Goal: Information Seeking & Learning: Learn about a topic

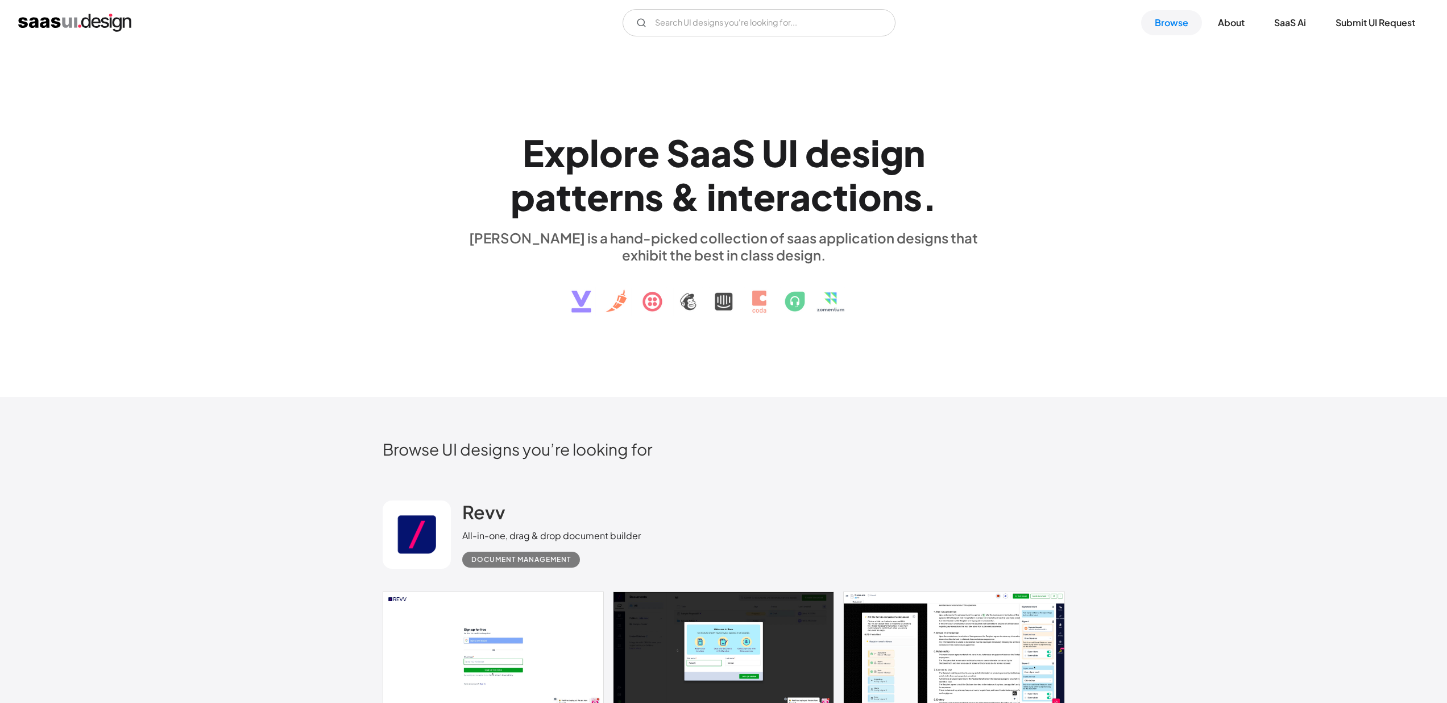
click at [1097, 65] on div "E x p l o r e S a a S U I d e s i g n p a t t e r n s & i n t e r a c t i o n s…" at bounding box center [723, 220] width 1447 height 351
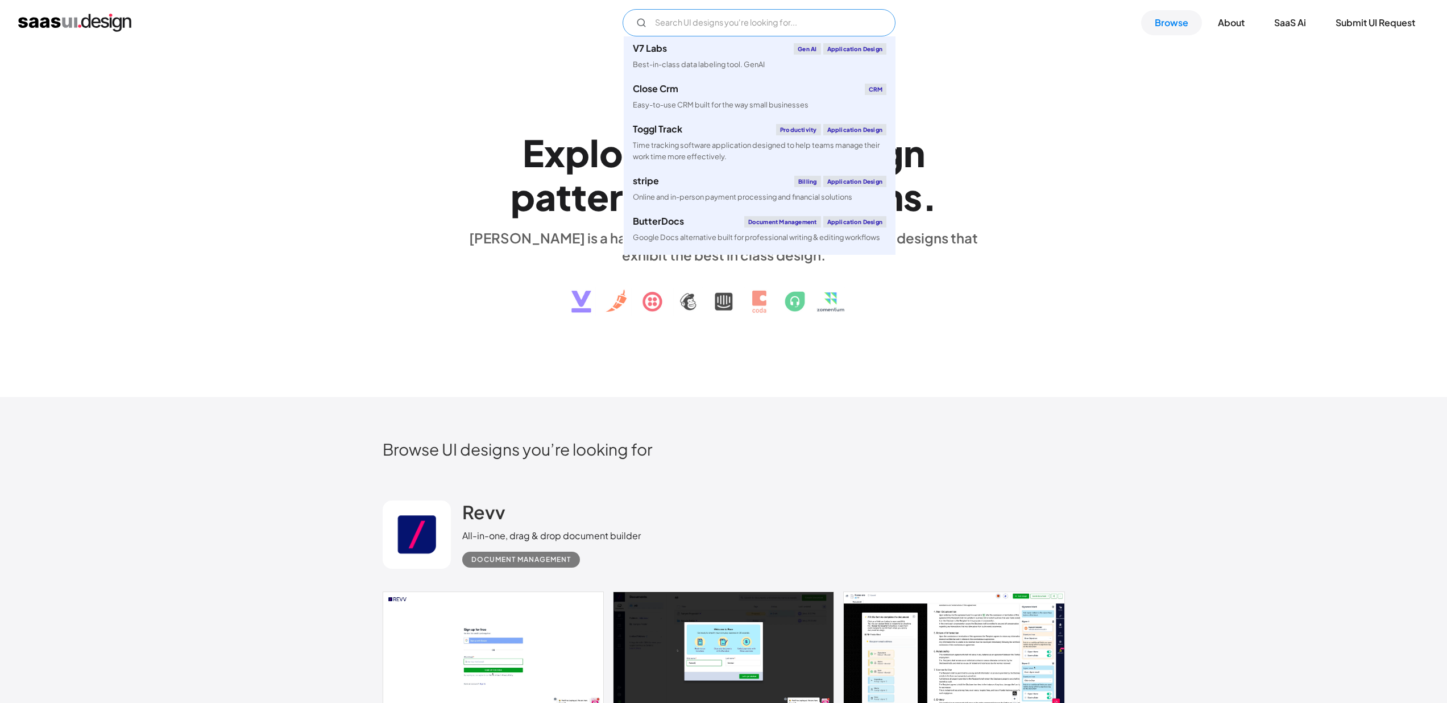
click at [714, 26] on input "Email Form" at bounding box center [758, 22] width 273 height 27
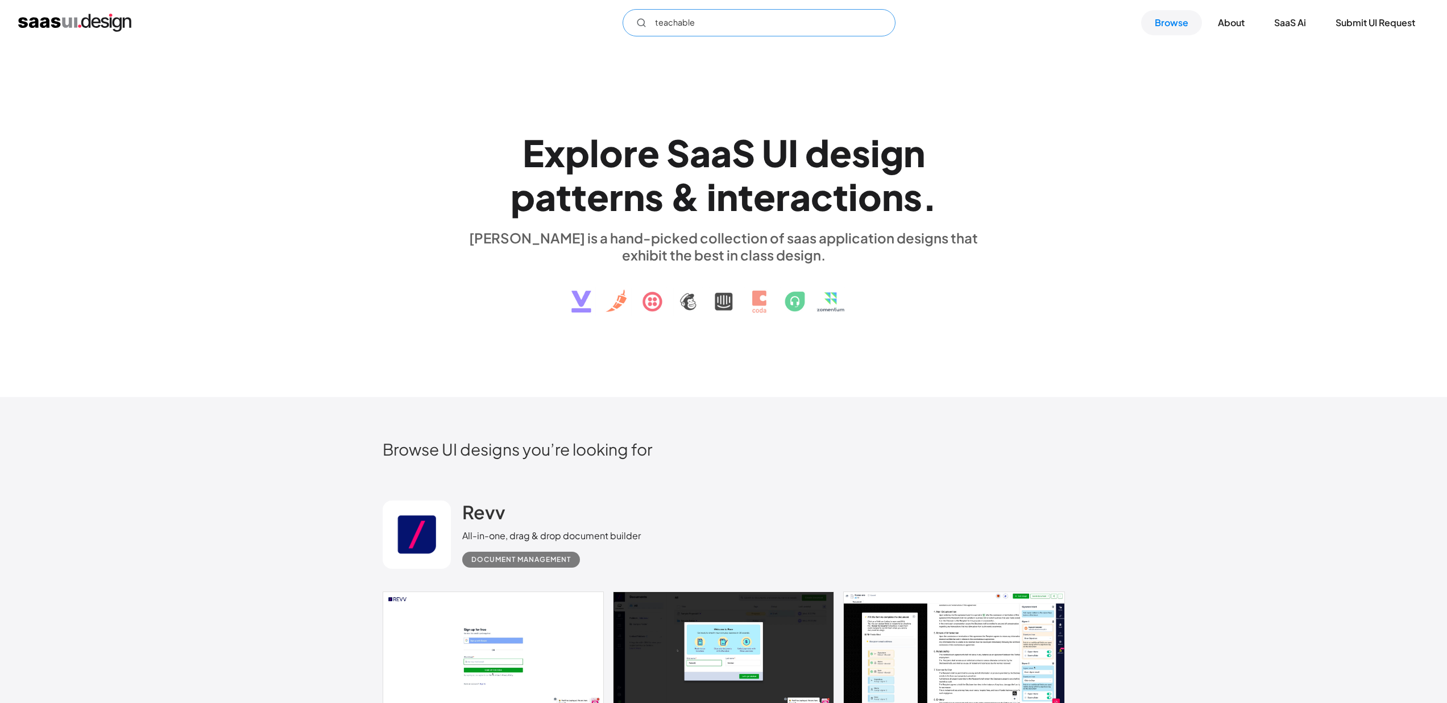
click at [750, 24] on input "teachable" at bounding box center [758, 22] width 273 height 27
type input "teachable"
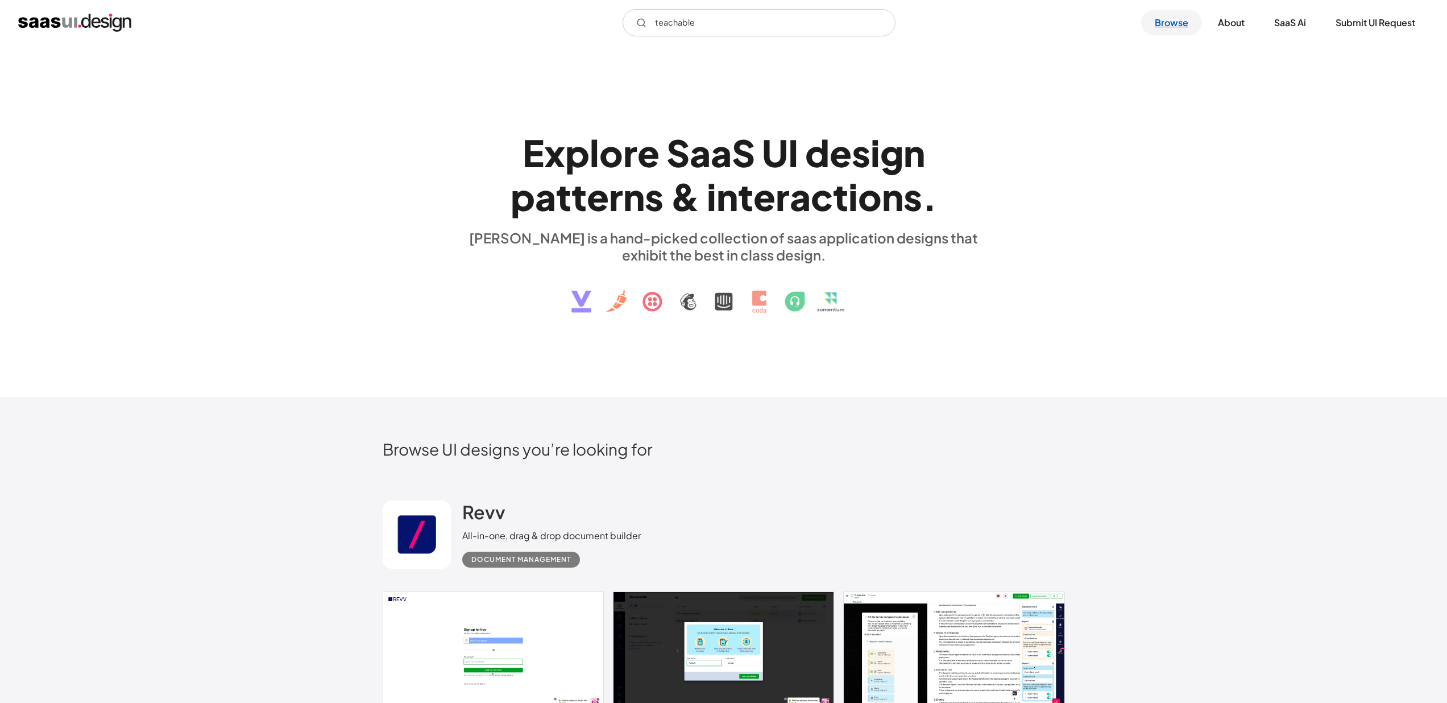
click at [1163, 23] on link "Browse" at bounding box center [1171, 22] width 61 height 25
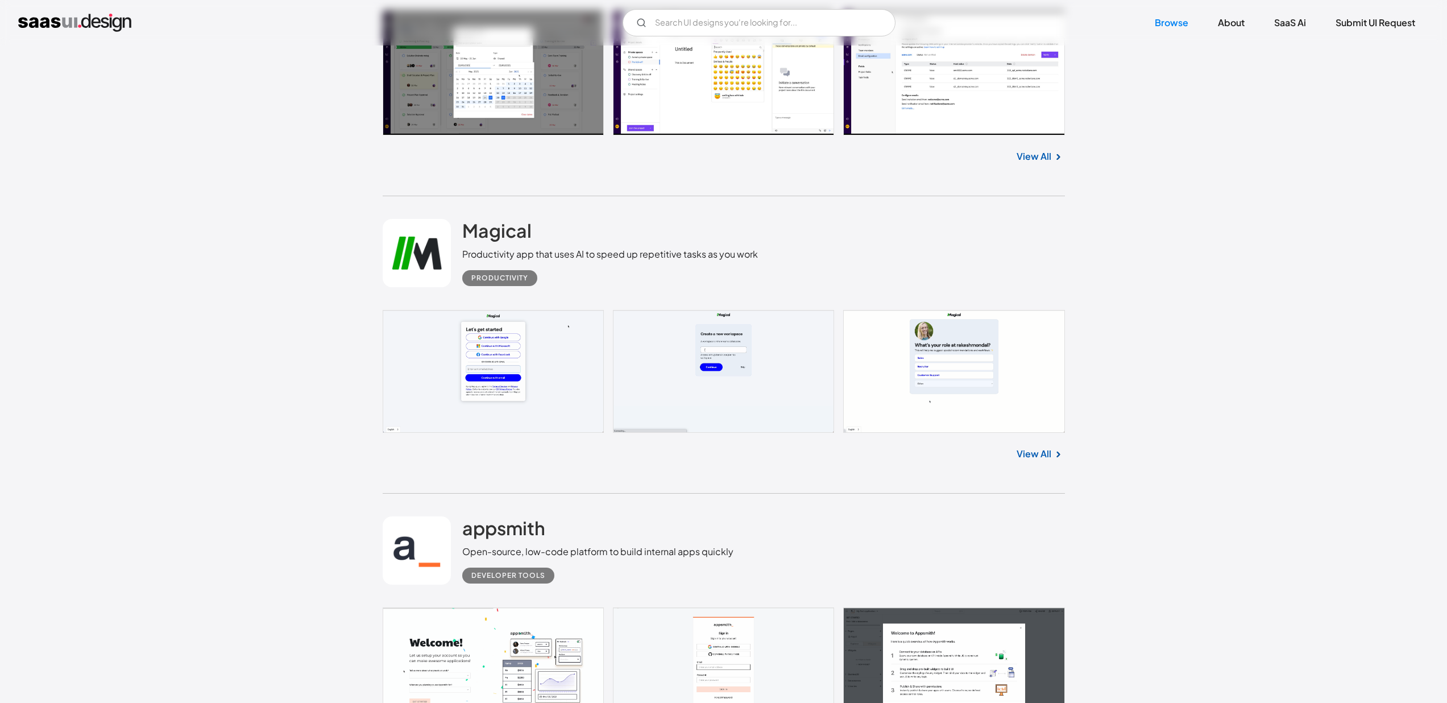
scroll to position [24675, 0]
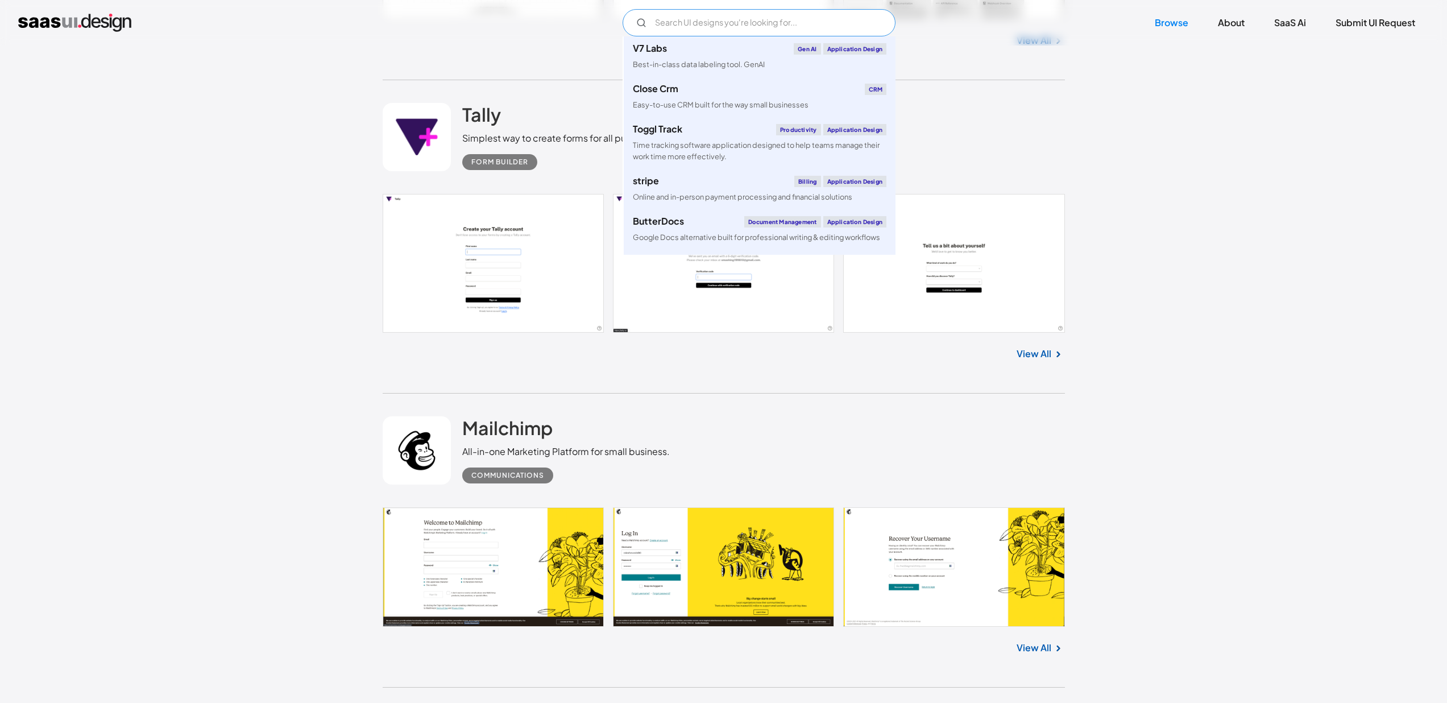
click at [704, 28] on input "Email Form" at bounding box center [758, 22] width 273 height 27
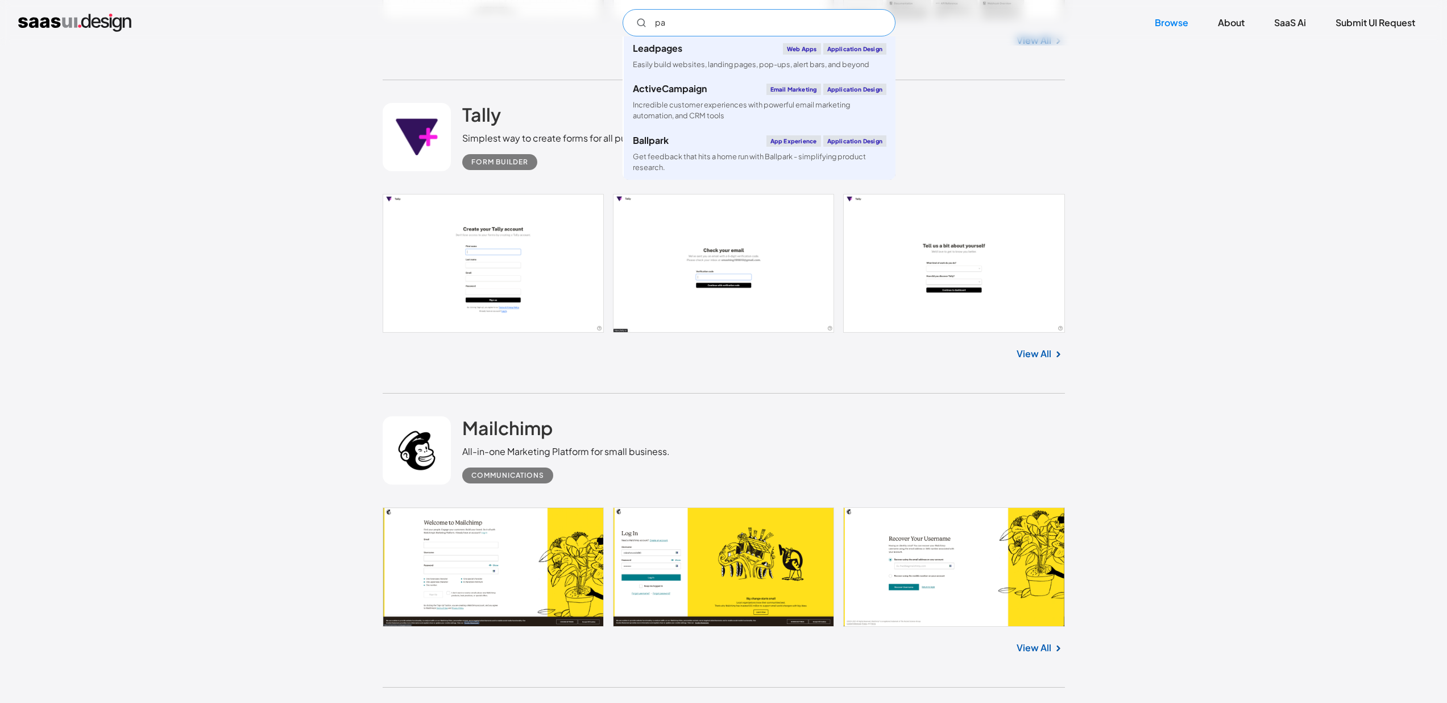
type input "p"
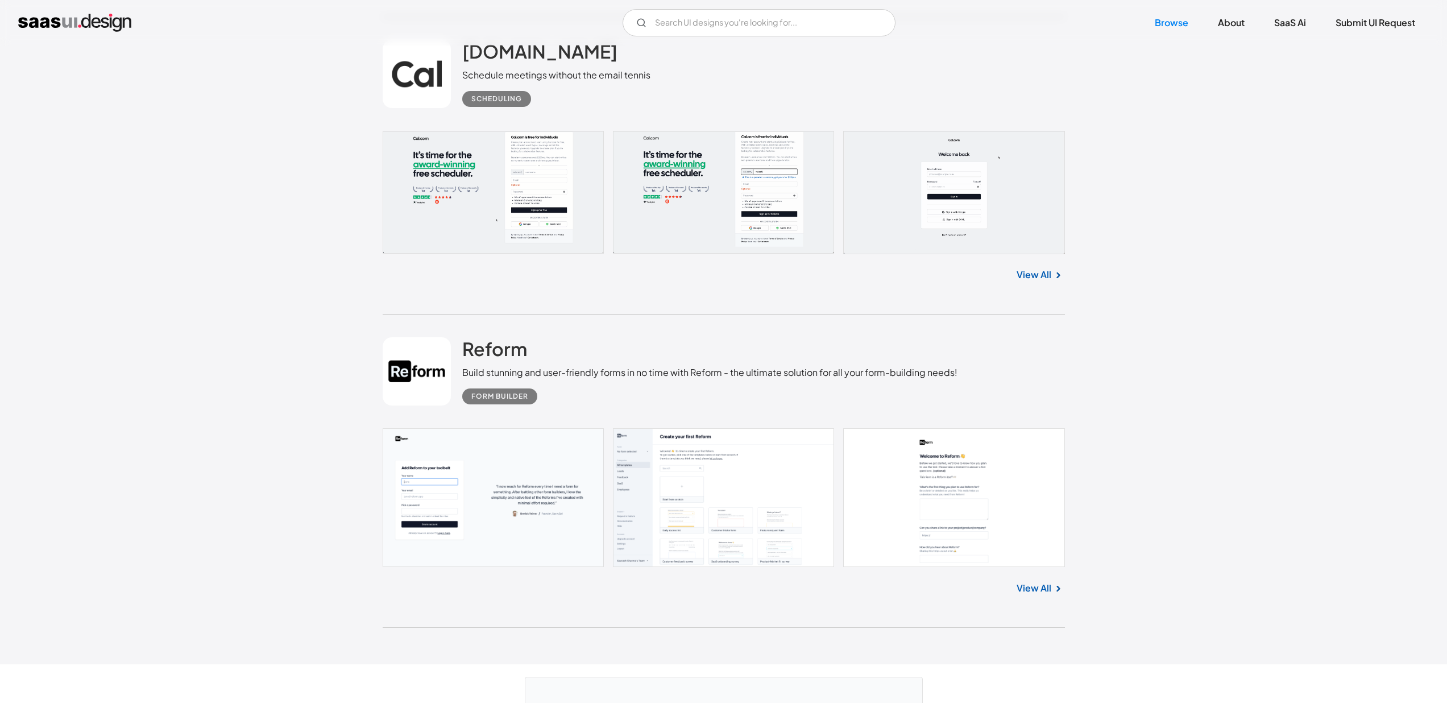
scroll to position [29881, 0]
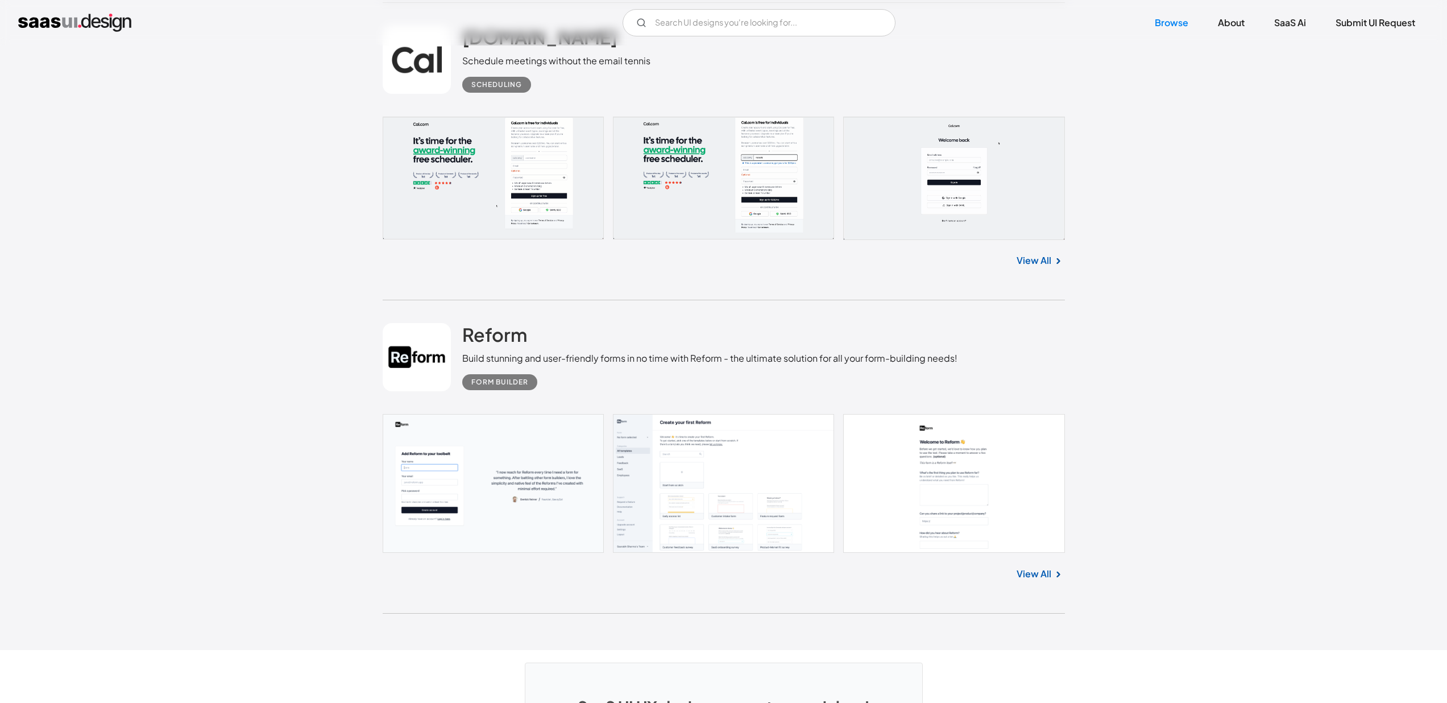
click at [708, 480] on link at bounding box center [724, 483] width 682 height 139
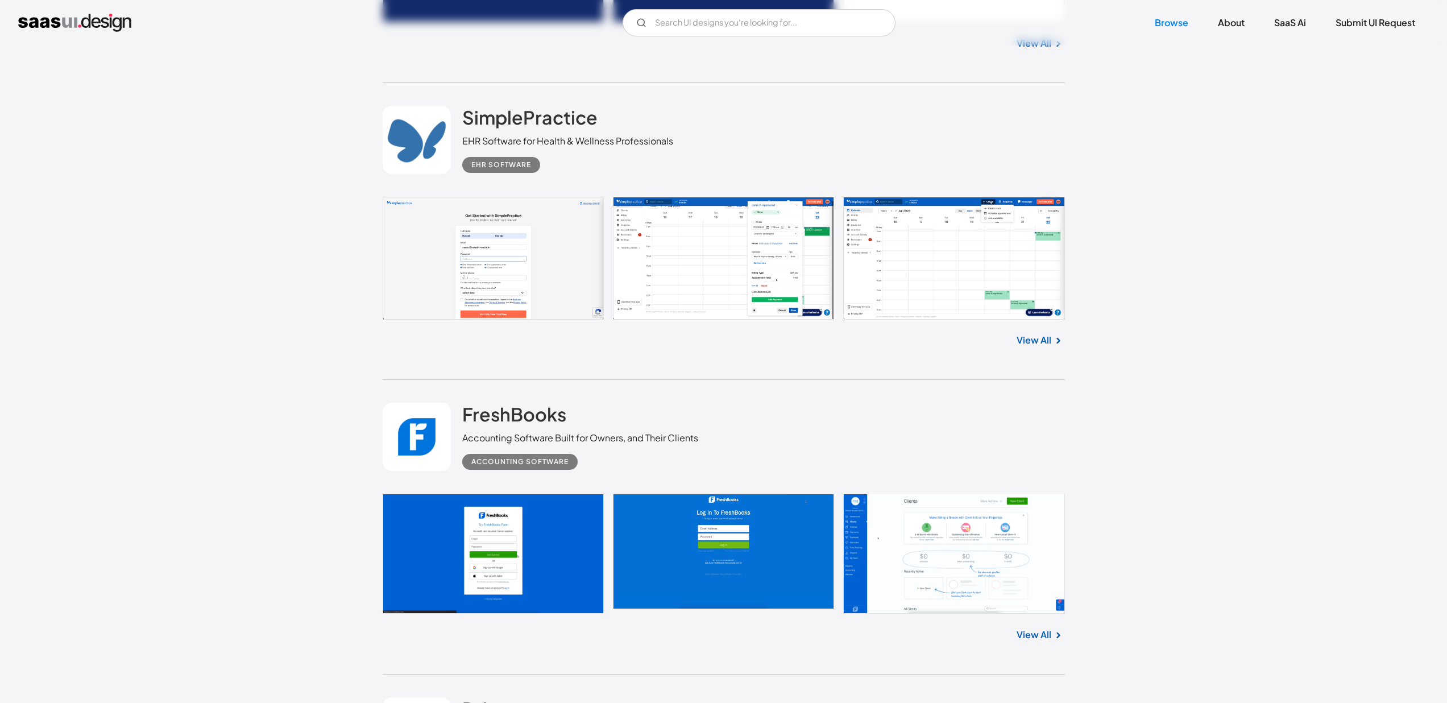
scroll to position [18714, 0]
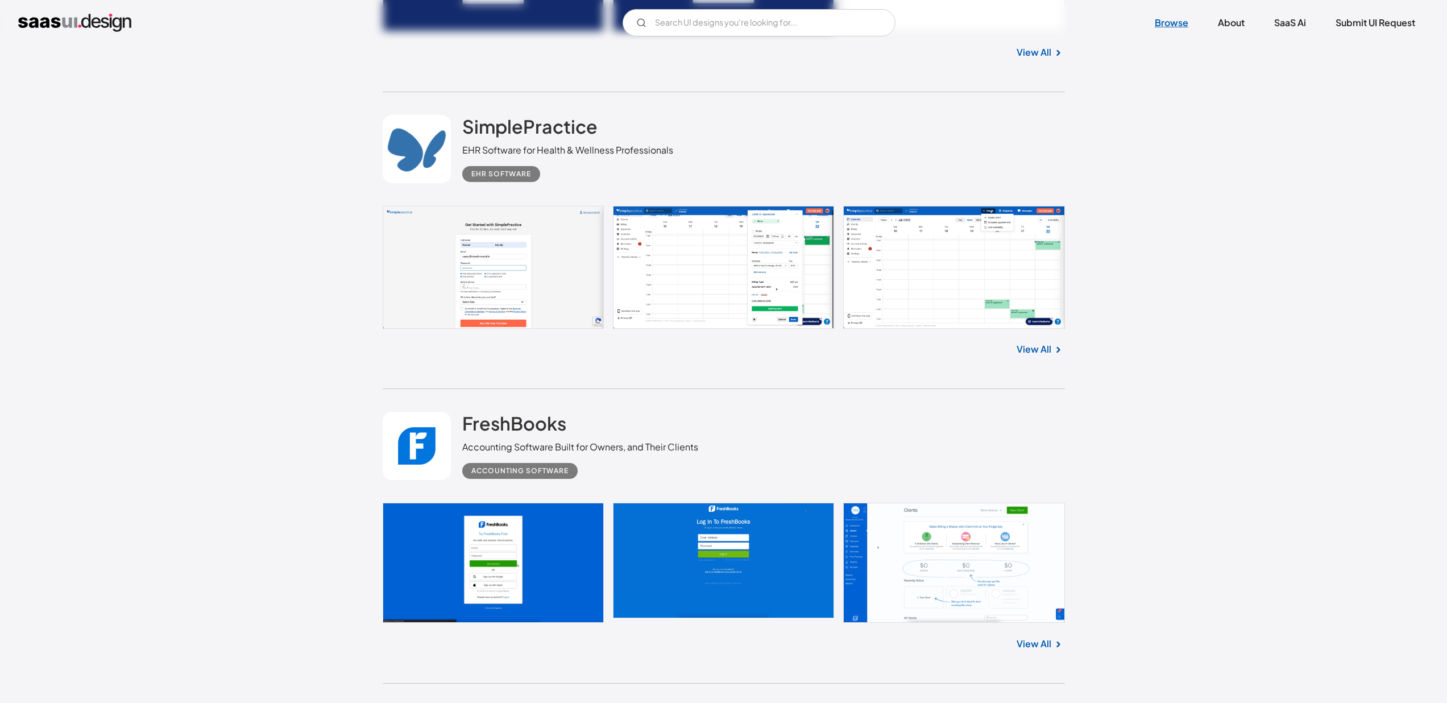
click at [1166, 27] on link "Browse" at bounding box center [1171, 22] width 61 height 25
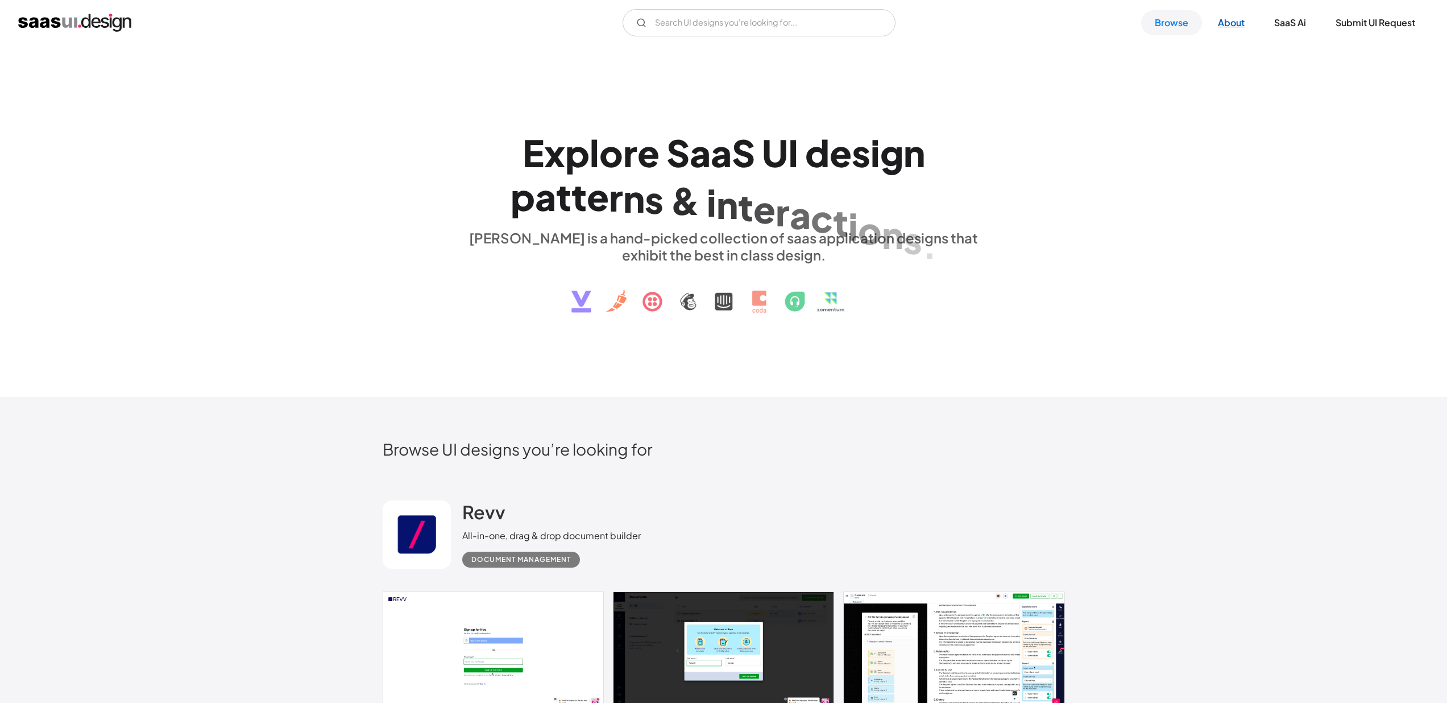
click at [1233, 28] on link "About" at bounding box center [1231, 22] width 54 height 25
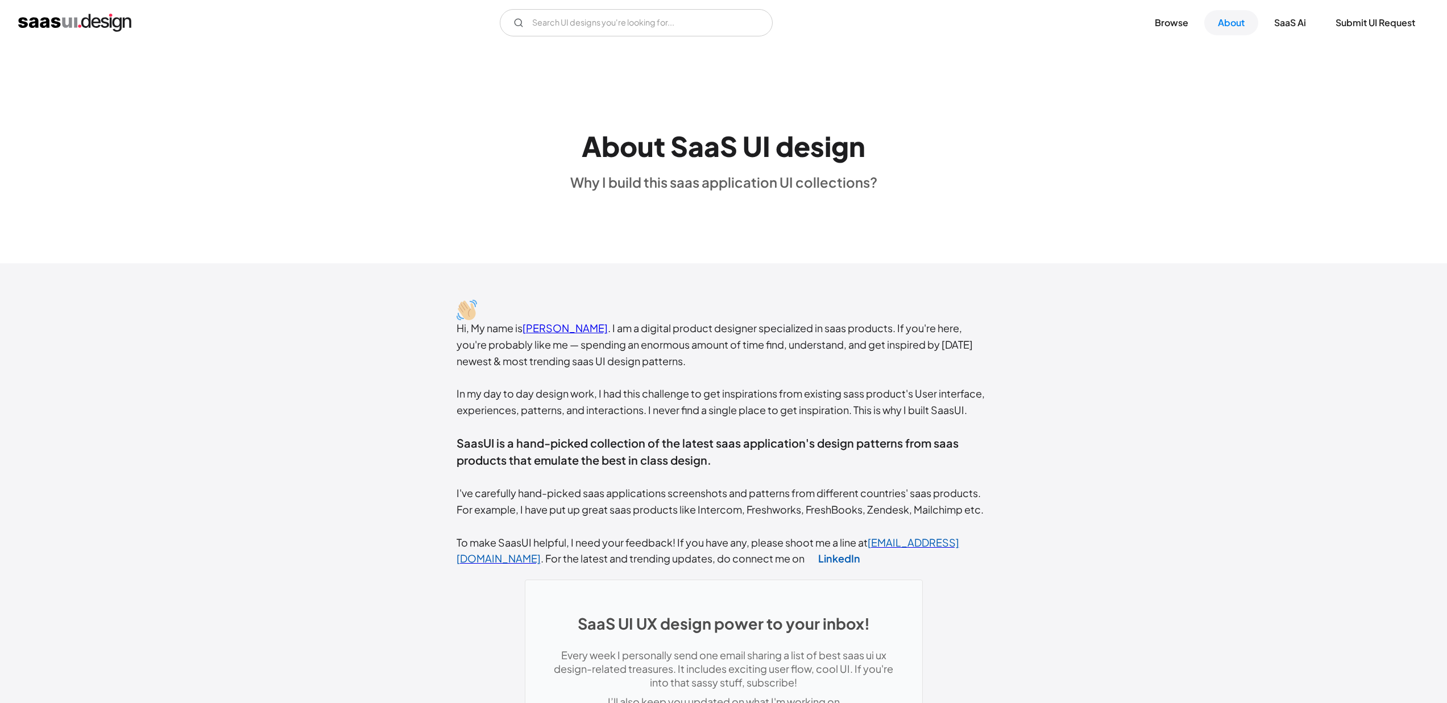
click at [1050, 279] on div "Hi, My name is [PERSON_NAME] . I am a digital product designer specialized in s…" at bounding box center [723, 615] width 1447 height 705
click at [90, 19] on img "home" at bounding box center [74, 23] width 113 height 18
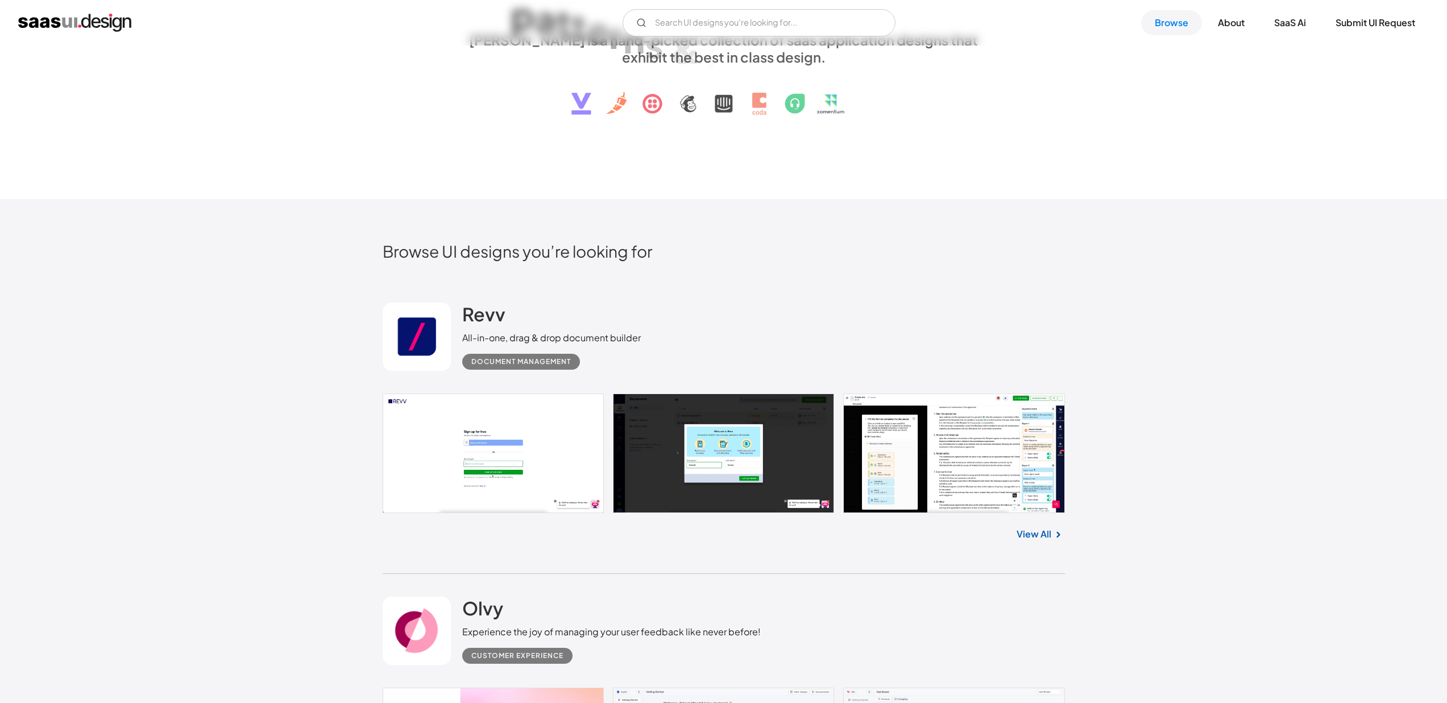
scroll to position [3, 0]
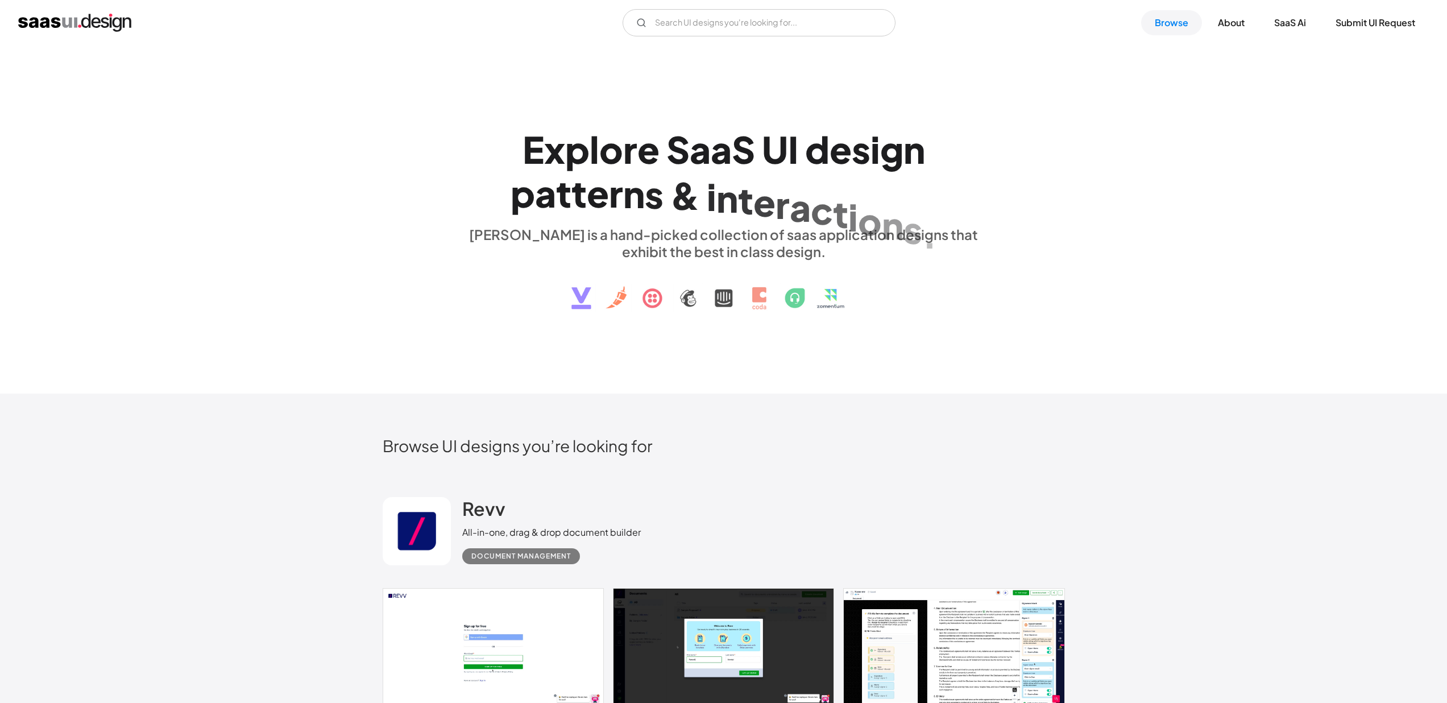
click at [575, 299] on img at bounding box center [723, 289] width 344 height 59
click at [660, 296] on img at bounding box center [723, 289] width 344 height 59
click at [722, 298] on img at bounding box center [723, 289] width 344 height 59
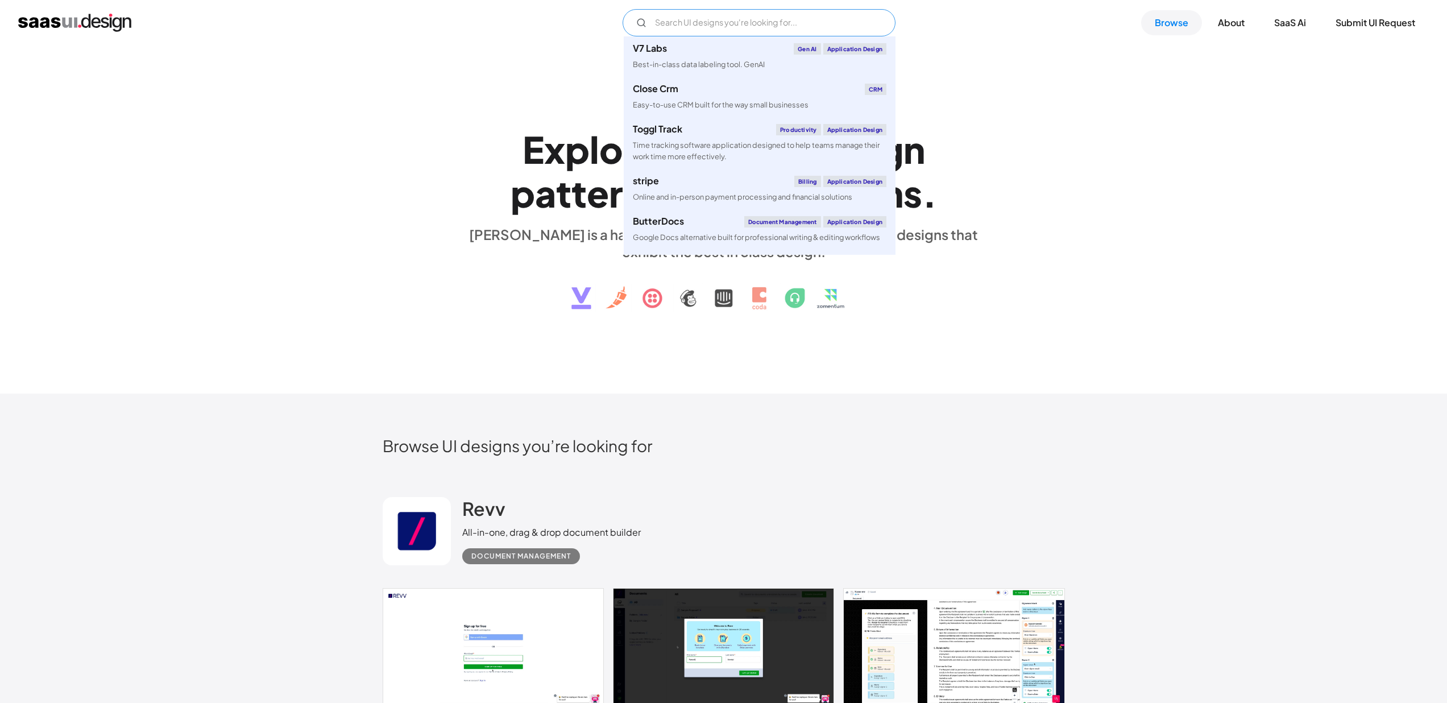
click at [697, 30] on input "Email Form" at bounding box center [758, 22] width 273 height 27
click at [755, 184] on div "stripe Billing Application Design" at bounding box center [760, 181] width 254 height 11
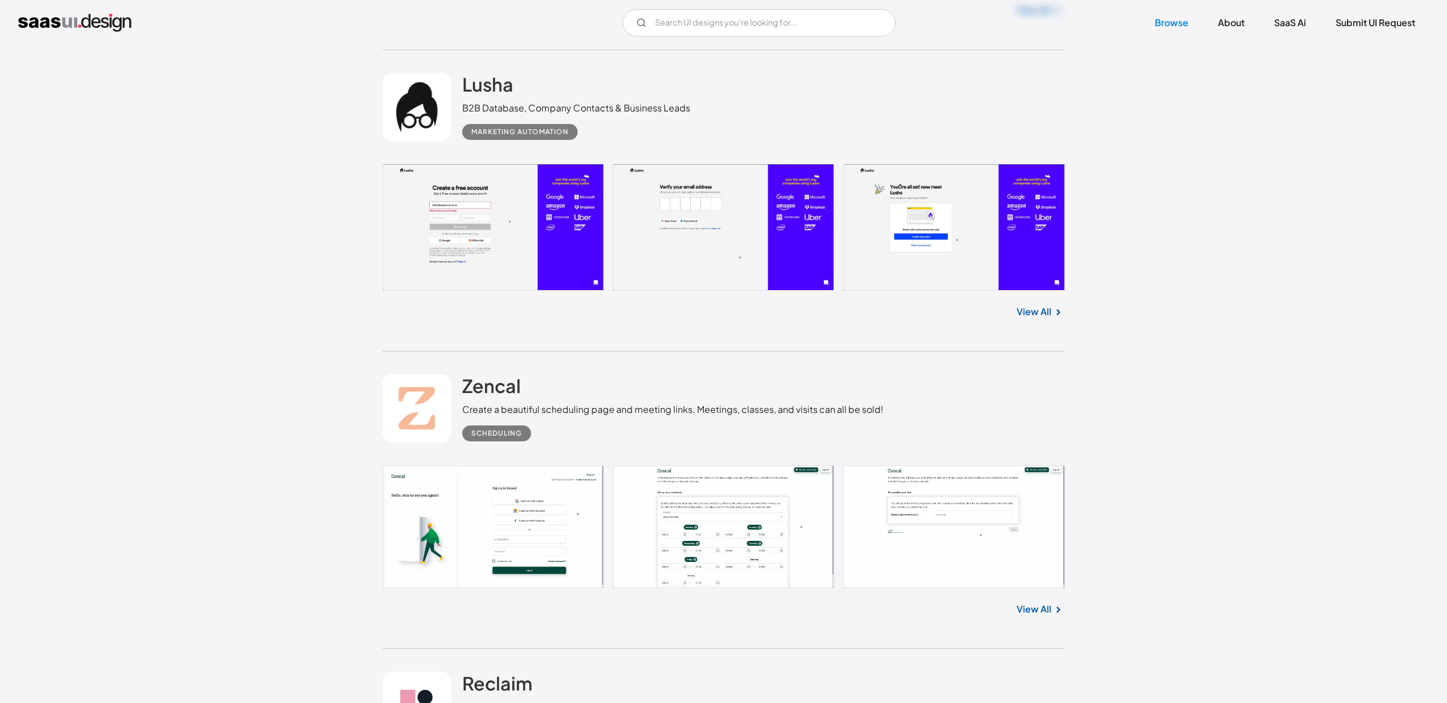
scroll to position [6697, 0]
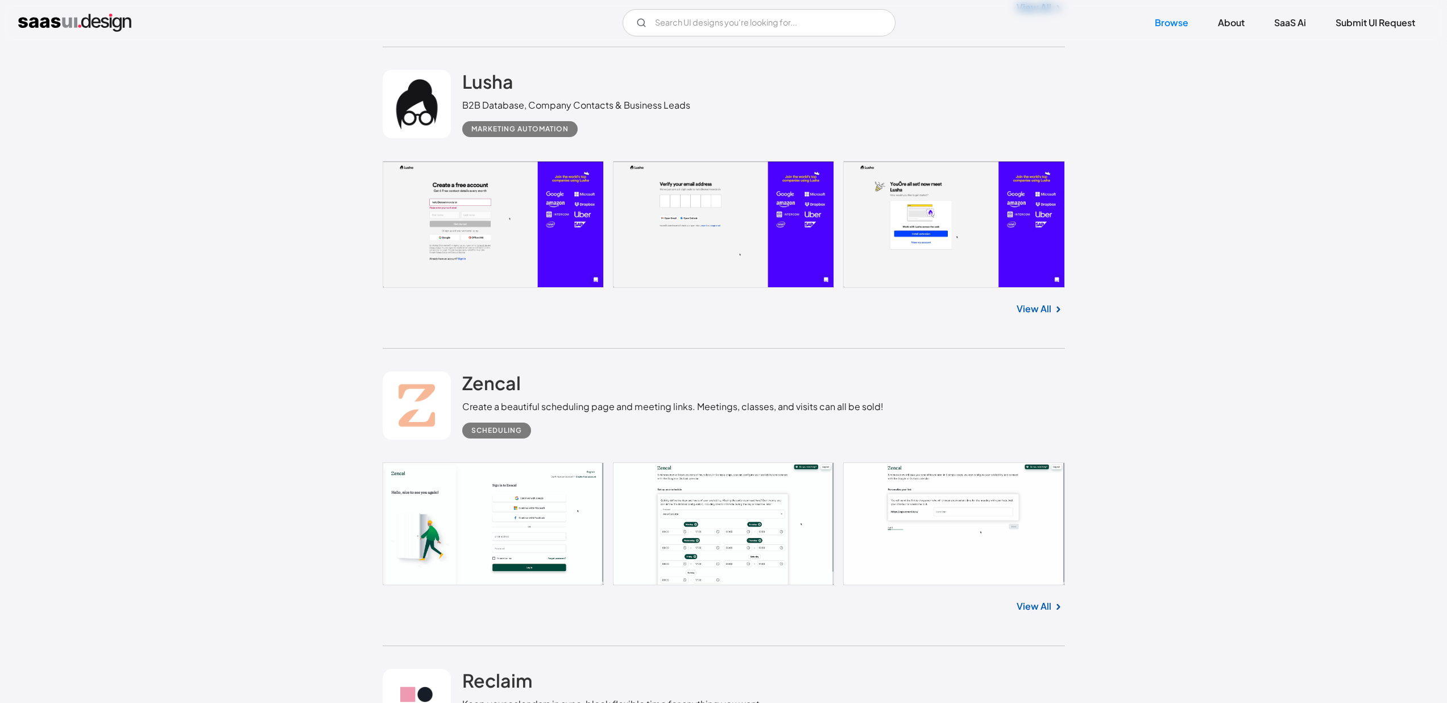
click at [550, 371] on div "Zencal Create a beautiful scheduling page and meeting links. Meetings, classes,…" at bounding box center [672, 404] width 421 height 67
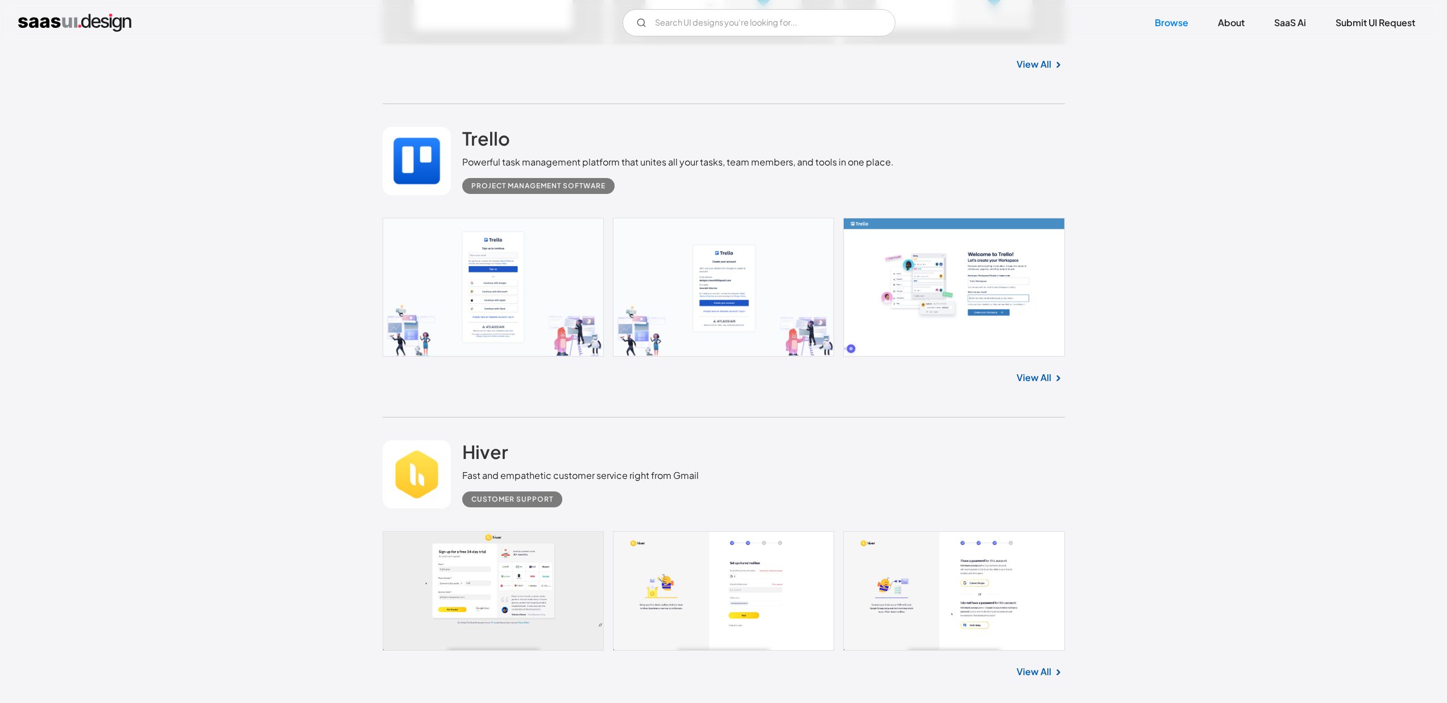
scroll to position [8622, 0]
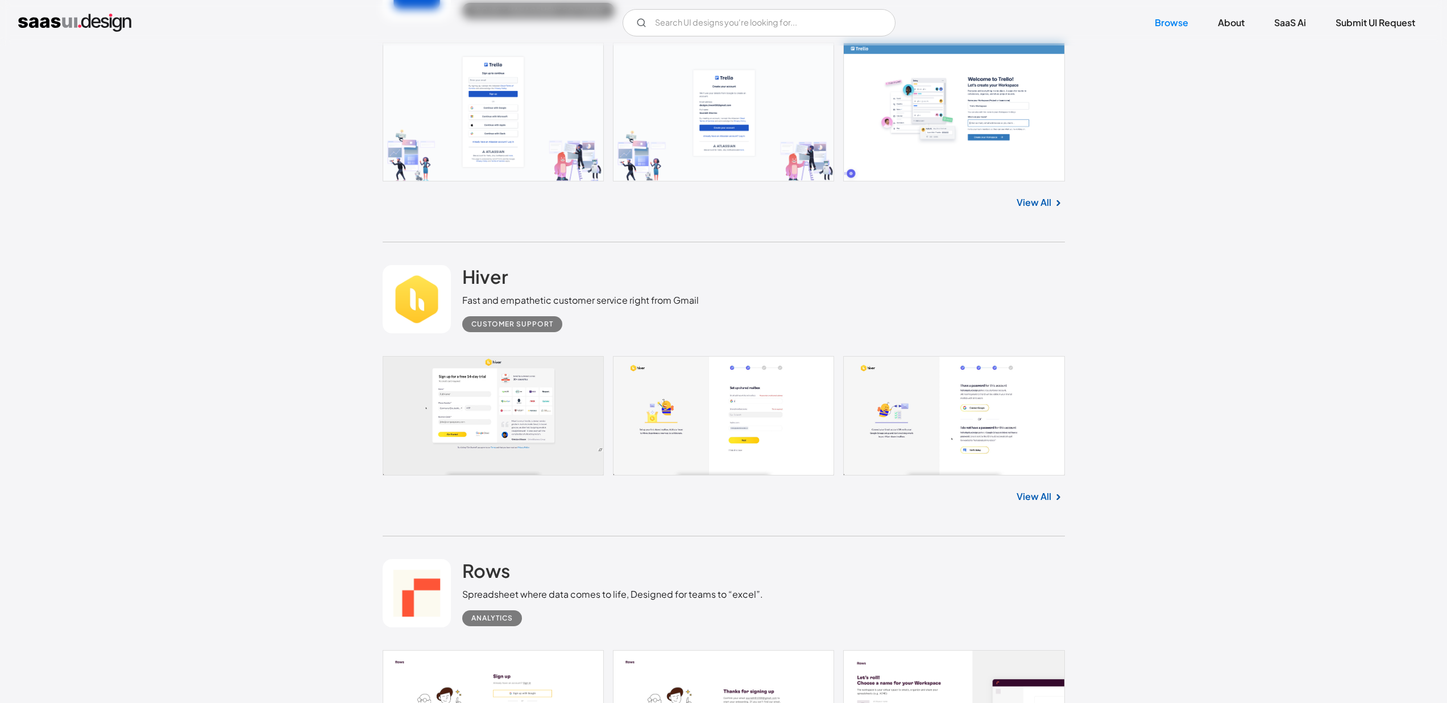
click at [494, 383] on link at bounding box center [724, 415] width 682 height 119
click at [663, 312] on div "Customer Support" at bounding box center [580, 319] width 236 height 25
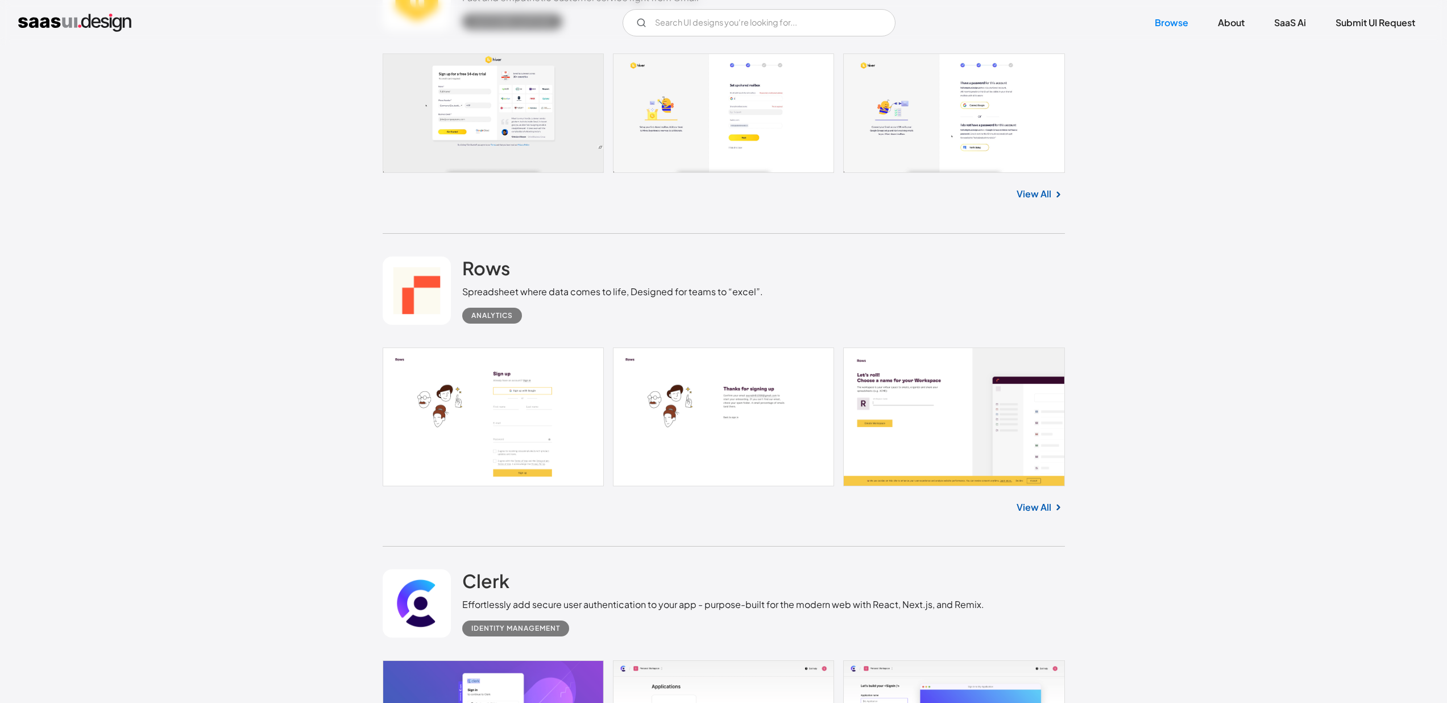
scroll to position [9028, 0]
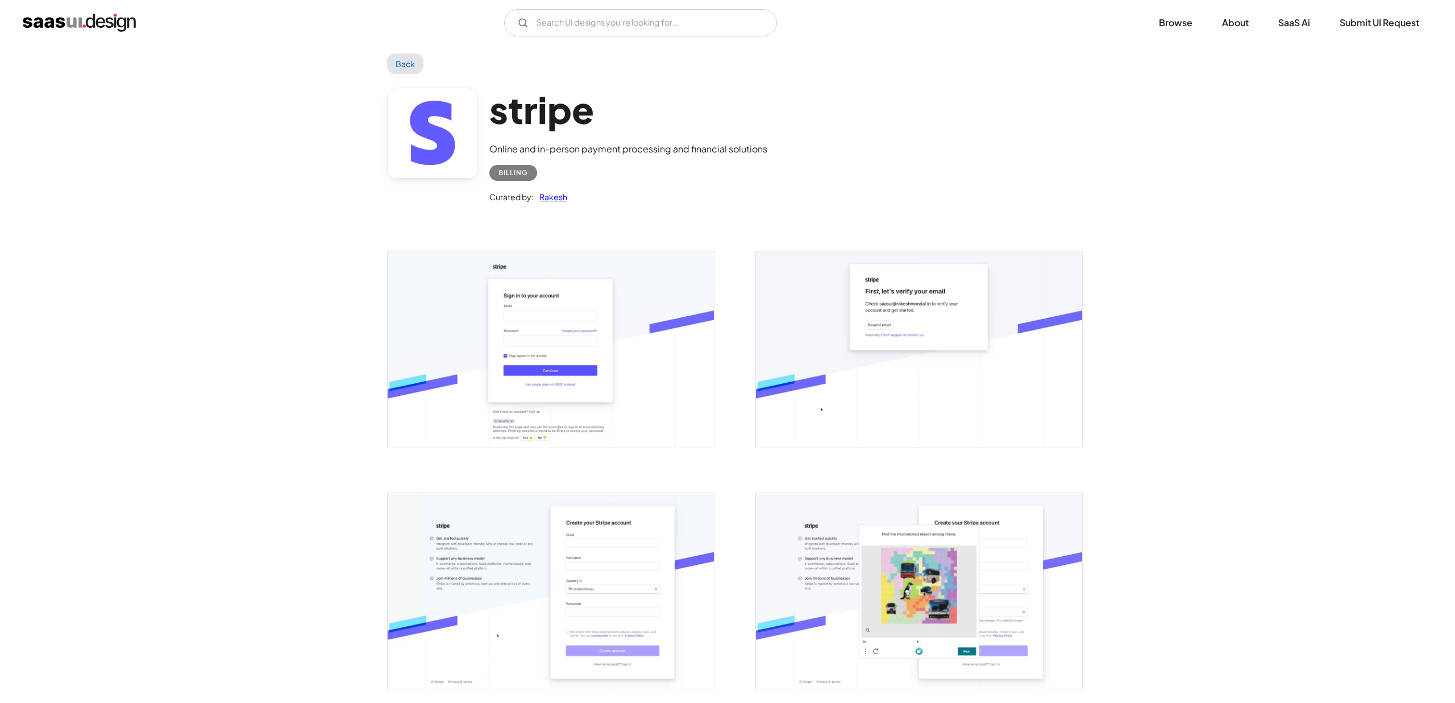
scroll to position [17, 0]
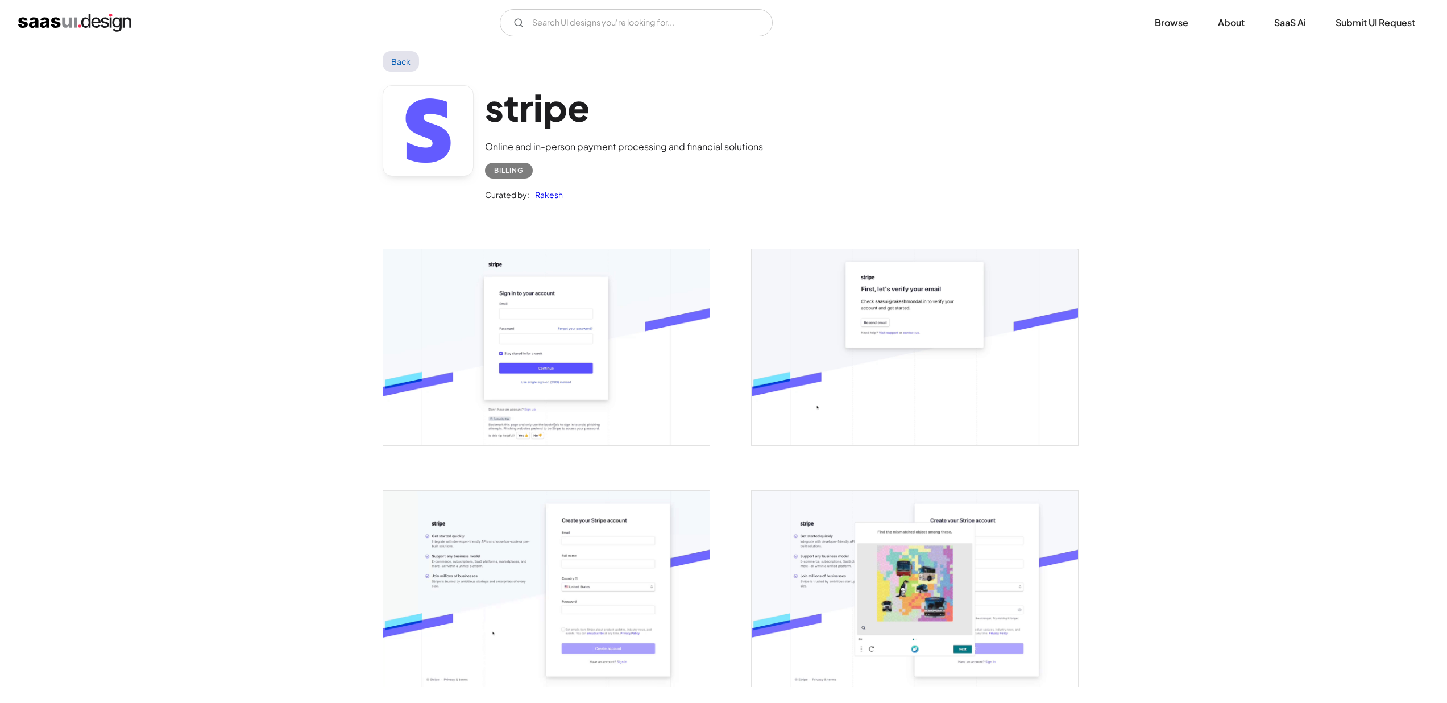
click at [488, 309] on img "open lightbox" at bounding box center [546, 347] width 326 height 196
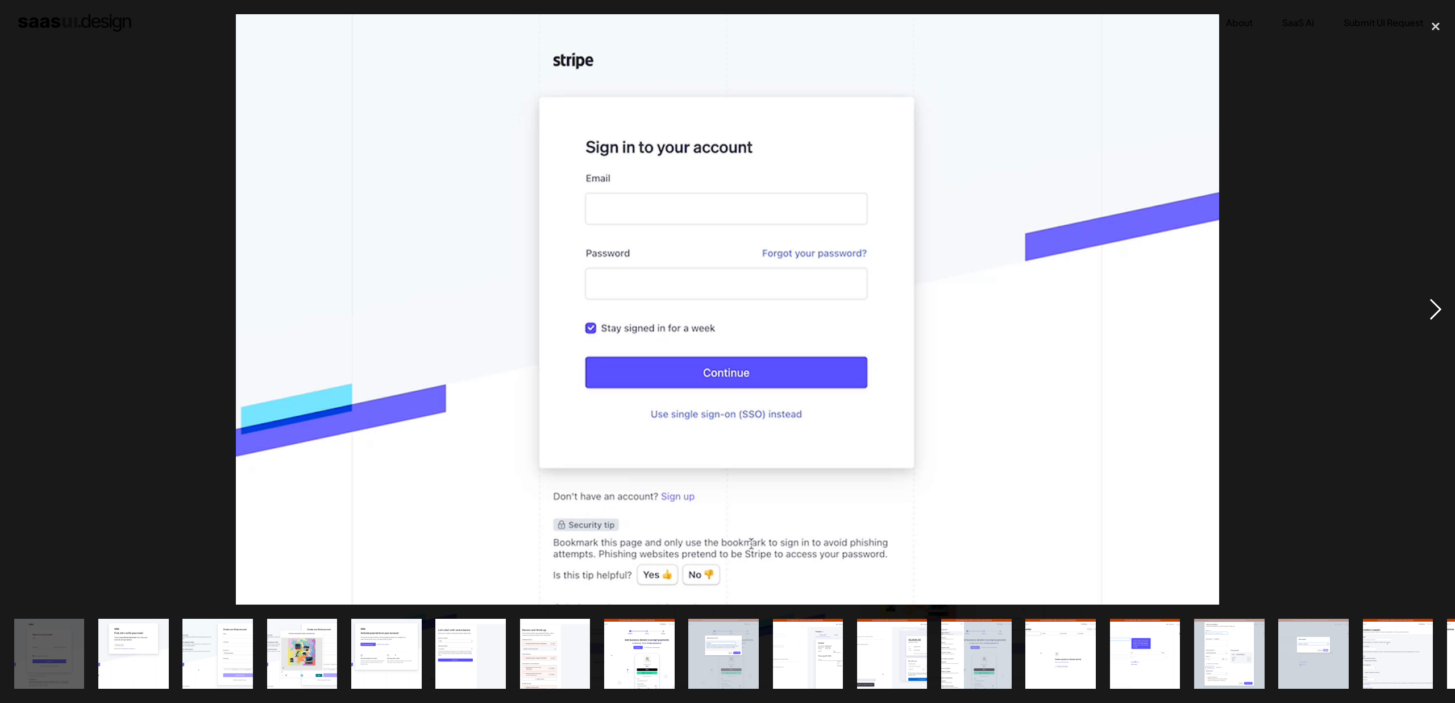
click at [1431, 306] on div "next image" at bounding box center [1435, 309] width 39 height 590
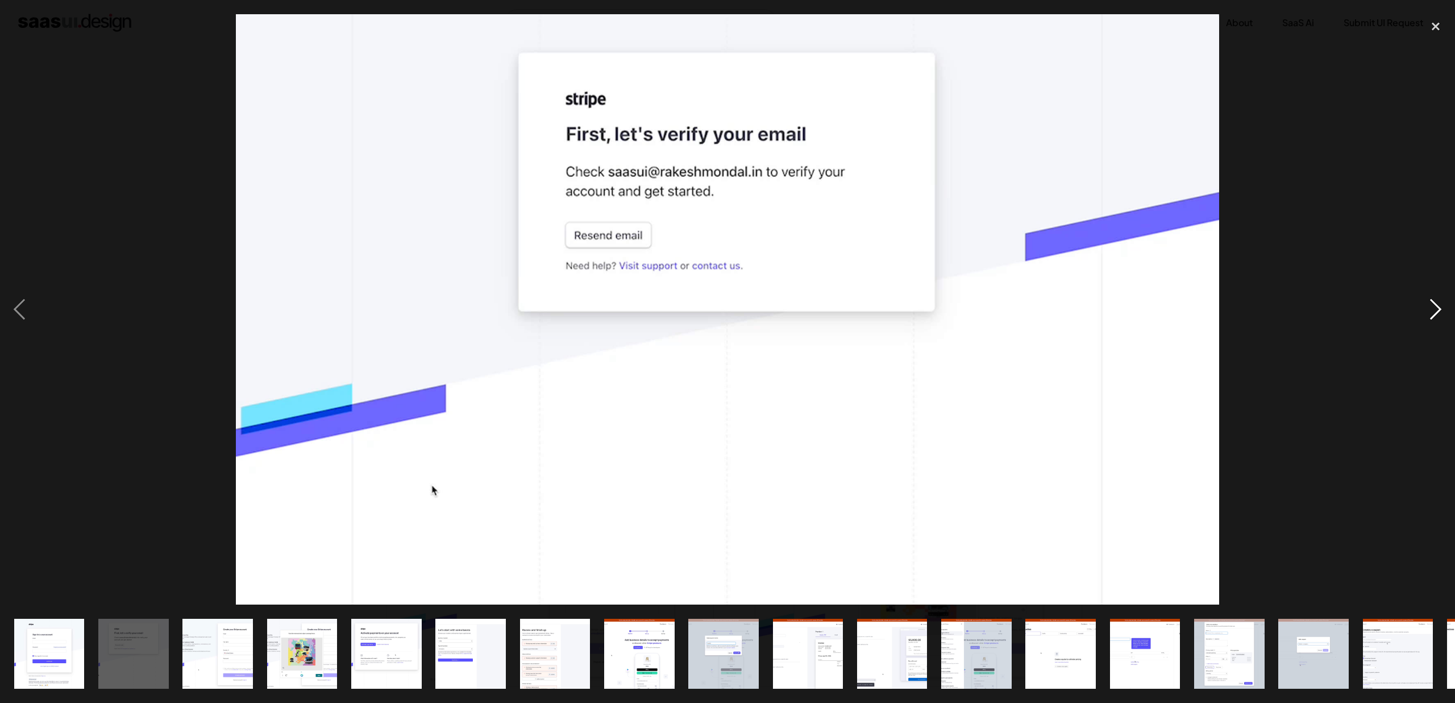
click at [1431, 306] on div "next image" at bounding box center [1435, 309] width 39 height 590
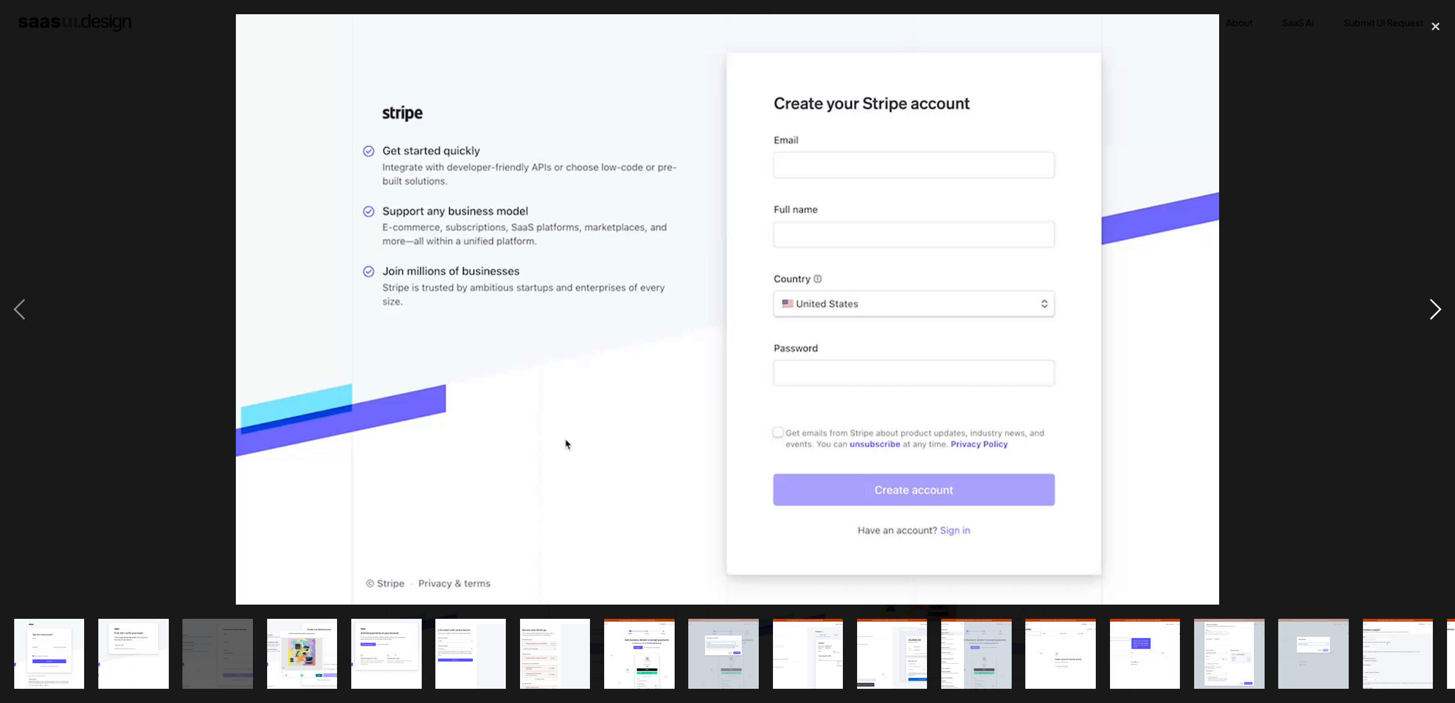
click at [1431, 306] on div "next image" at bounding box center [1435, 309] width 39 height 590
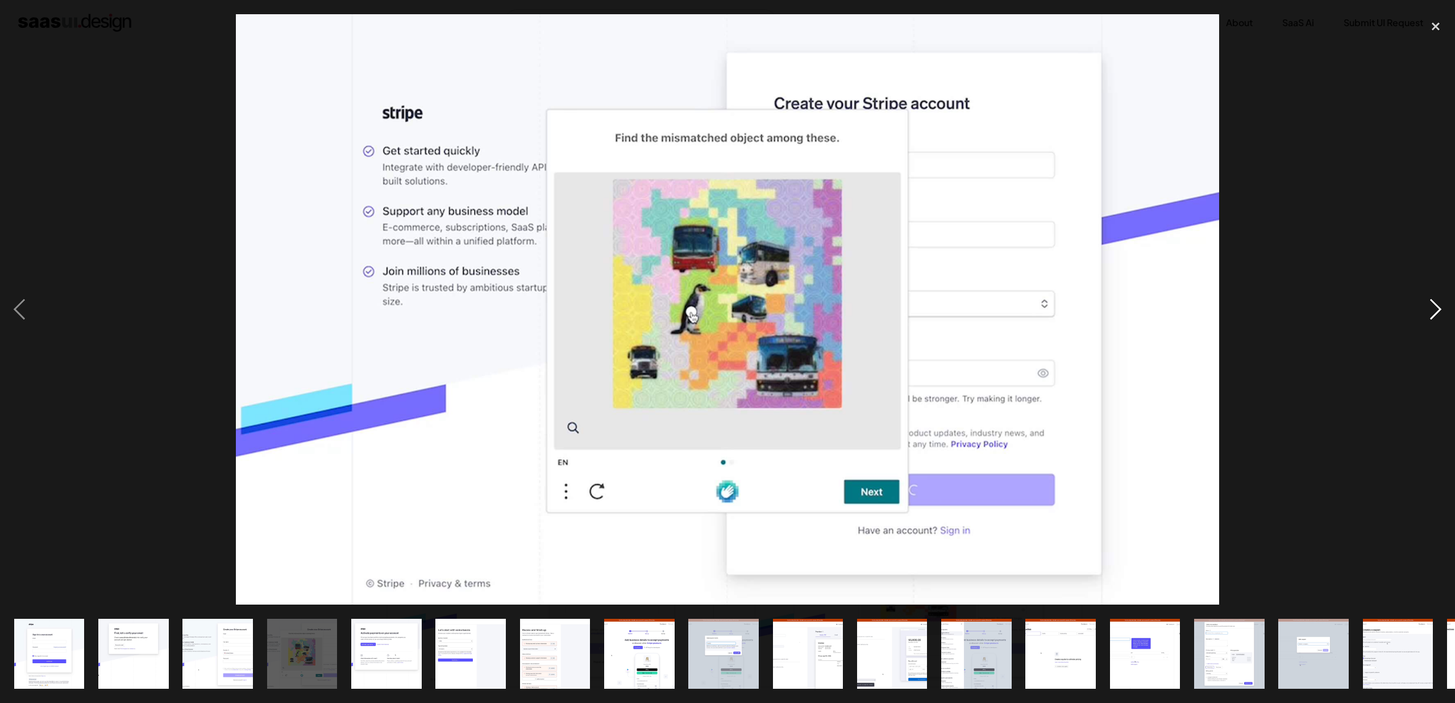
click at [1431, 306] on div "next image" at bounding box center [1435, 309] width 39 height 590
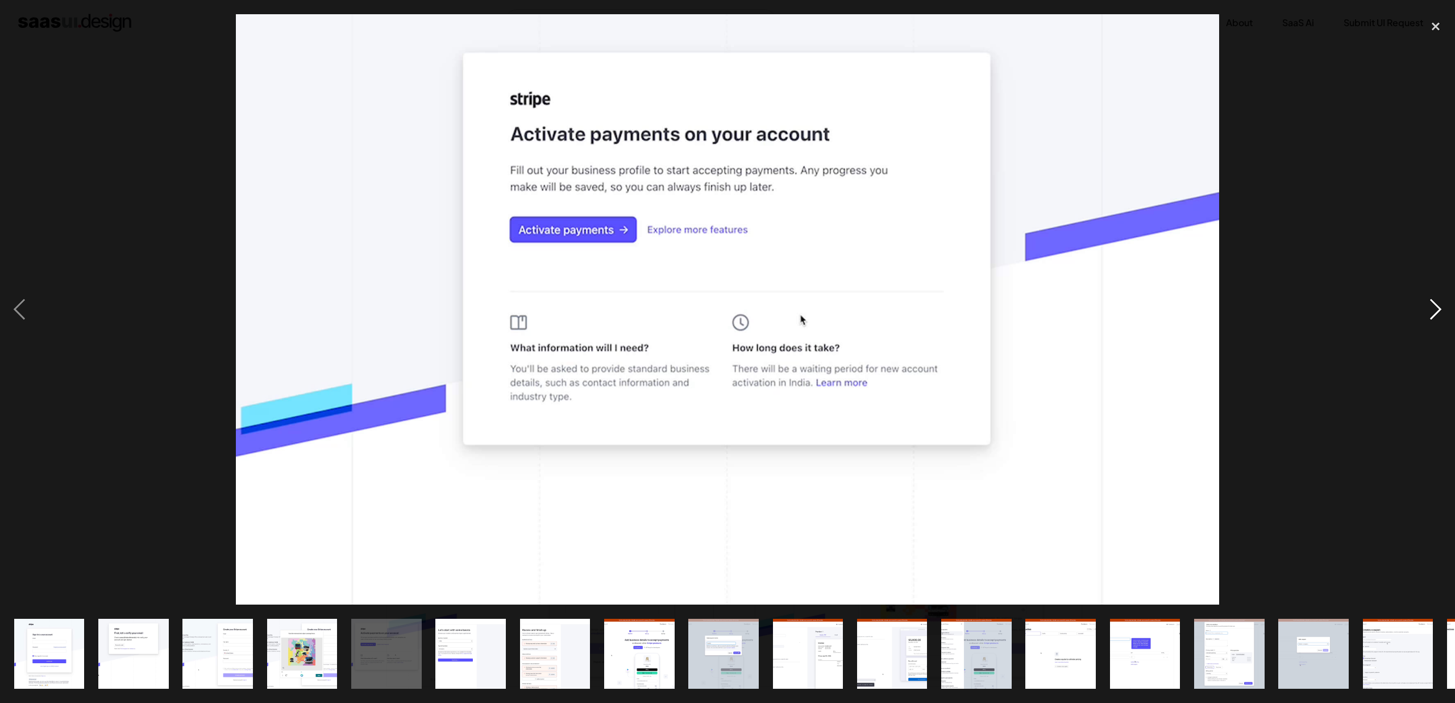
click at [1431, 306] on div "next image" at bounding box center [1435, 309] width 39 height 590
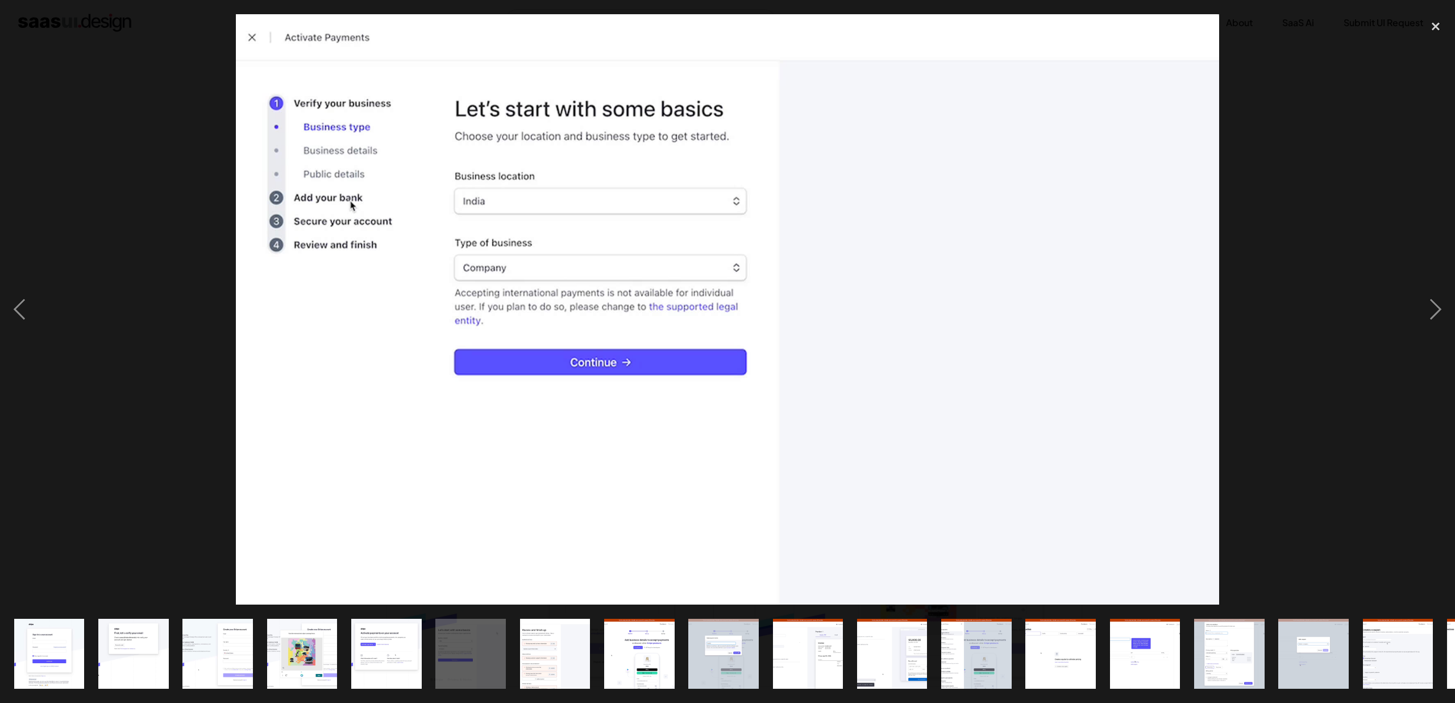
drag, startPoint x: 1431, startPoint y: 306, endPoint x: 1058, endPoint y: 304, distance: 373.5
click at [1058, 304] on div at bounding box center [727, 309] width 1455 height 590
click at [1428, 308] on div "next image" at bounding box center [1435, 309] width 39 height 590
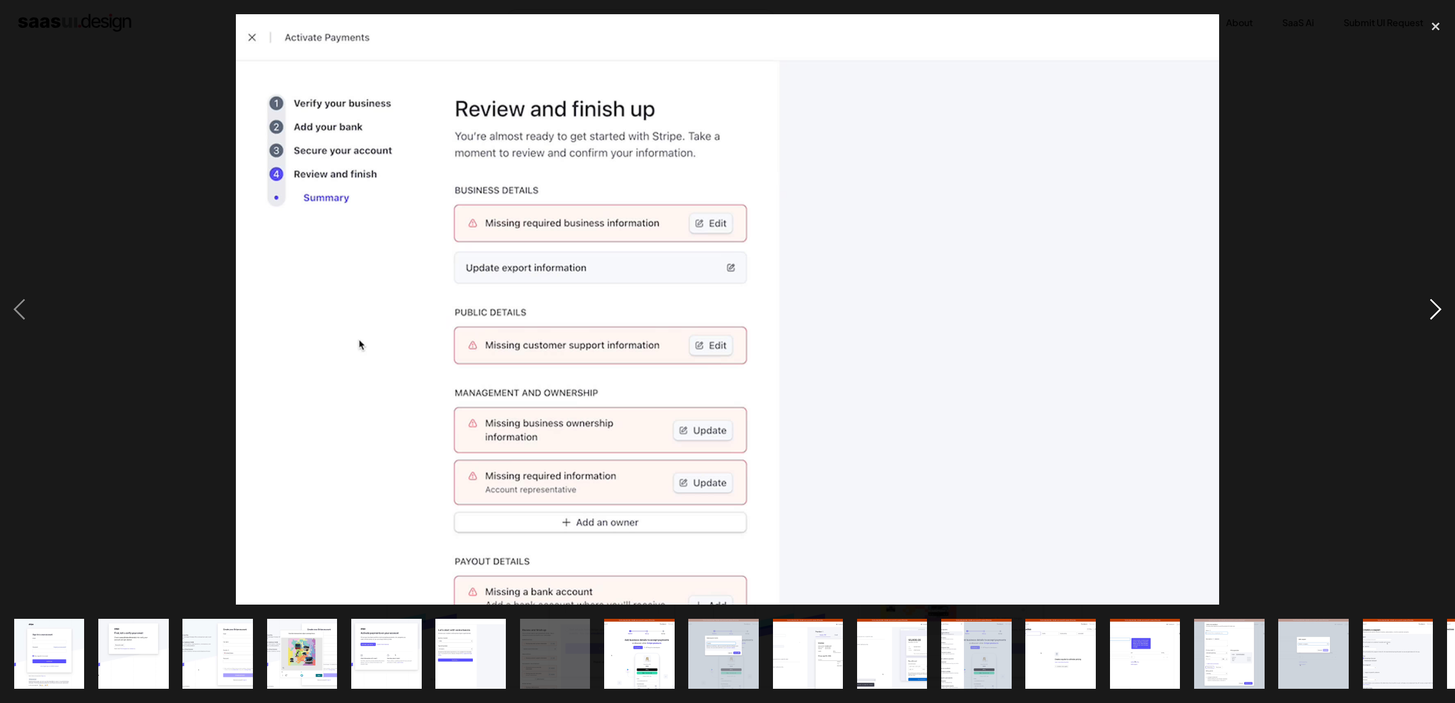
click at [1428, 308] on div "next image" at bounding box center [1435, 309] width 39 height 590
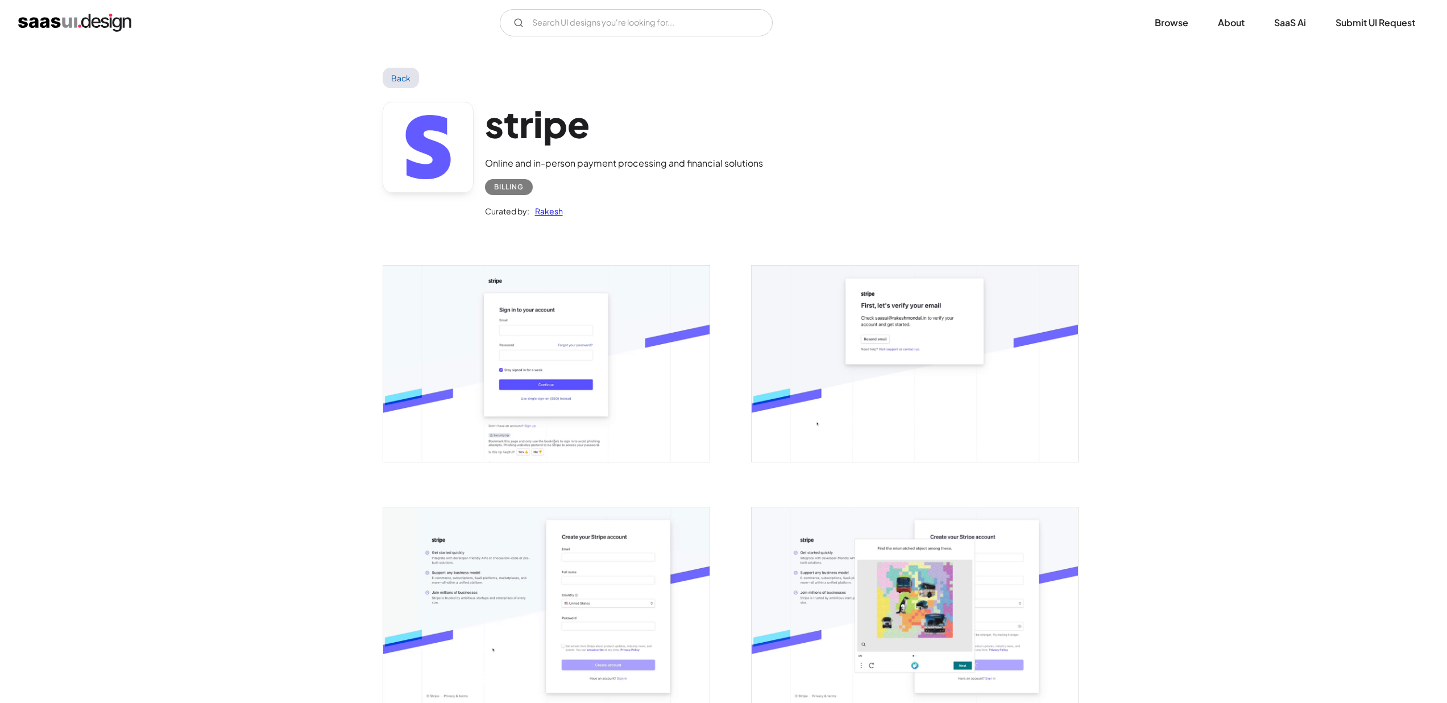
scroll to position [0, 0]
click at [414, 84] on link "Back" at bounding box center [401, 78] width 37 height 20
click at [406, 72] on link "Back" at bounding box center [401, 78] width 37 height 20
click at [388, 86] on link "Back" at bounding box center [401, 78] width 37 height 20
click at [390, 81] on link "Back" at bounding box center [401, 78] width 37 height 20
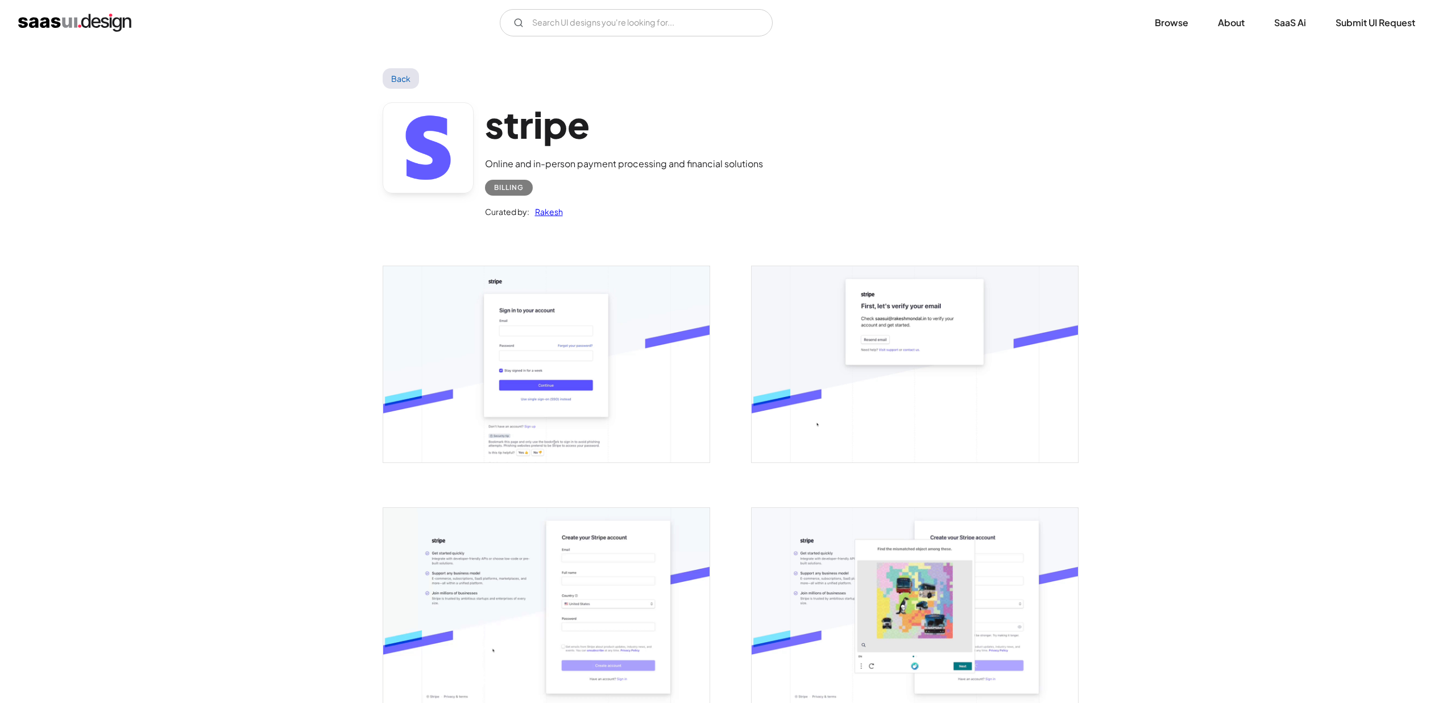
click at [390, 81] on link "Back" at bounding box center [401, 78] width 37 height 20
click at [37, 23] on img "home" at bounding box center [74, 23] width 113 height 18
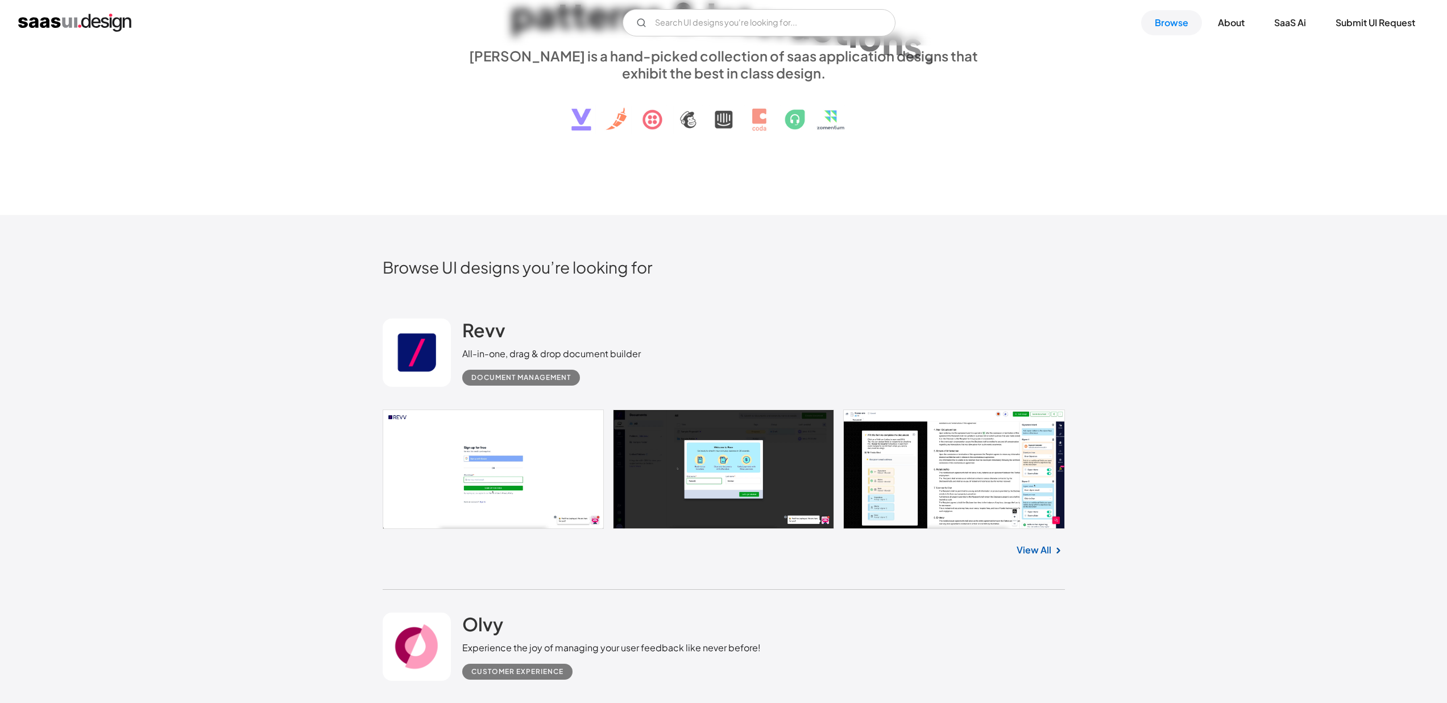
scroll to position [184, 0]
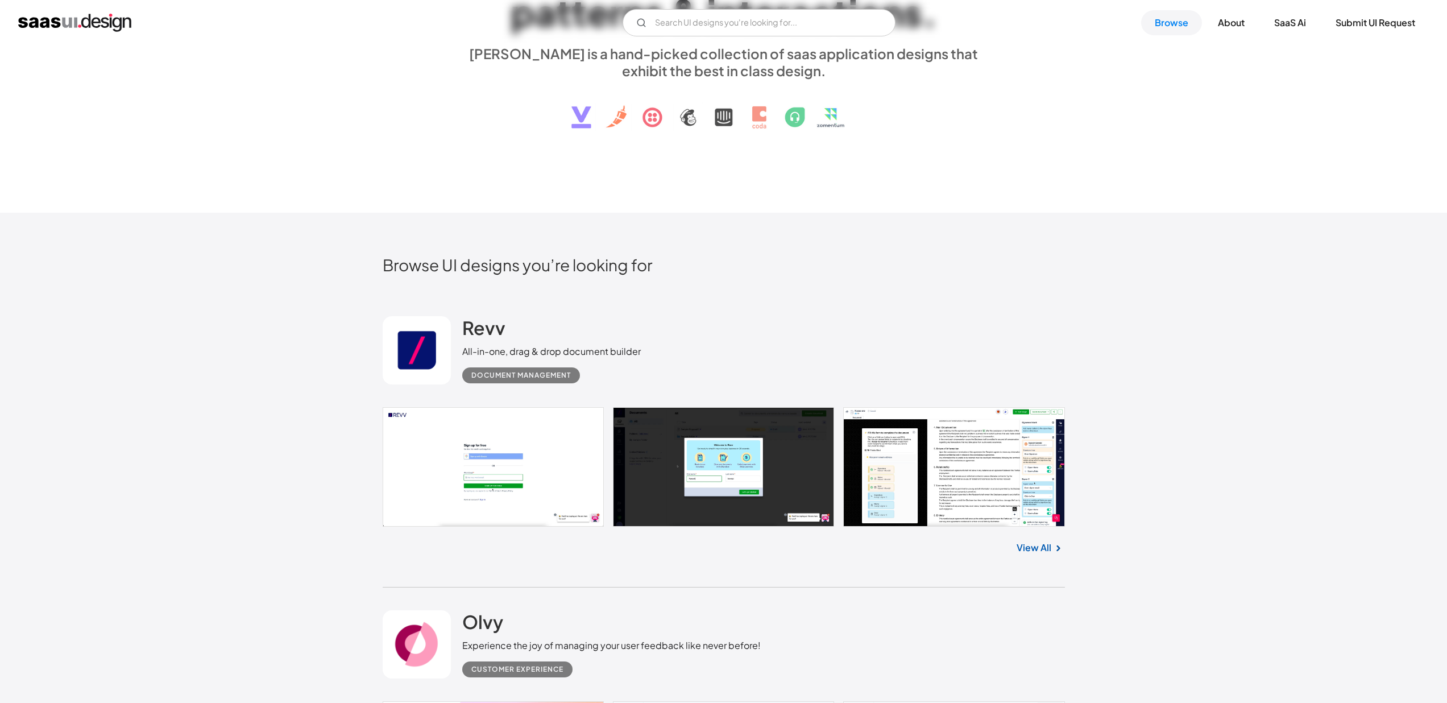
click at [537, 477] on link at bounding box center [724, 467] width 682 height 120
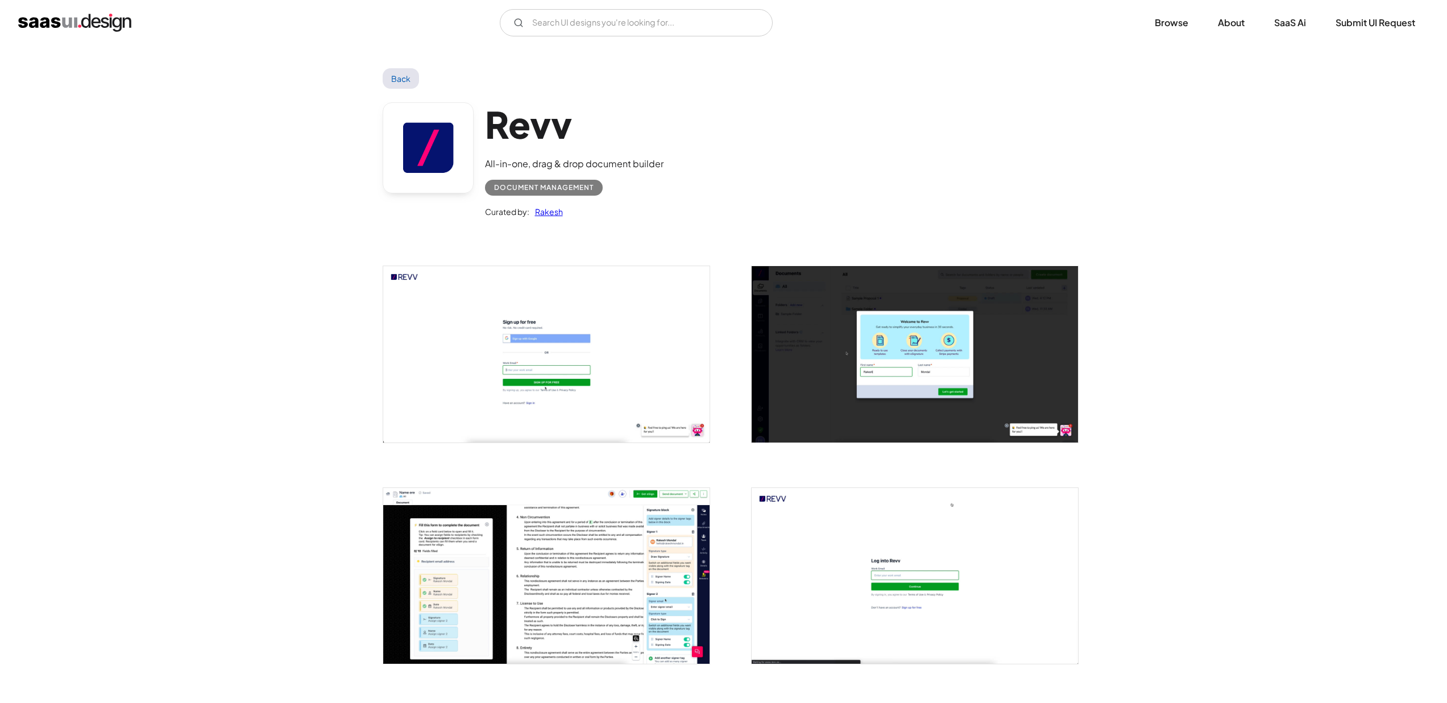
click at [641, 367] on img "open lightbox" at bounding box center [546, 354] width 326 height 176
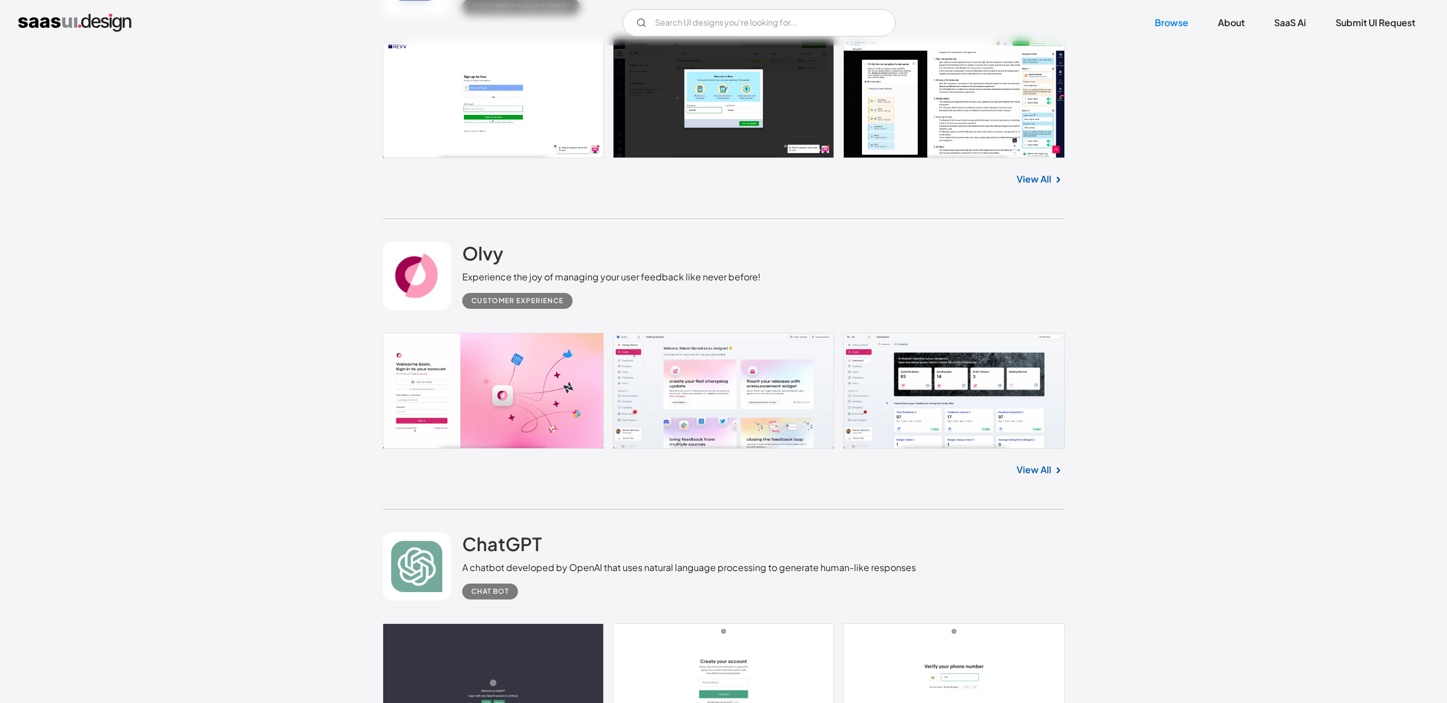
scroll to position [559, 0]
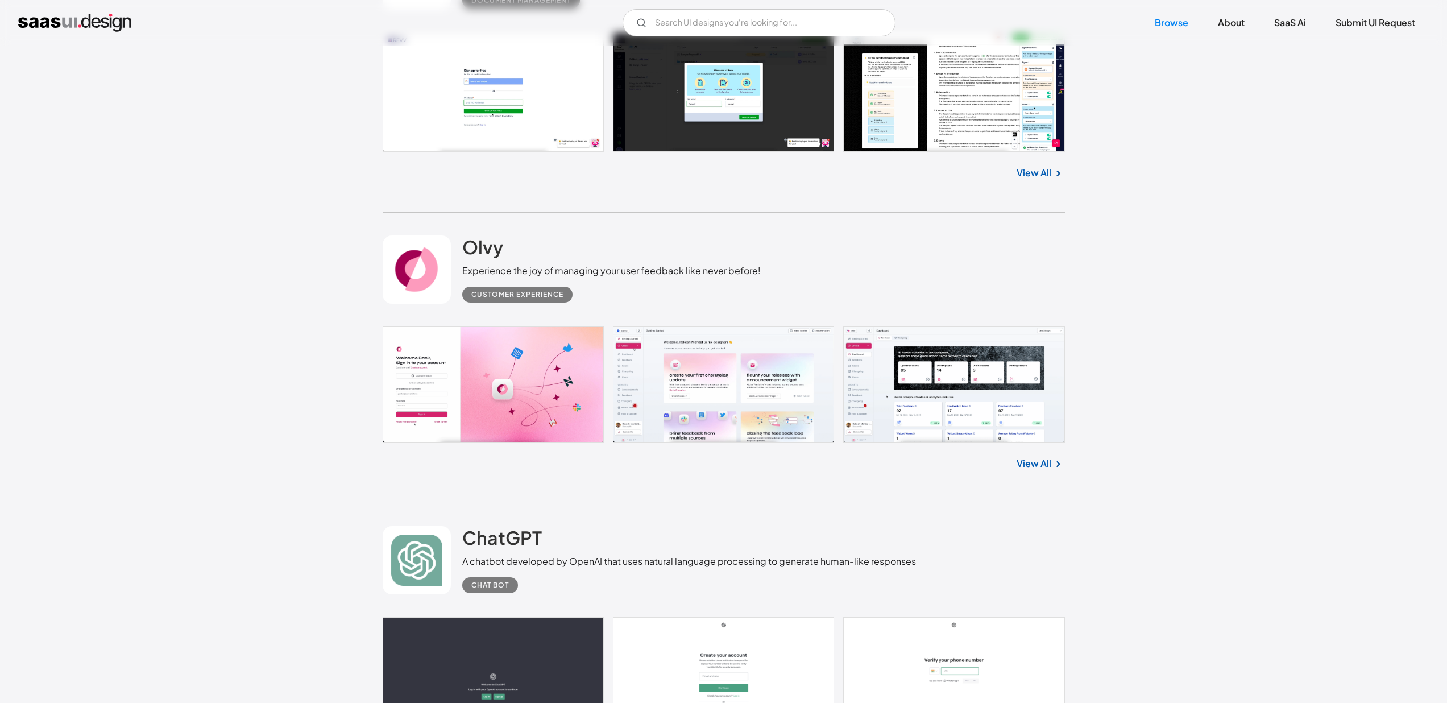
click at [530, 381] on link at bounding box center [724, 384] width 682 height 116
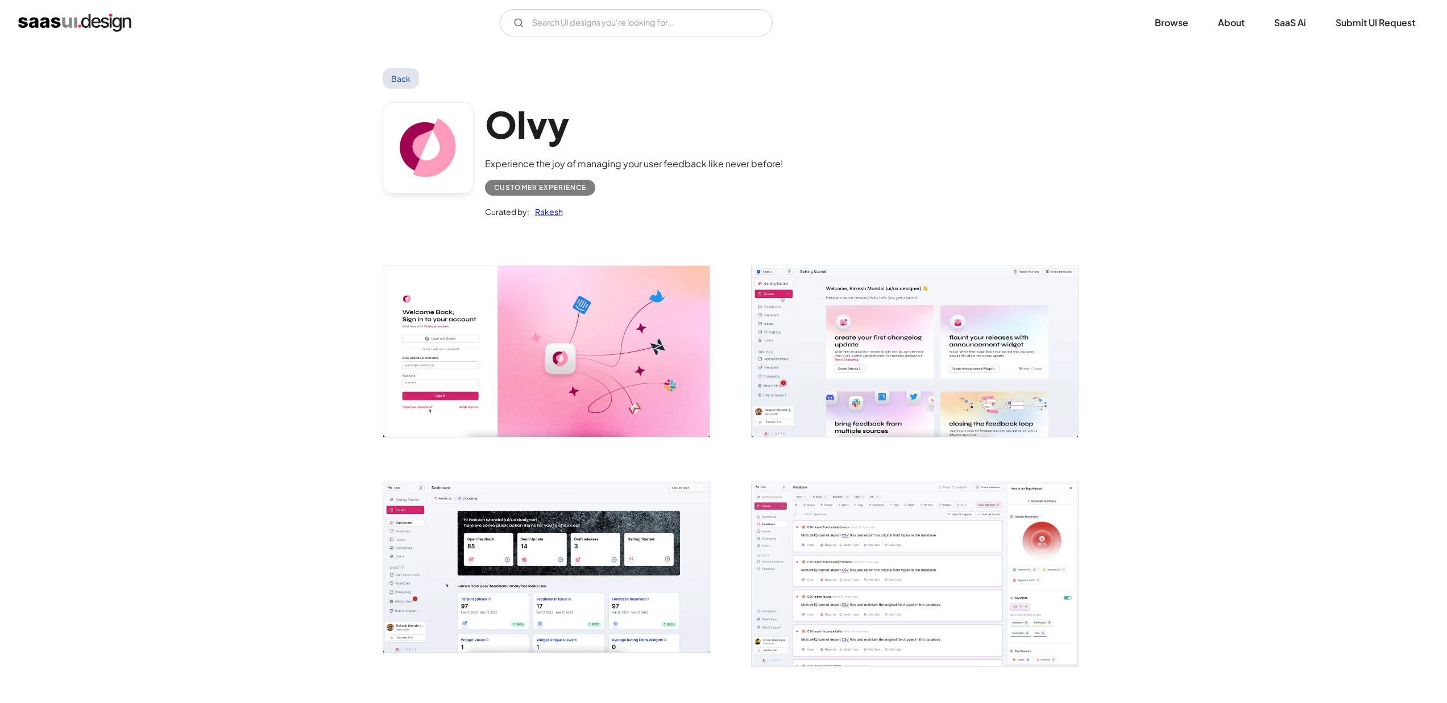
click at [628, 368] on img "open lightbox" at bounding box center [546, 351] width 326 height 170
click at [389, 80] on link "Back" at bounding box center [401, 78] width 37 height 20
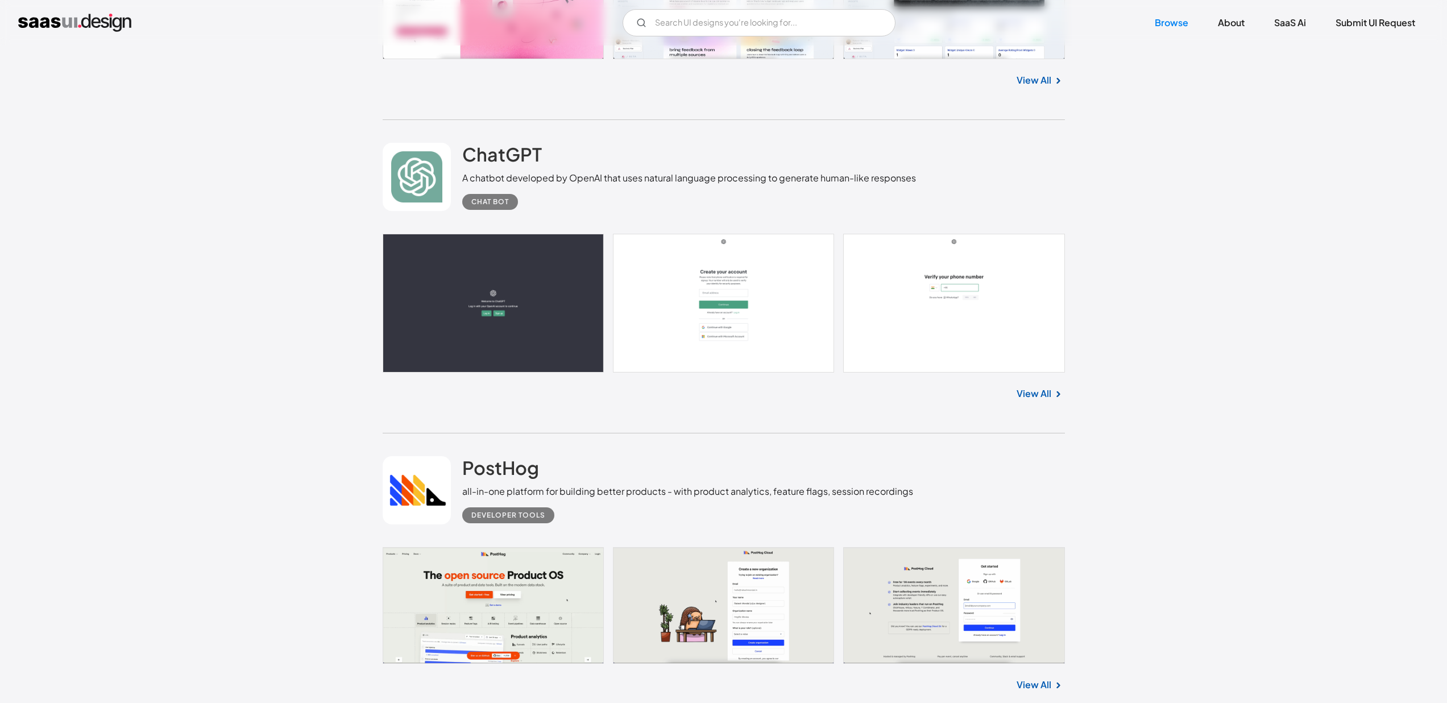
scroll to position [959, 0]
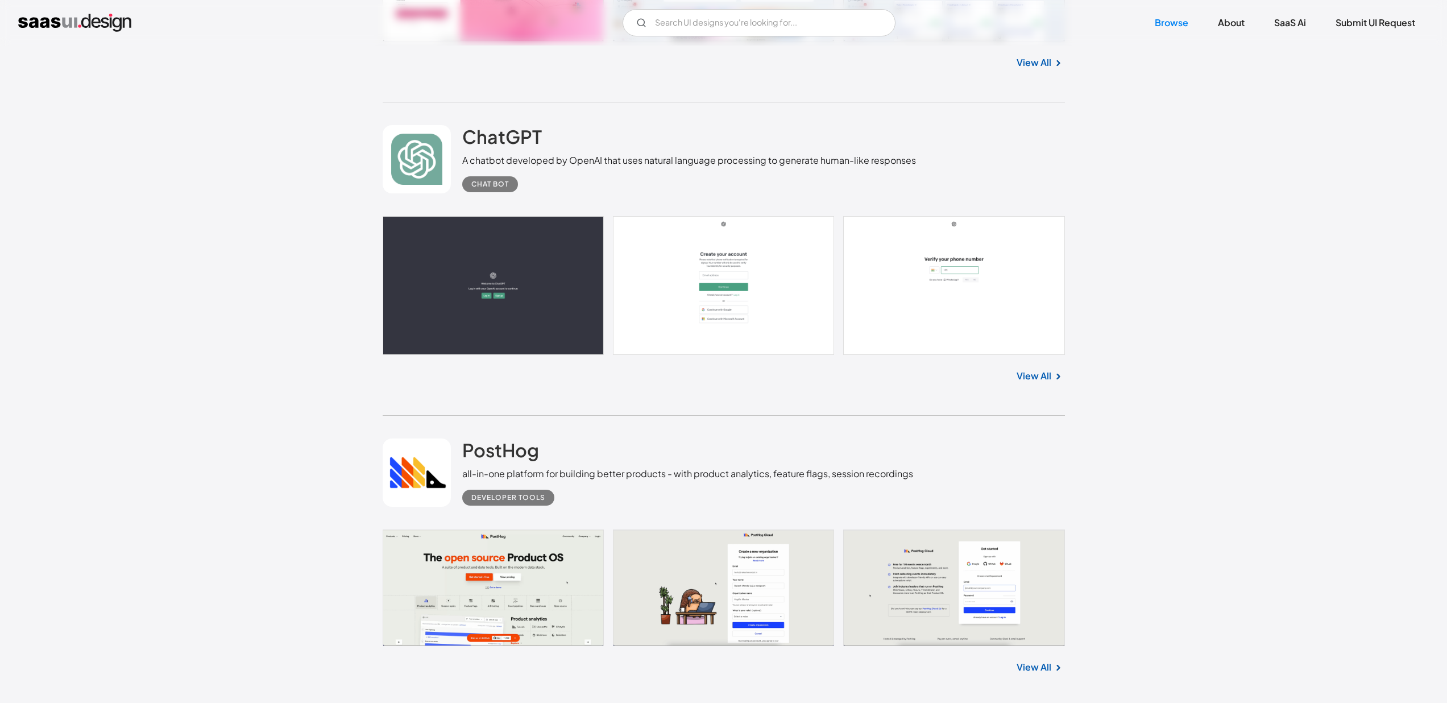
click at [1034, 380] on link "View All" at bounding box center [1033, 376] width 35 height 14
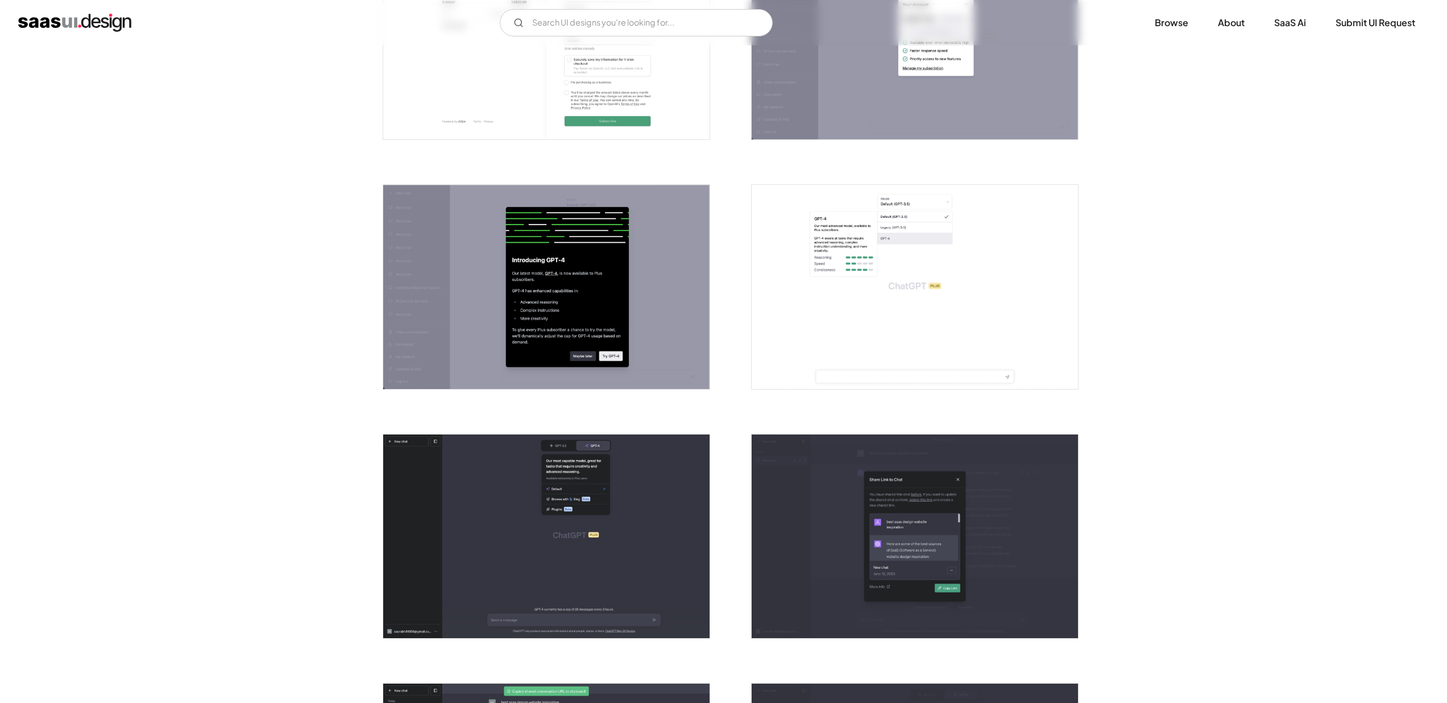
scroll to position [2238, 0]
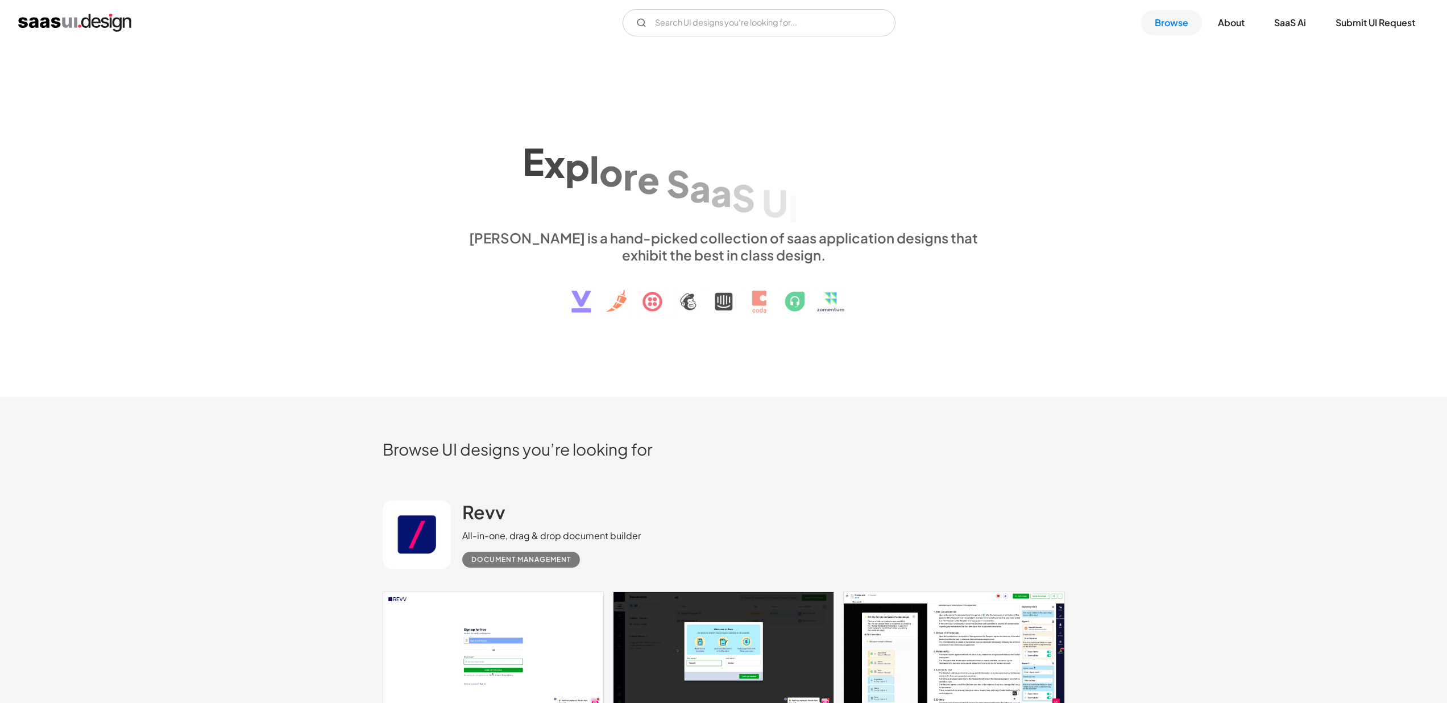
scroll to position [1210, 0]
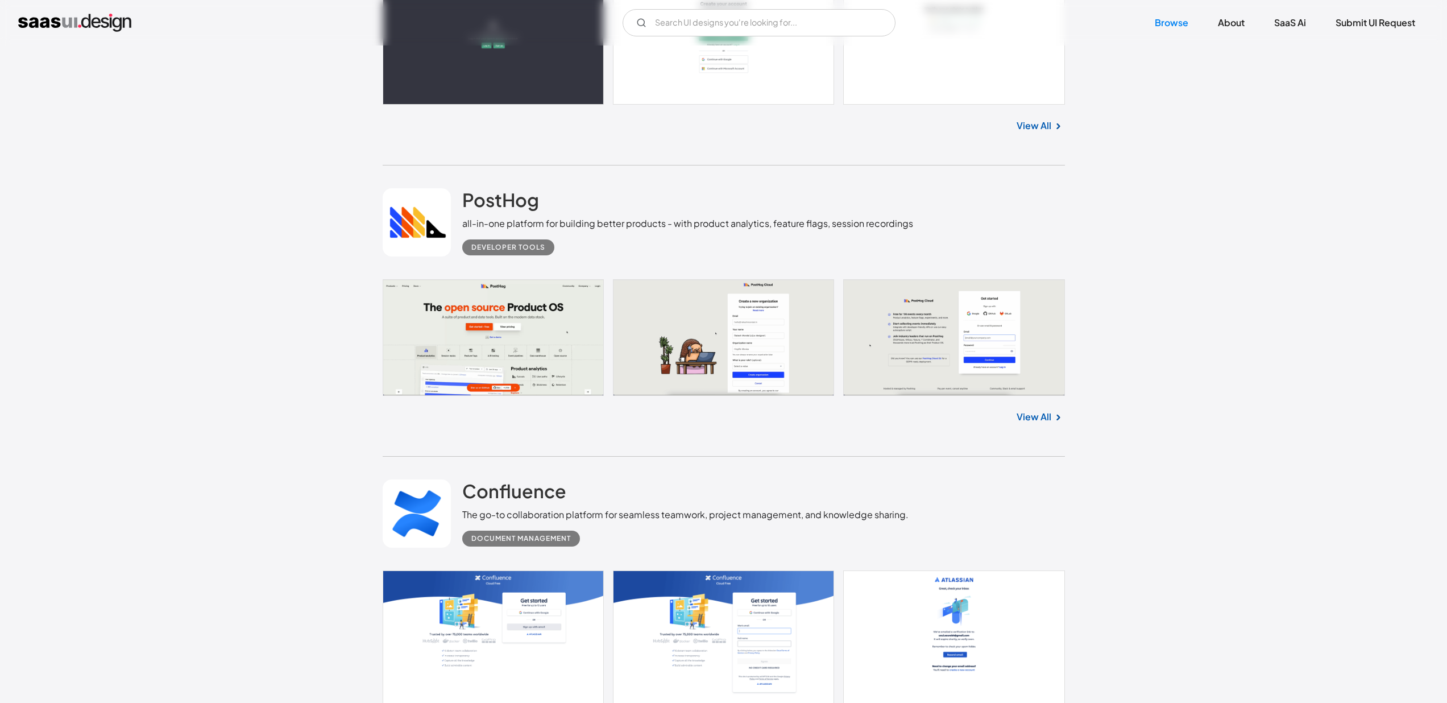
click at [492, 336] on link at bounding box center [724, 337] width 682 height 117
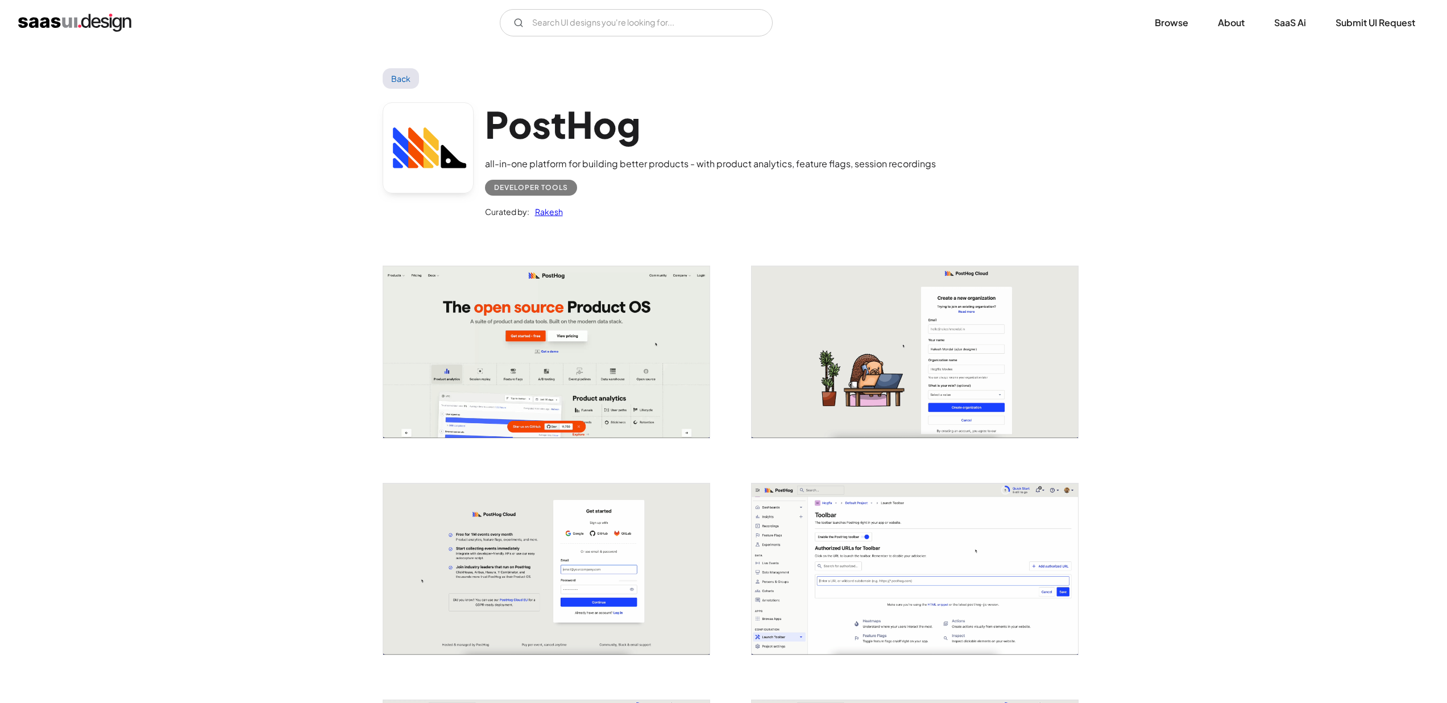
click at [492, 336] on img "open lightbox" at bounding box center [546, 352] width 326 height 172
click at [396, 86] on link "Back" at bounding box center [401, 78] width 37 height 20
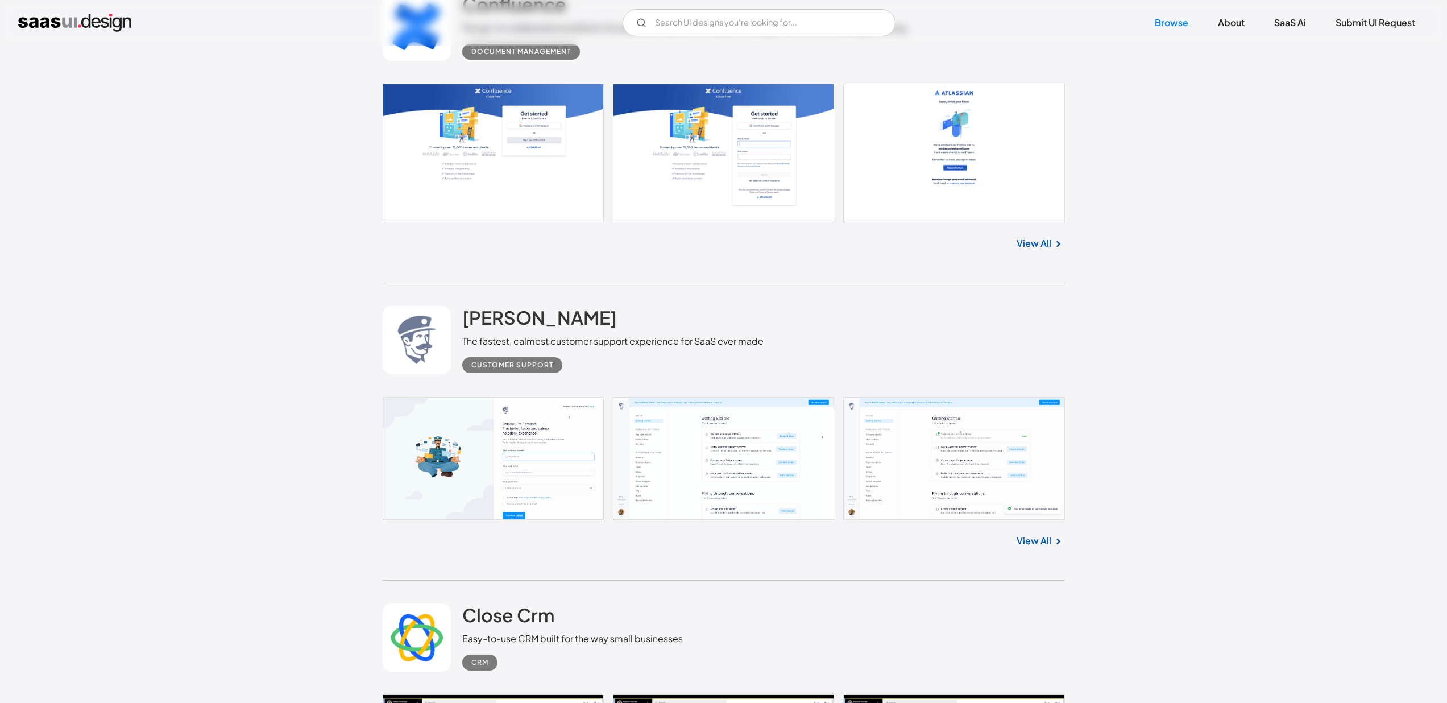
scroll to position [1719, 0]
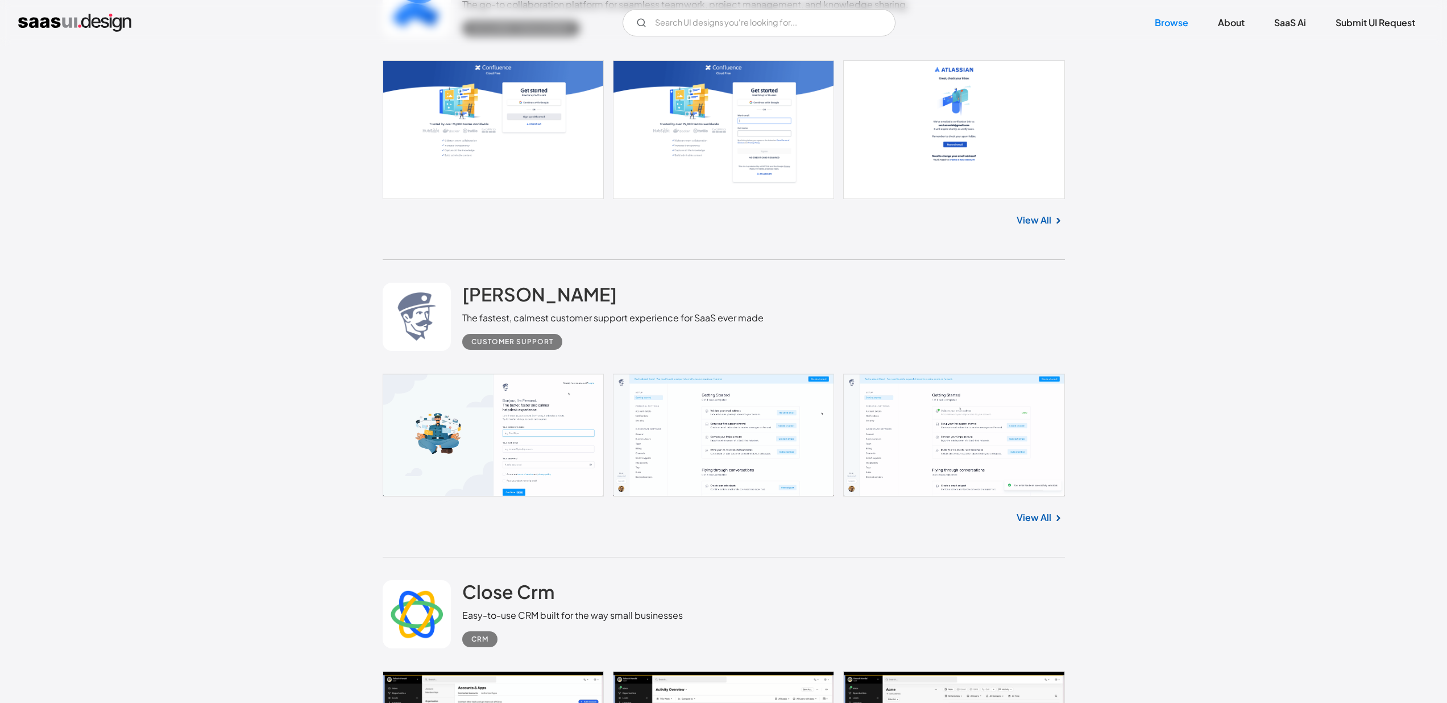
click at [538, 176] on link at bounding box center [724, 129] width 682 height 139
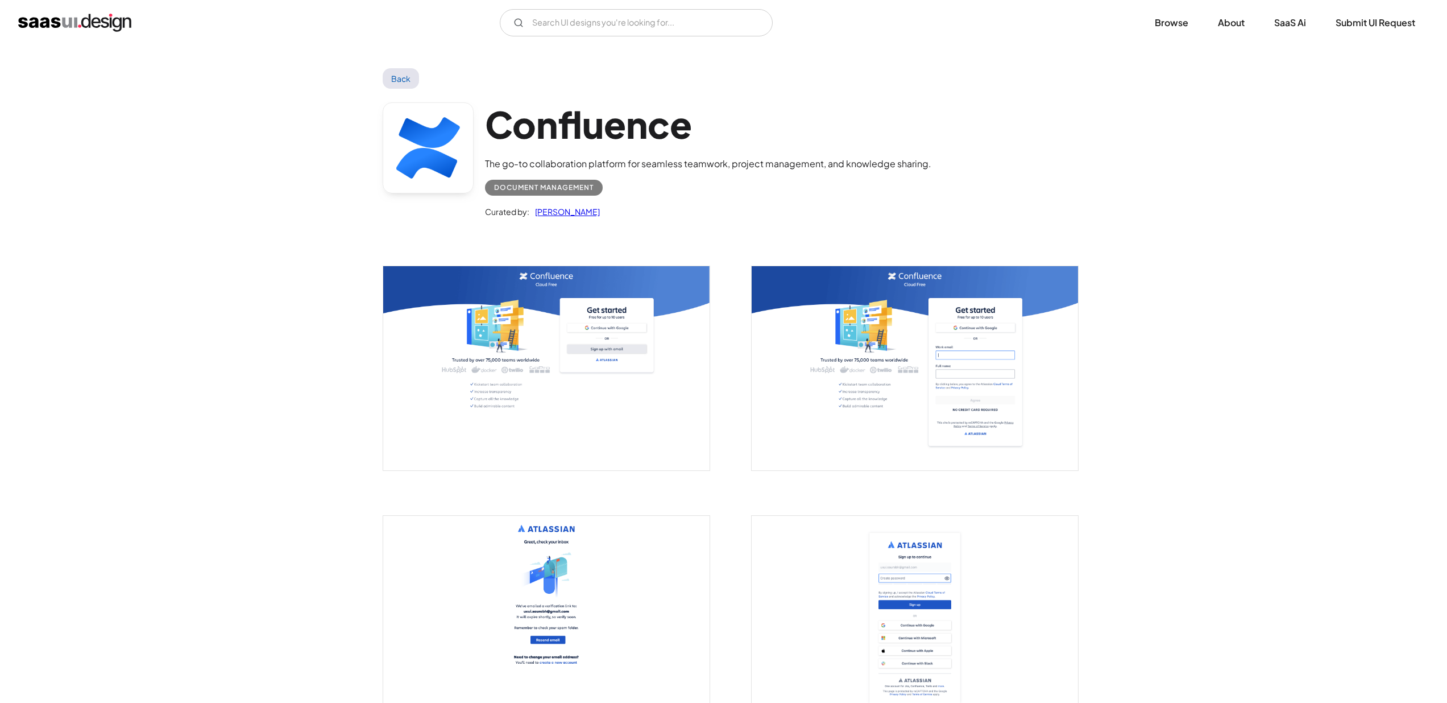
click at [604, 331] on img "open lightbox" at bounding box center [546, 368] width 326 height 204
click at [397, 80] on link "Back" at bounding box center [401, 78] width 37 height 20
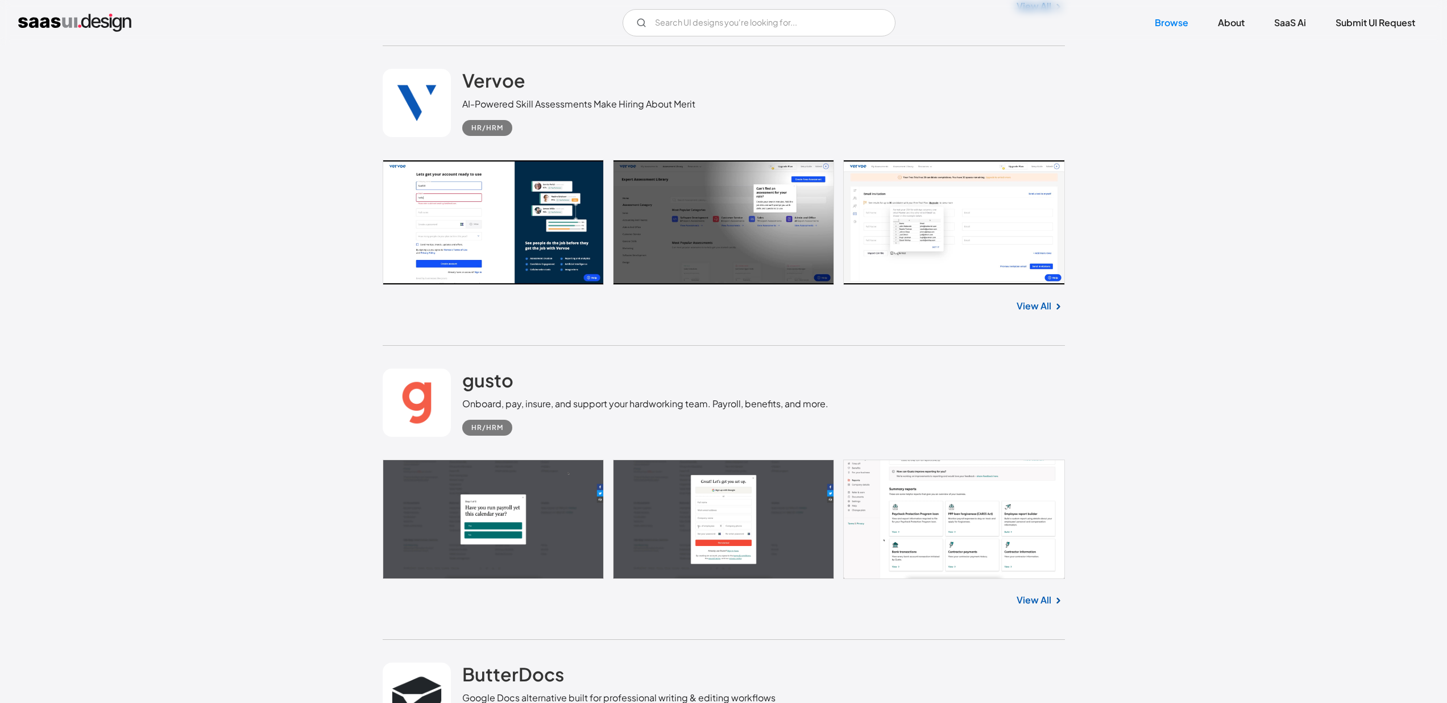
scroll to position [2567, 0]
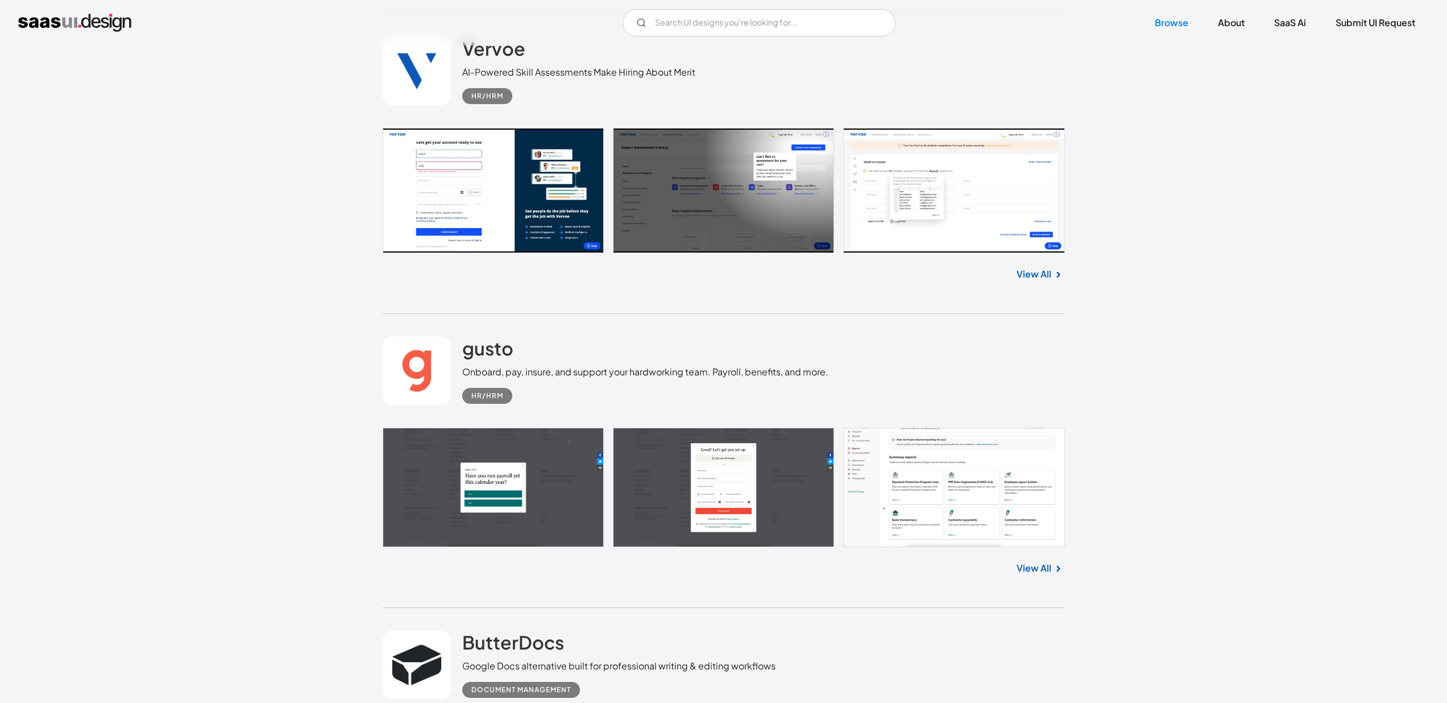
click at [477, 453] on link at bounding box center [724, 486] width 682 height 119
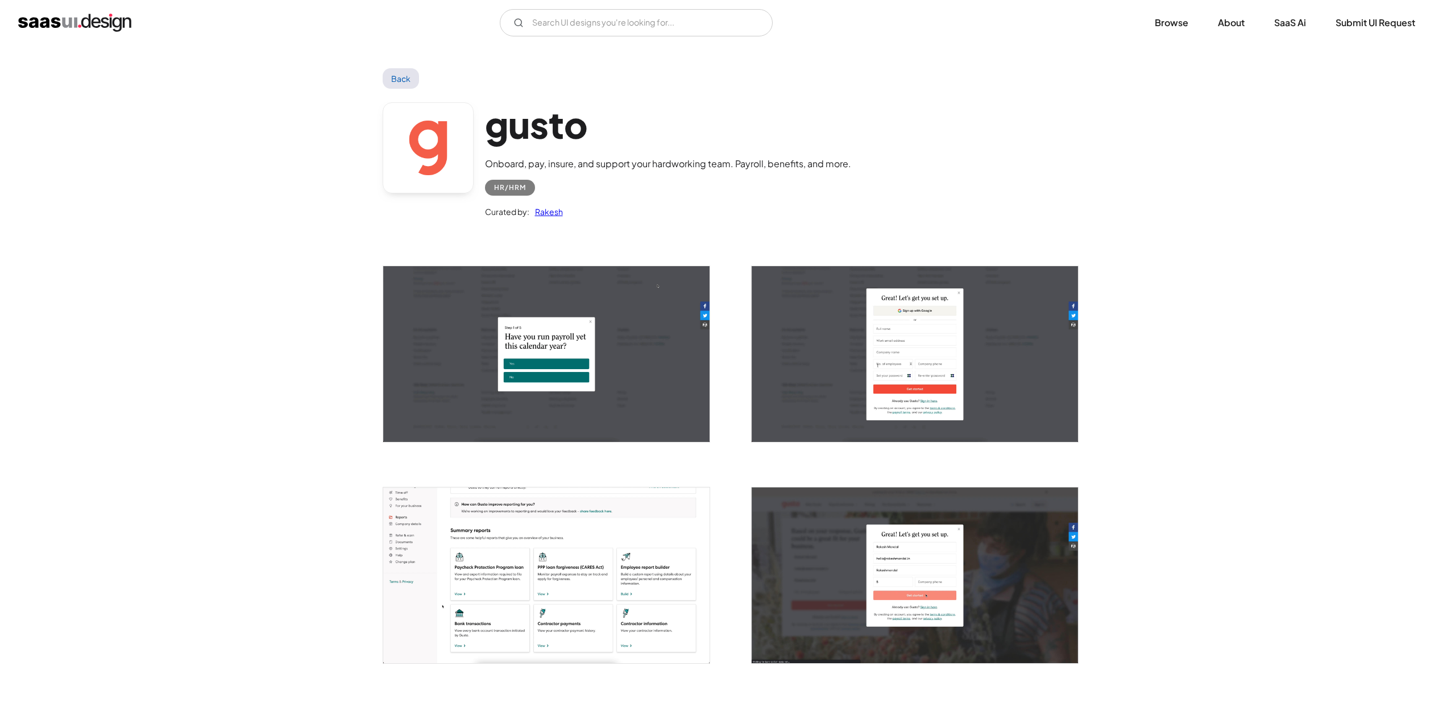
click at [667, 386] on img "open lightbox" at bounding box center [546, 354] width 326 height 176
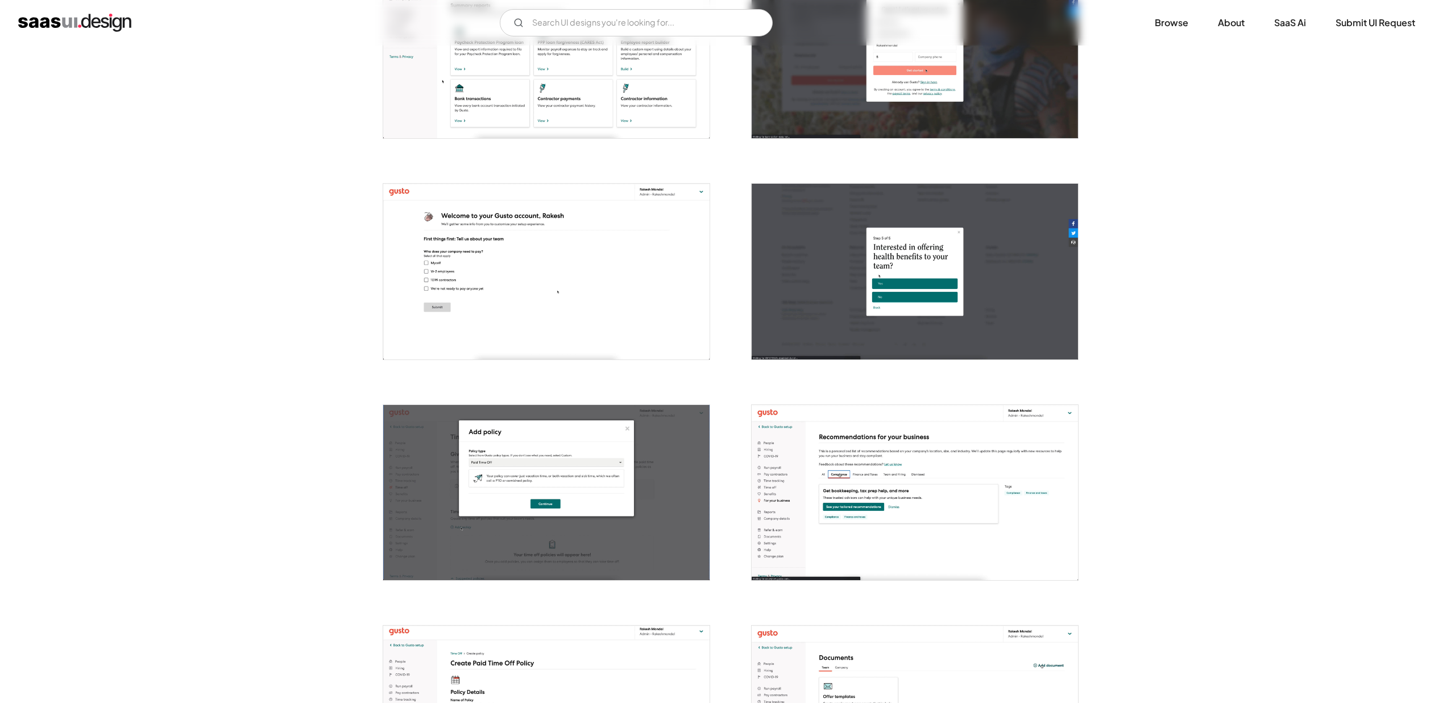
scroll to position [853, 0]
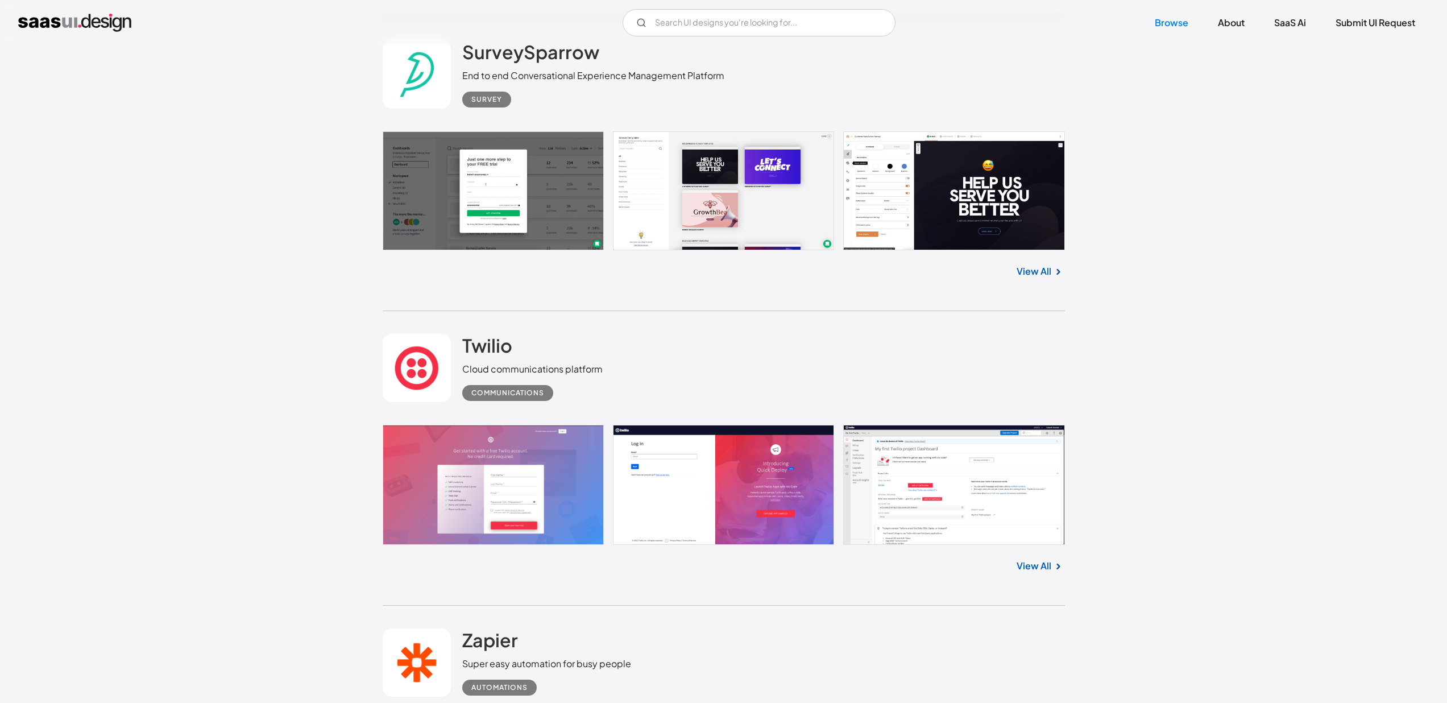
scroll to position [4953, 0]
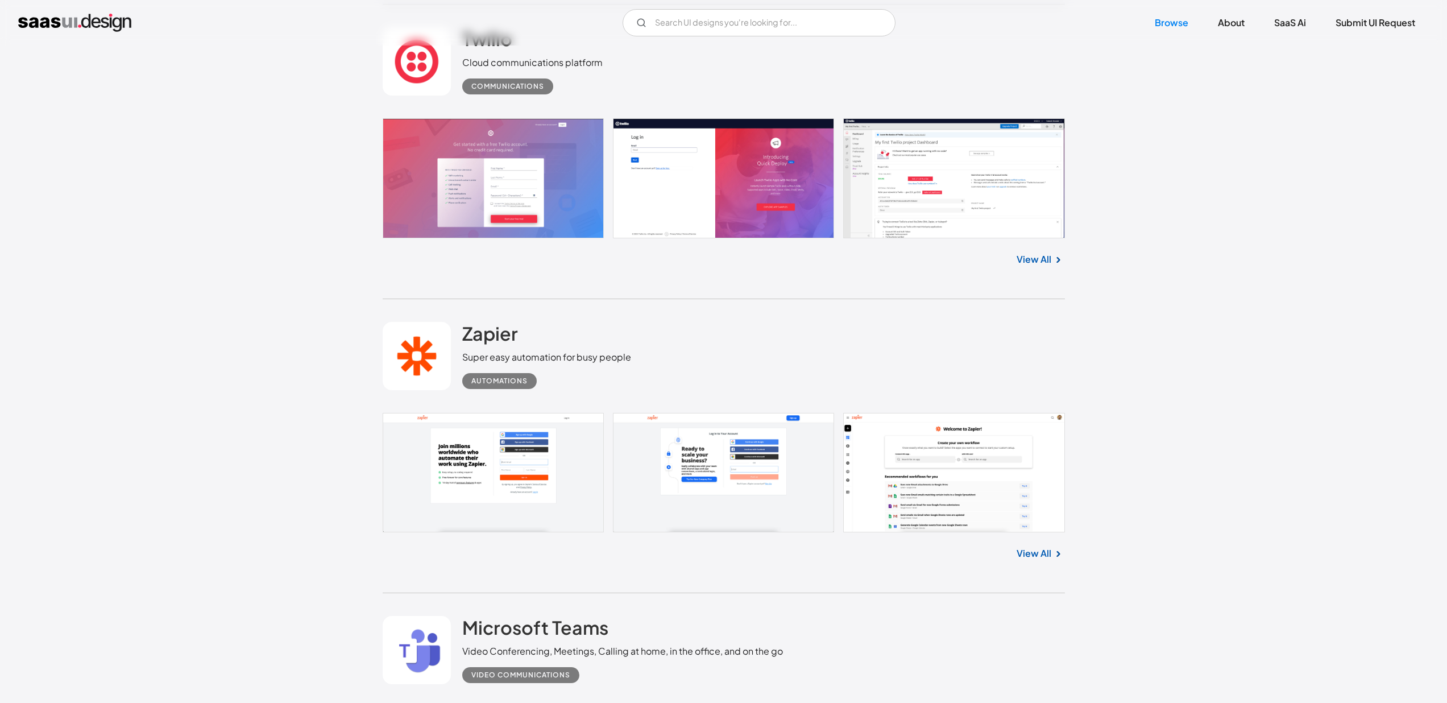
click at [566, 413] on link at bounding box center [724, 473] width 682 height 120
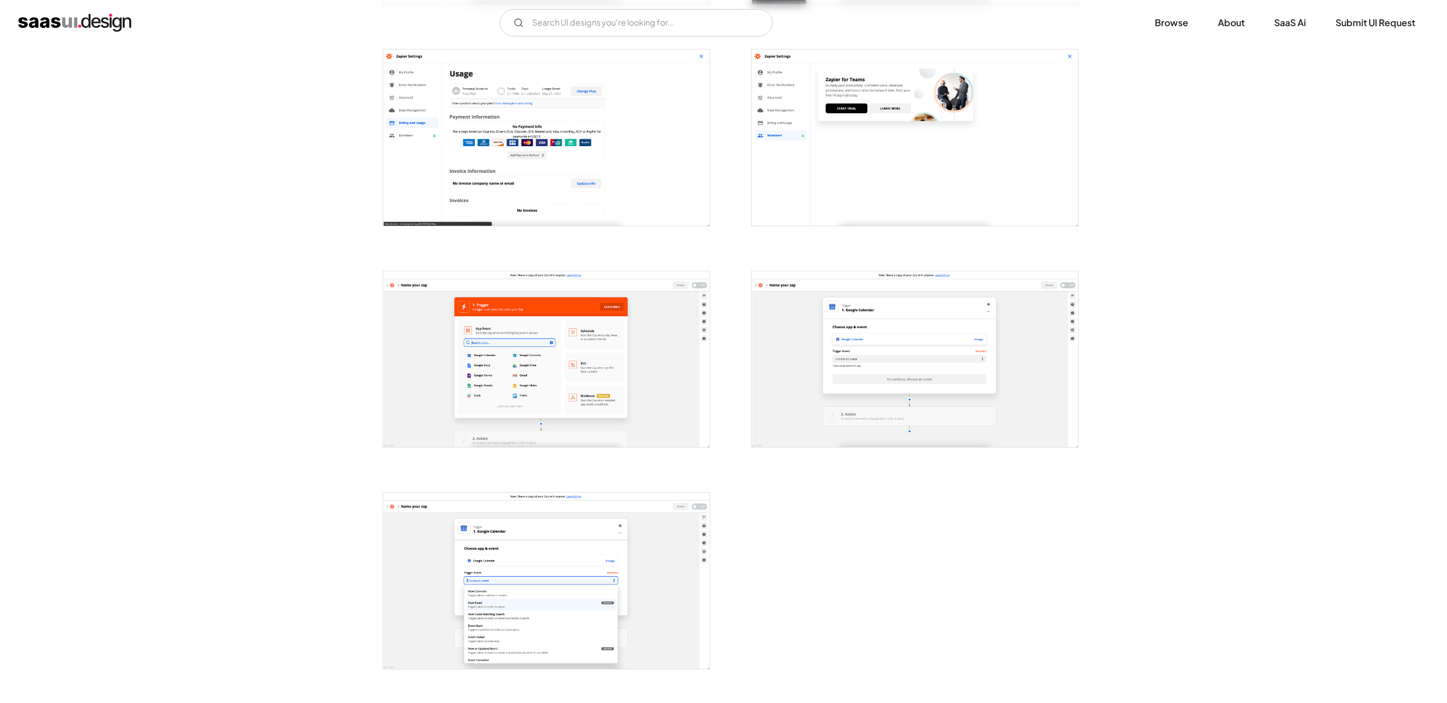
scroll to position [1771, 0]
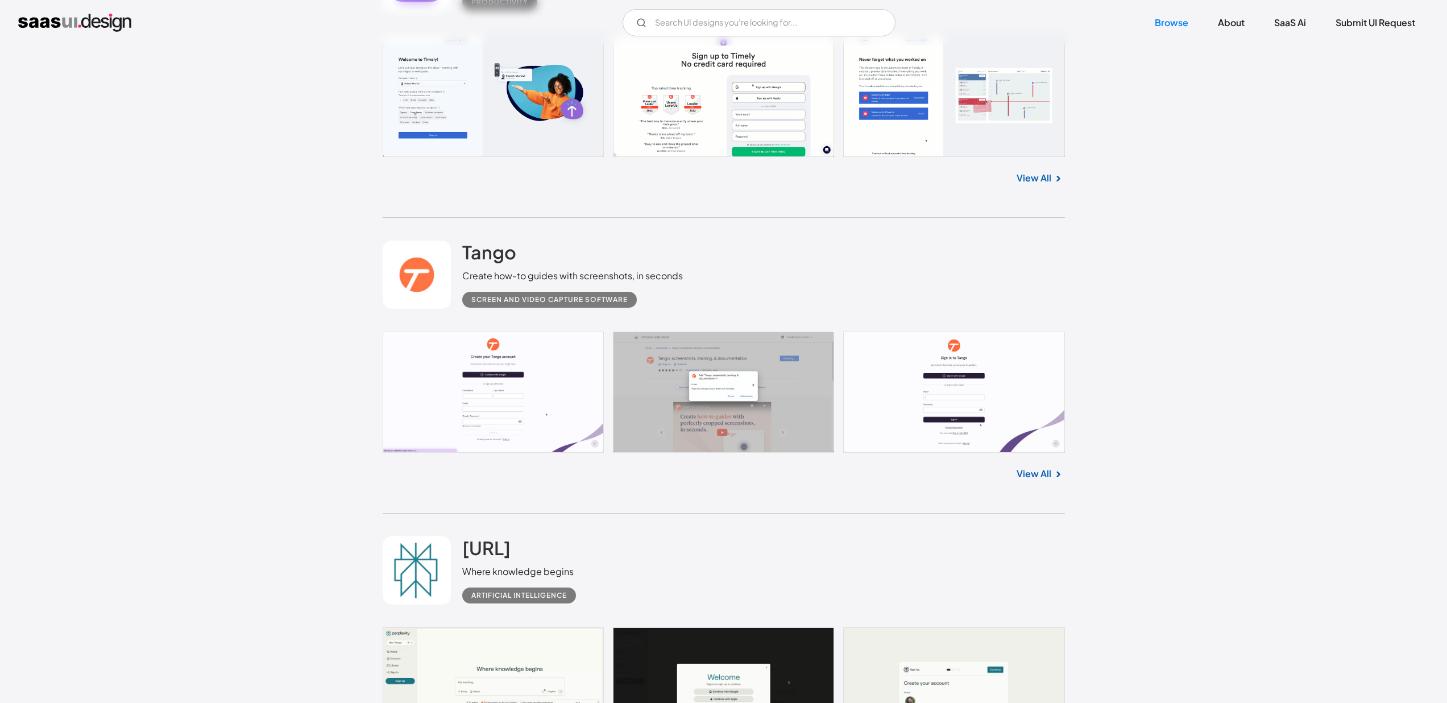
scroll to position [6183, 0]
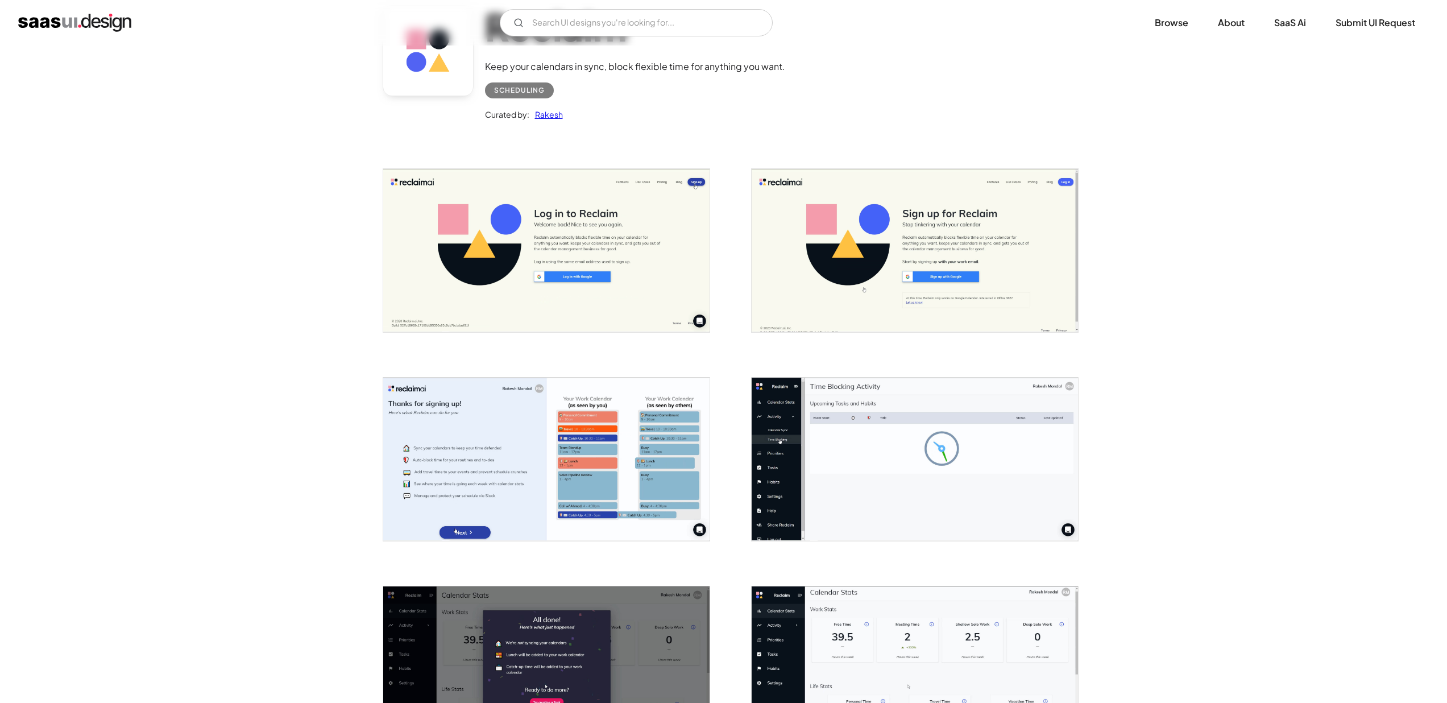
scroll to position [113, 0]
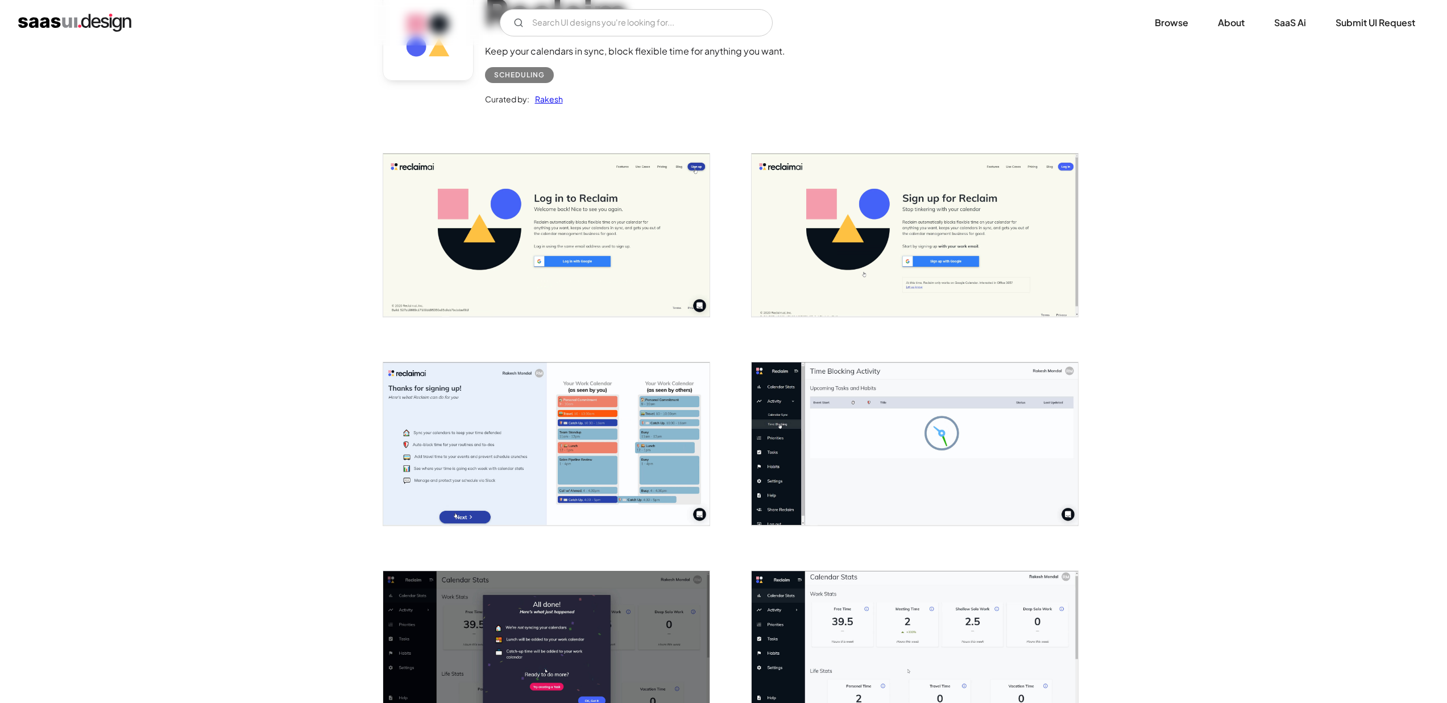
click at [628, 452] on img "open lightbox" at bounding box center [546, 443] width 326 height 163
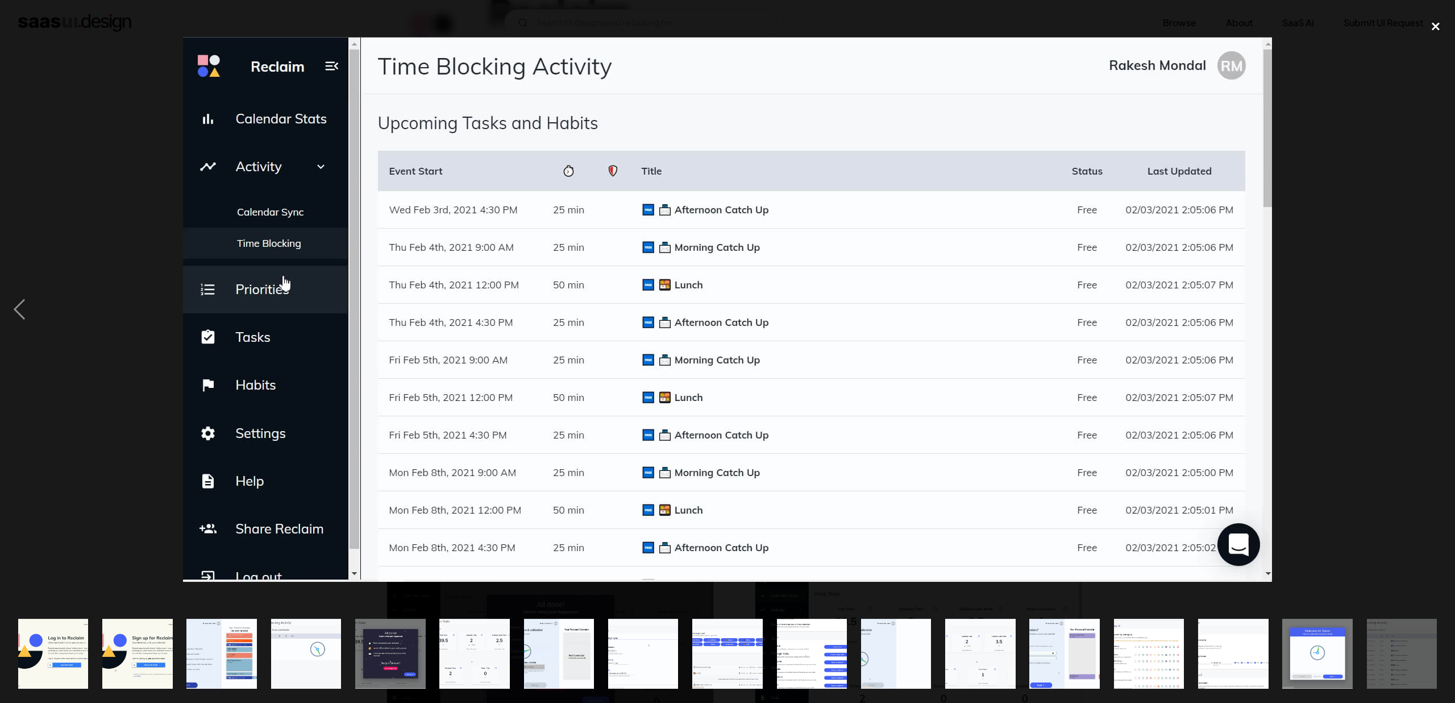
click at [1441, 32] on div "close lightbox" at bounding box center [1435, 26] width 39 height 25
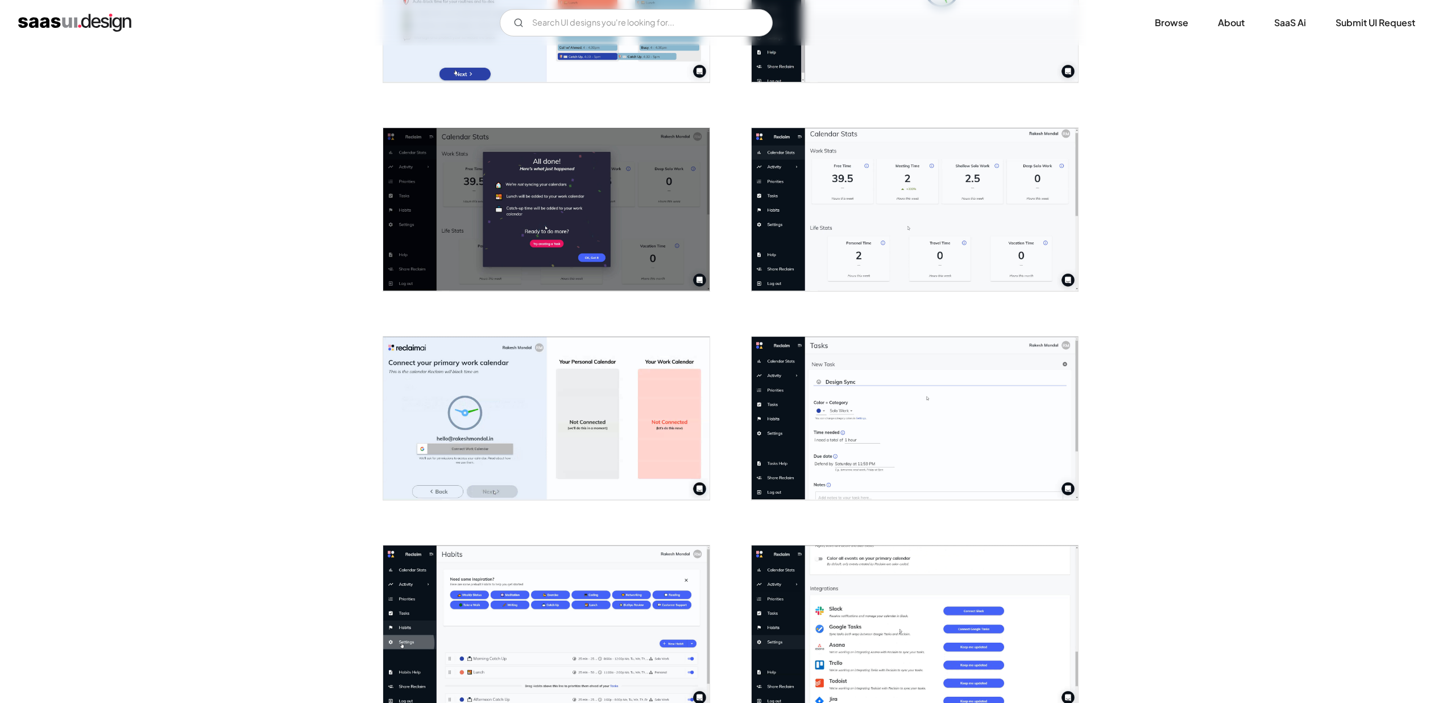
scroll to position [0, 0]
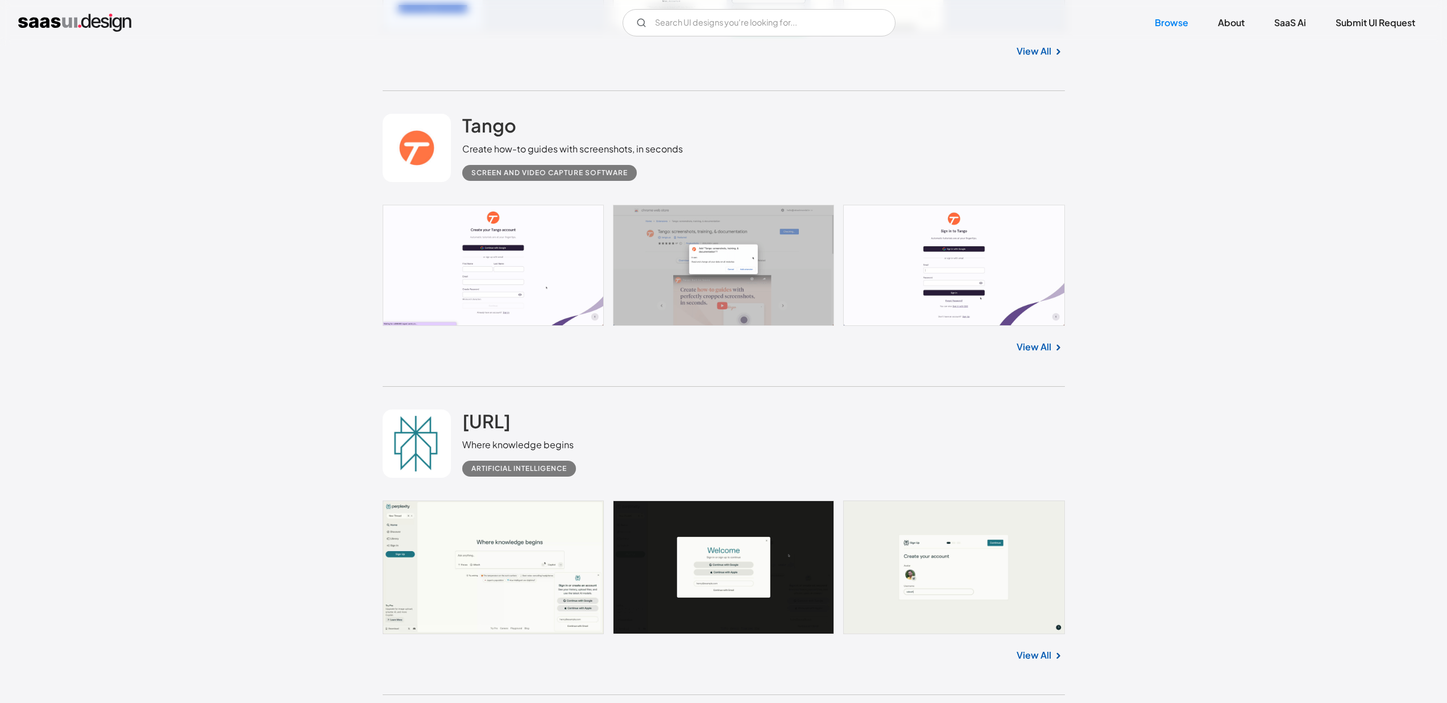
scroll to position [6050, 0]
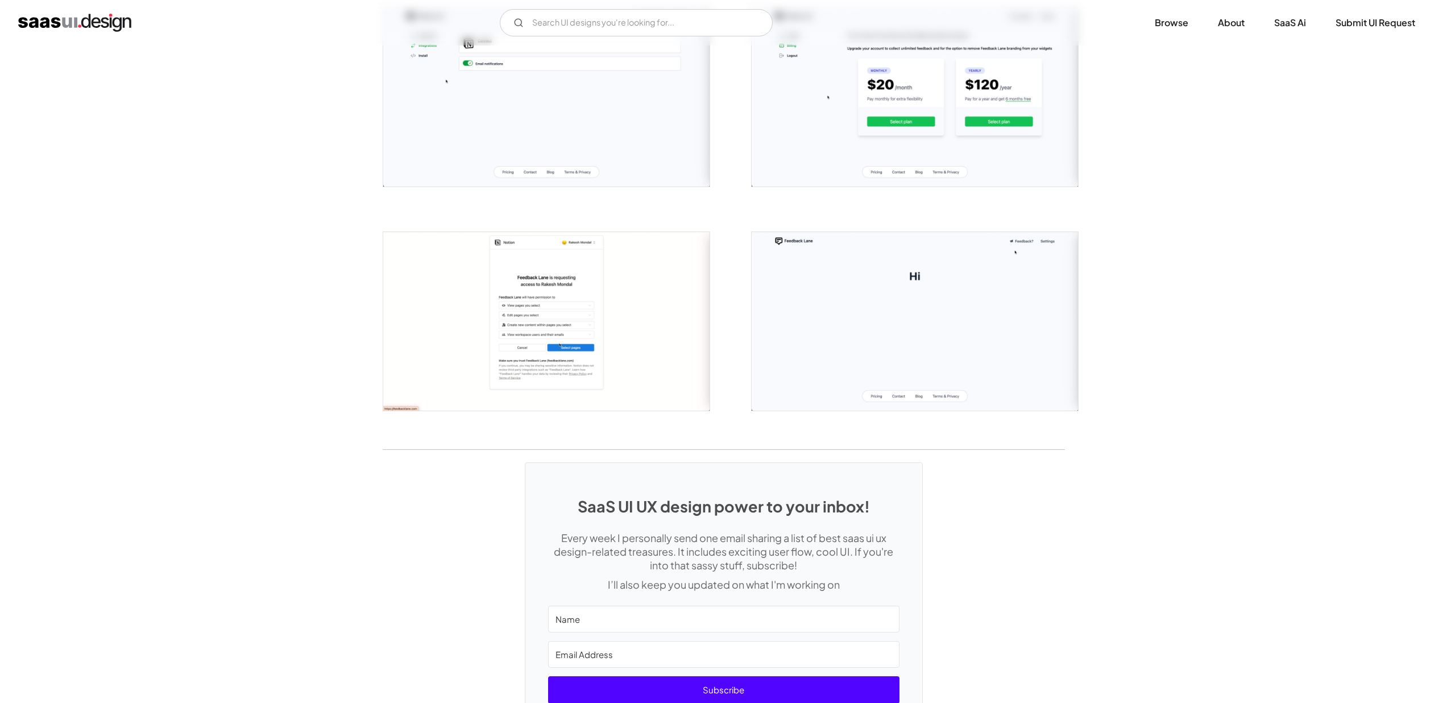
scroll to position [1254, 0]
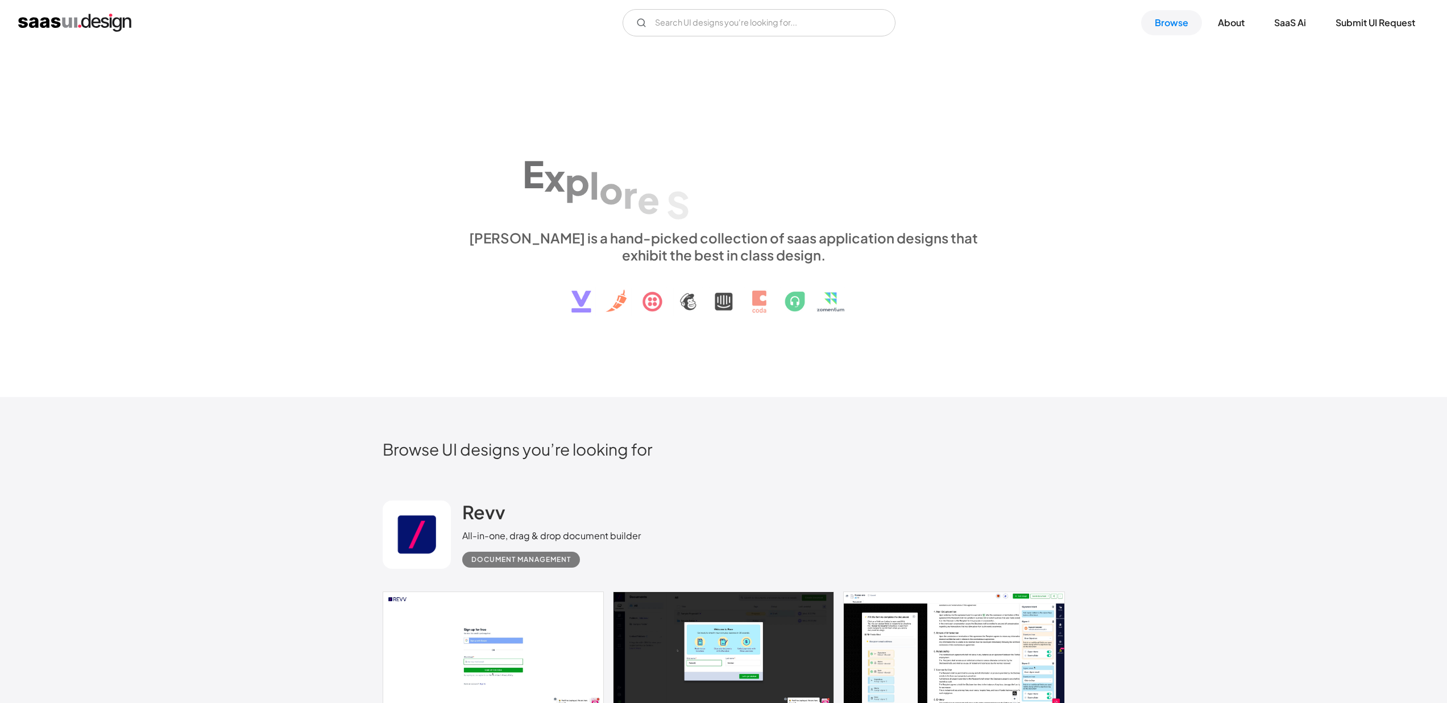
scroll to position [6380, 0]
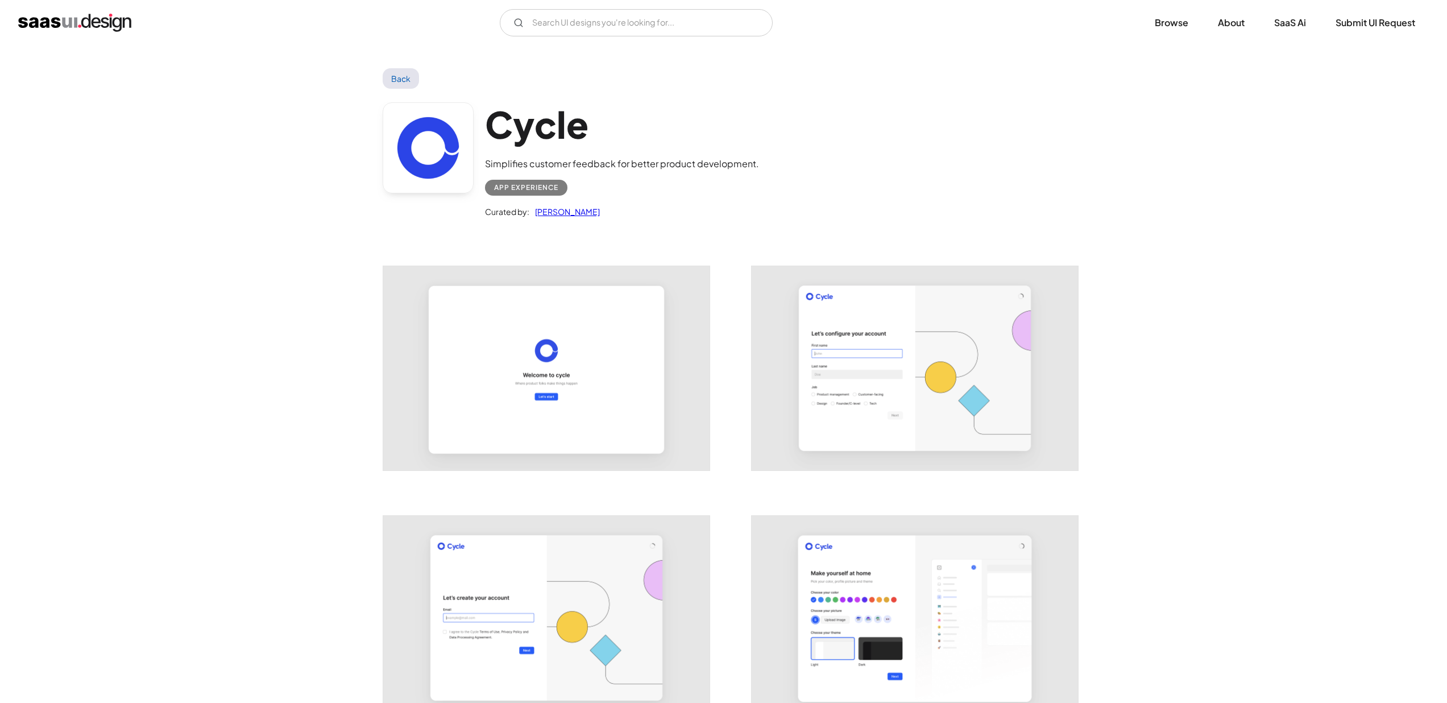
click at [817, 372] on img "open lightbox" at bounding box center [914, 368] width 326 height 204
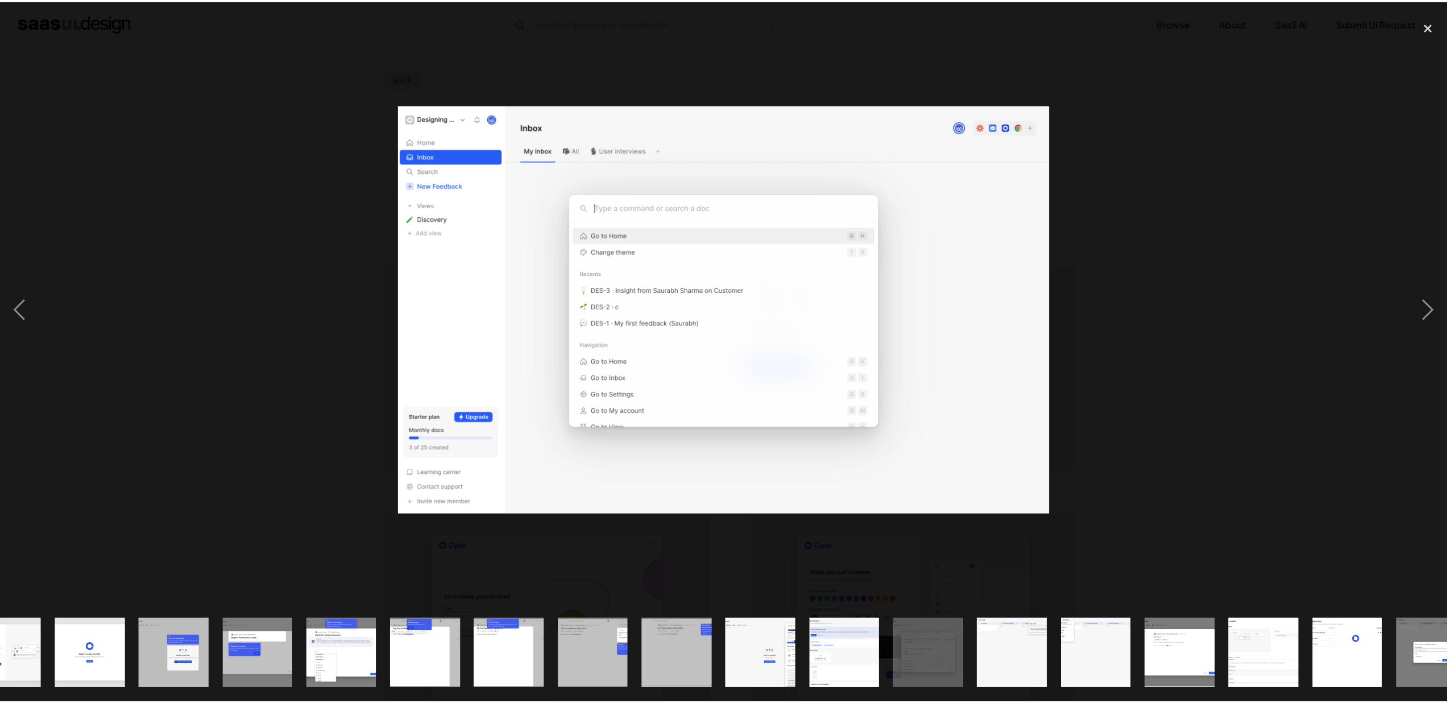
scroll to position [0, 582]
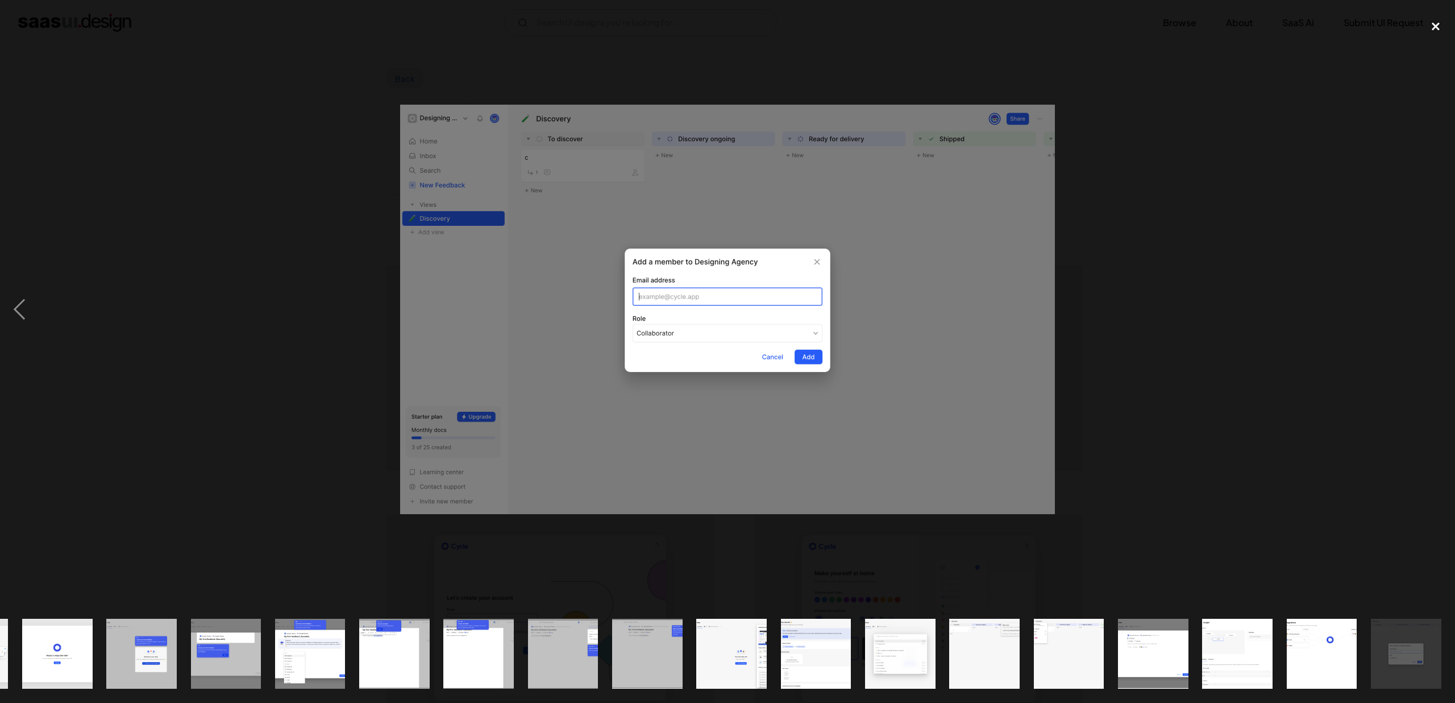
click at [1427, 24] on div "close lightbox" at bounding box center [1435, 26] width 39 height 25
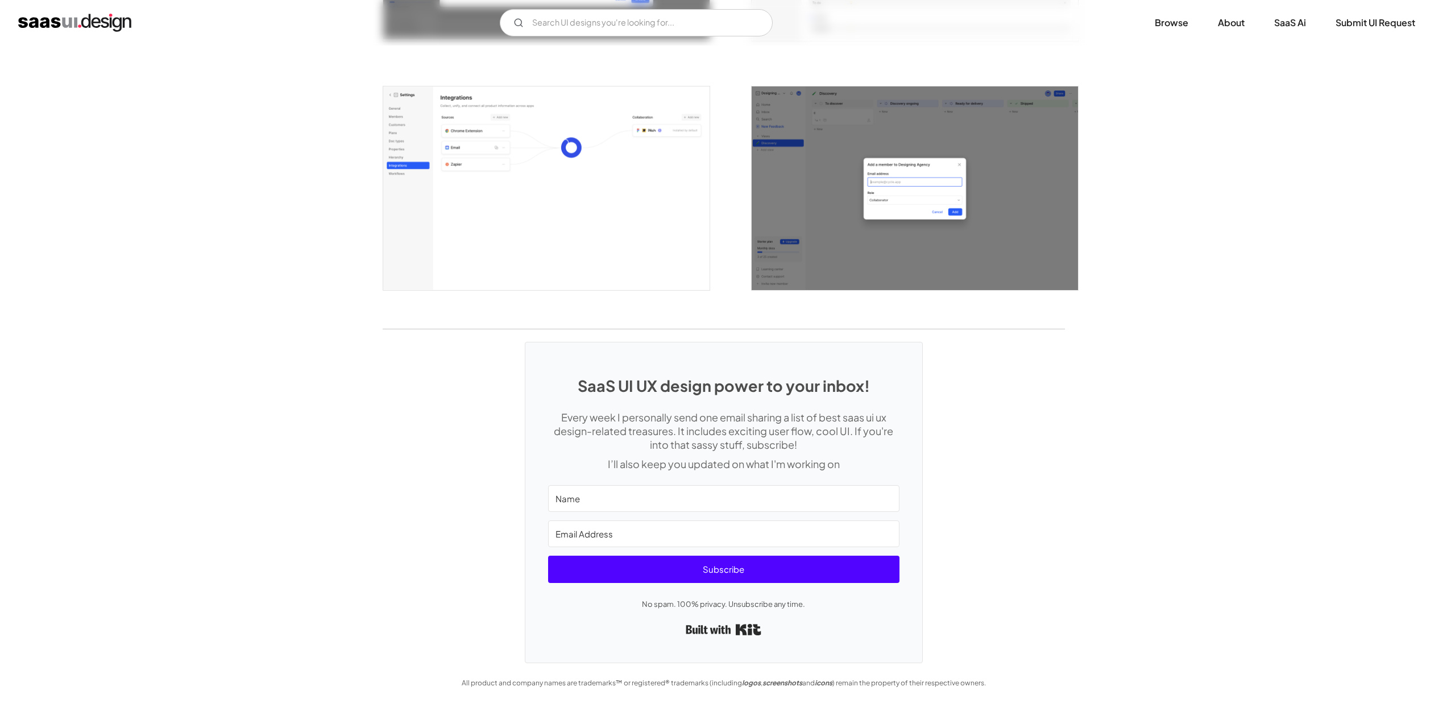
scroll to position [2587, 0]
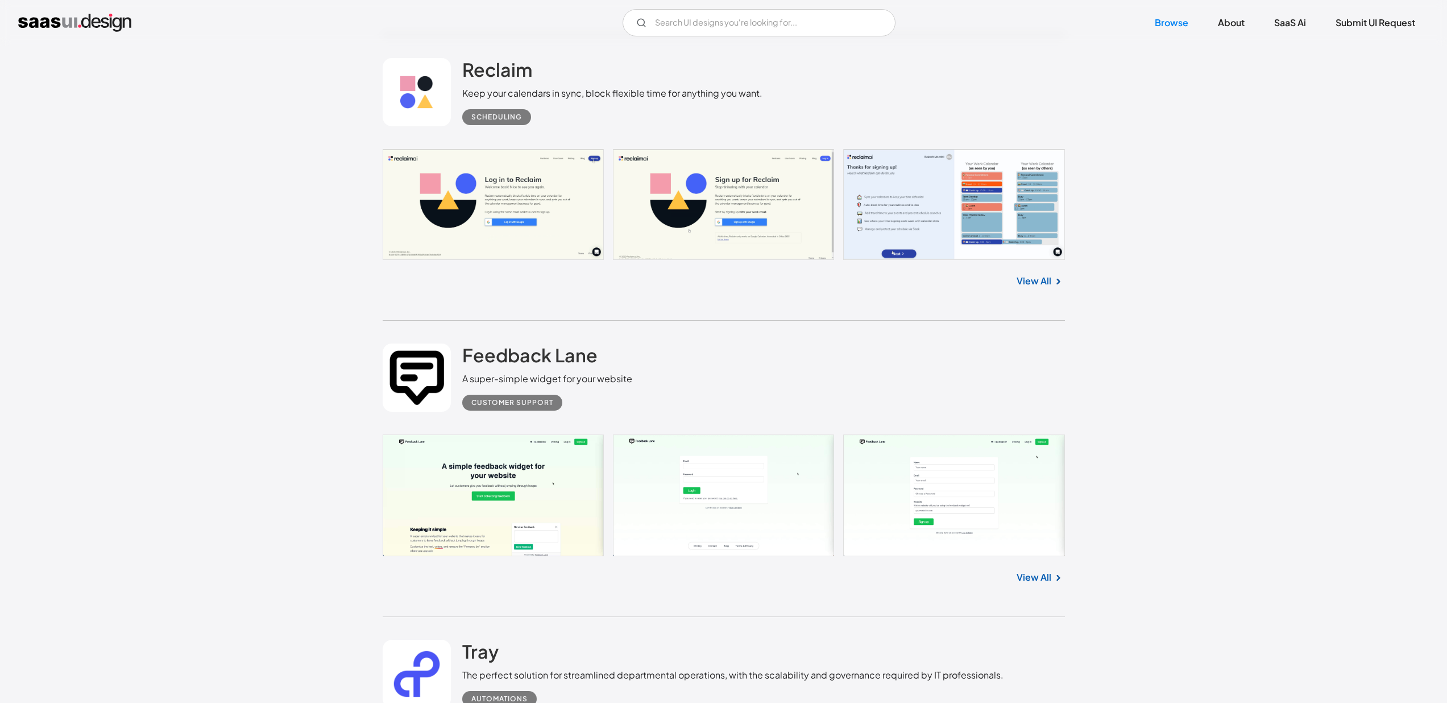
scroll to position [7344, 0]
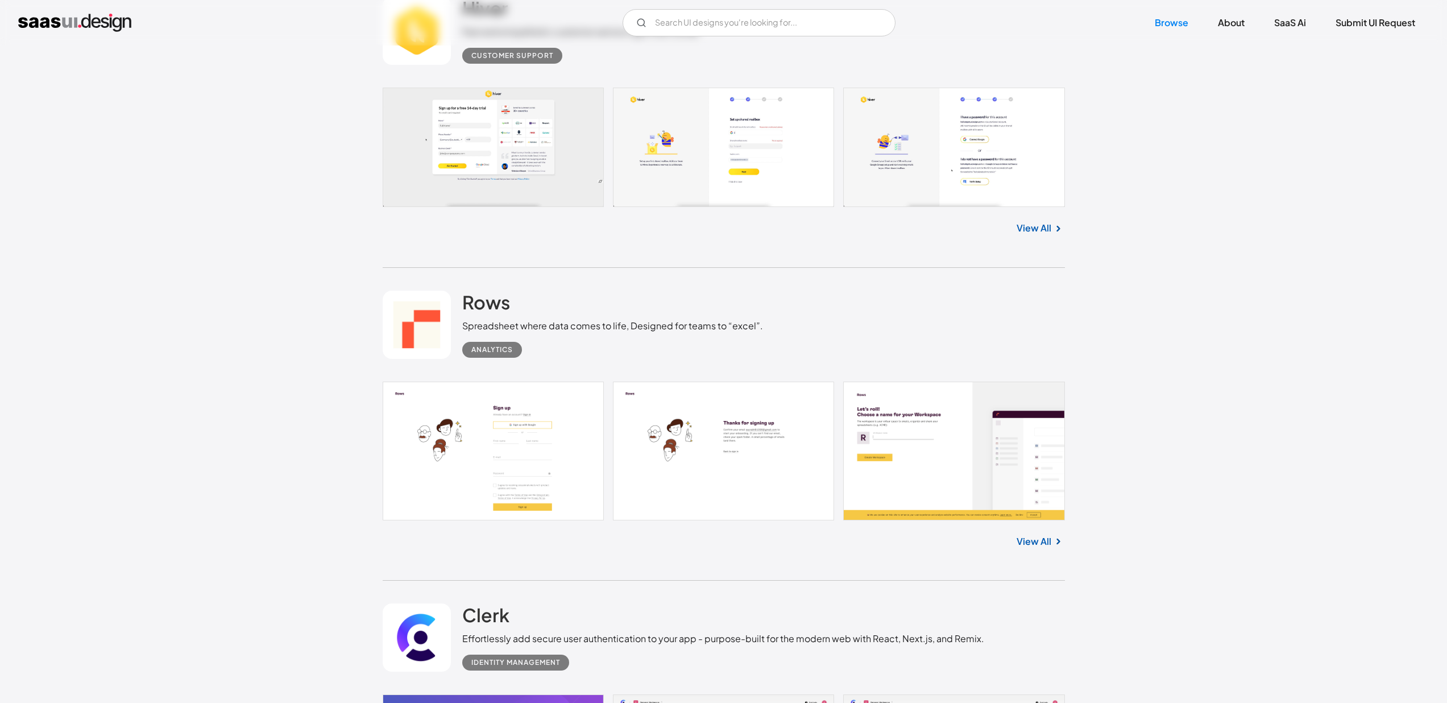
scroll to position [8901, 0]
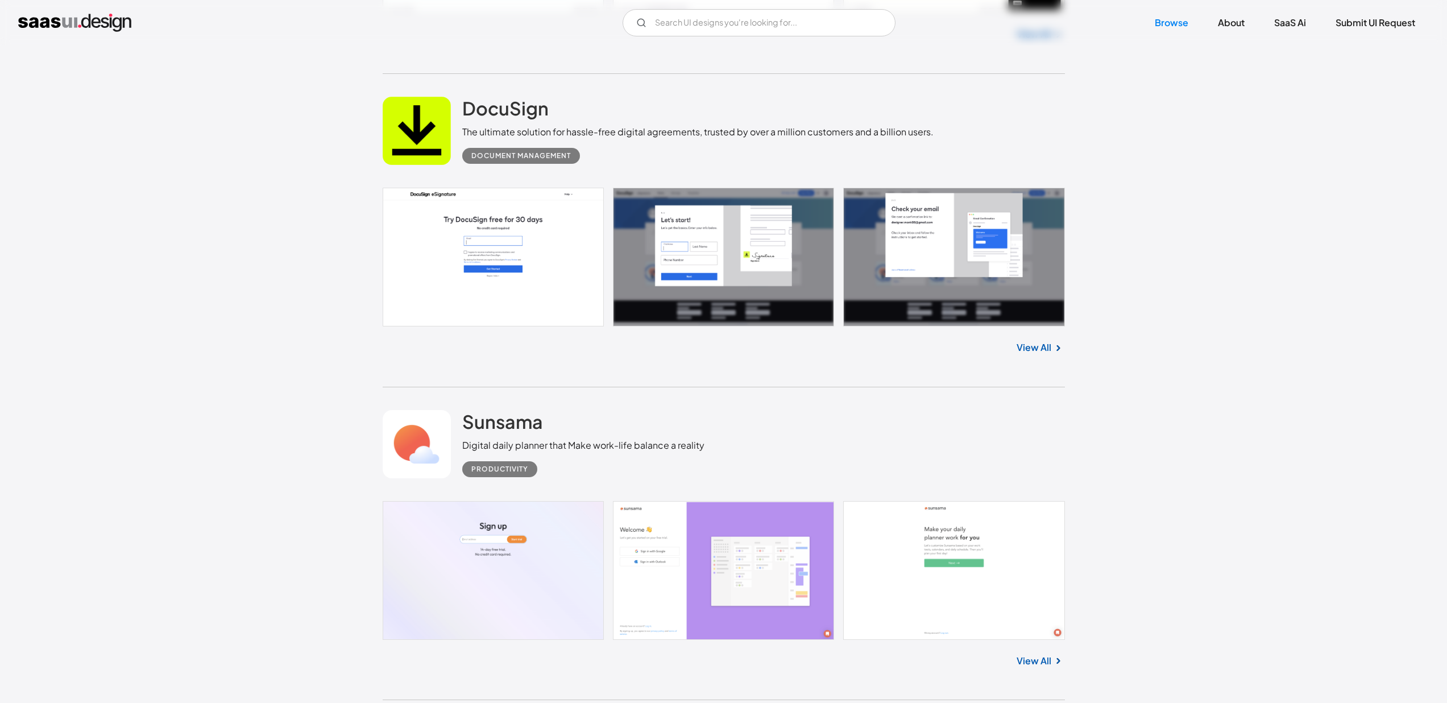
scroll to position [9998, 0]
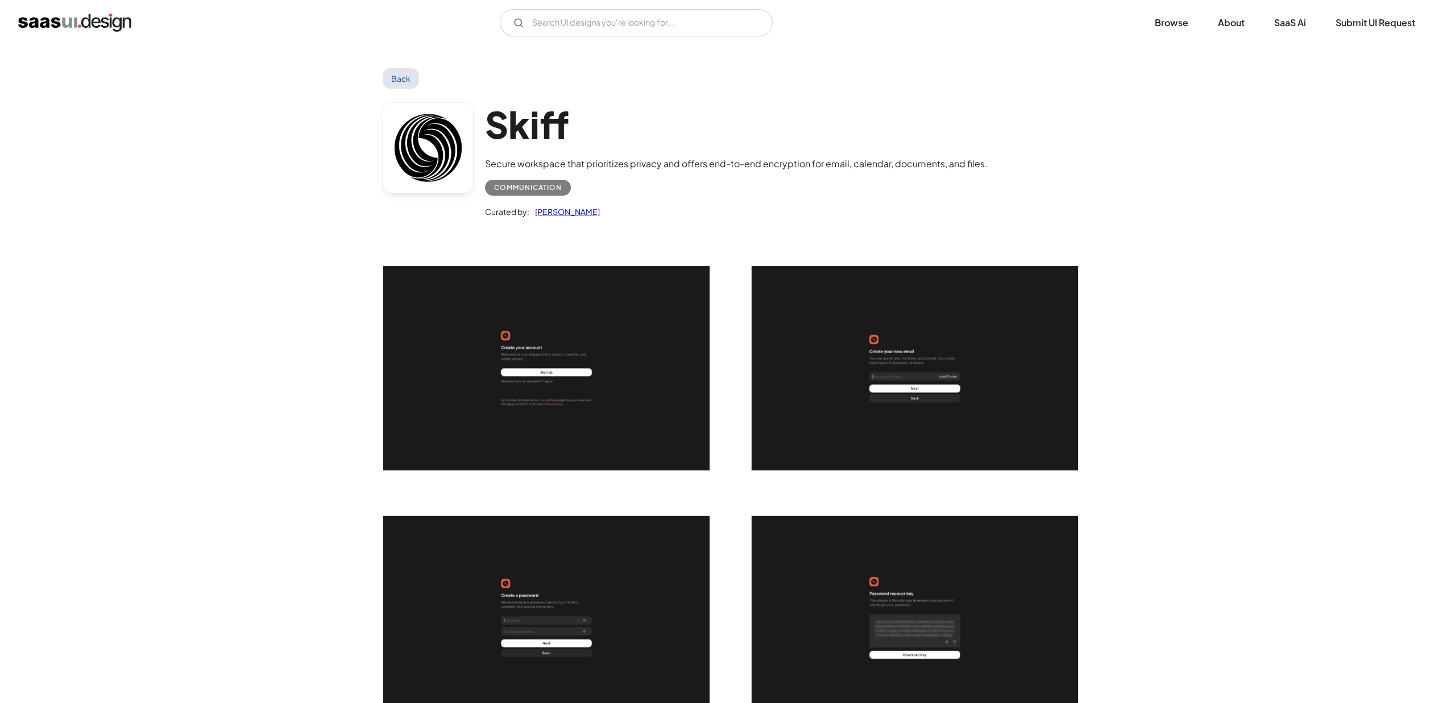
click at [638, 344] on img "open lightbox" at bounding box center [546, 368] width 326 height 204
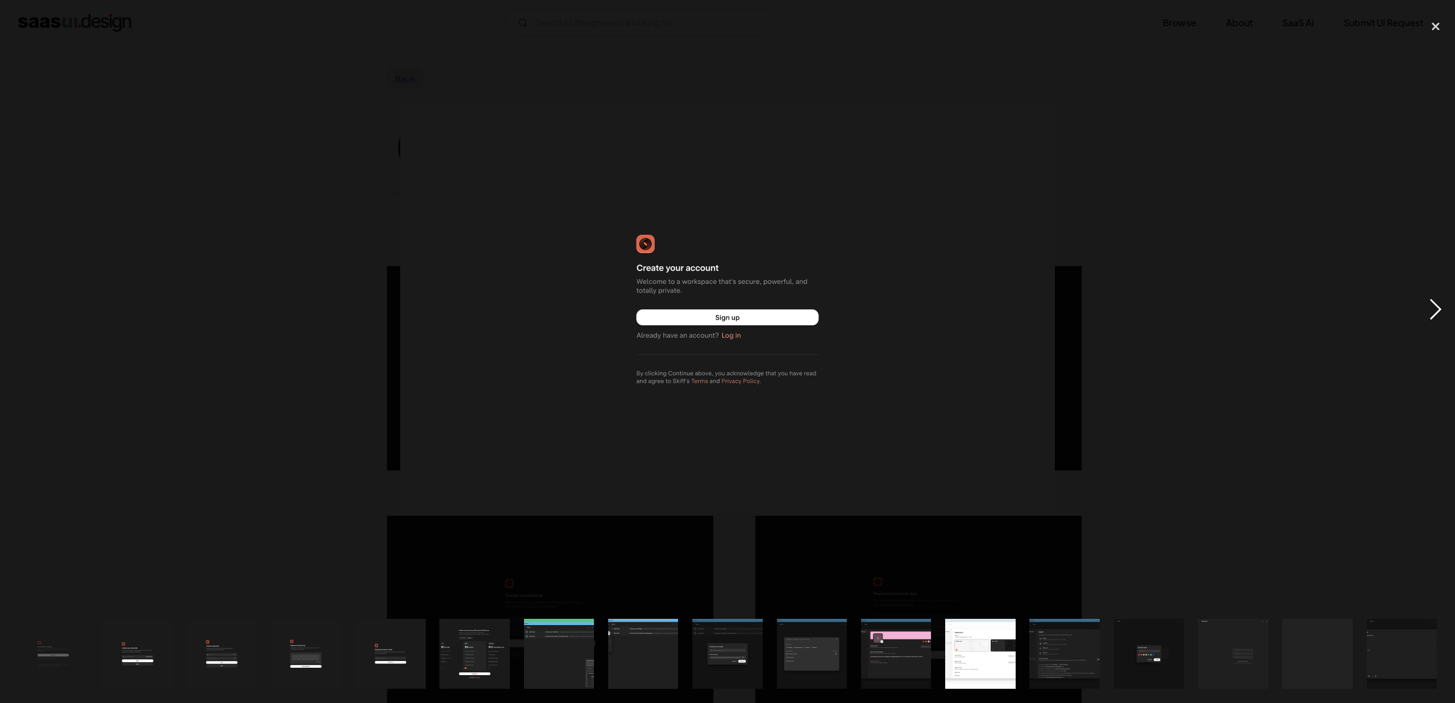
click at [1431, 305] on div "next image" at bounding box center [1435, 309] width 39 height 590
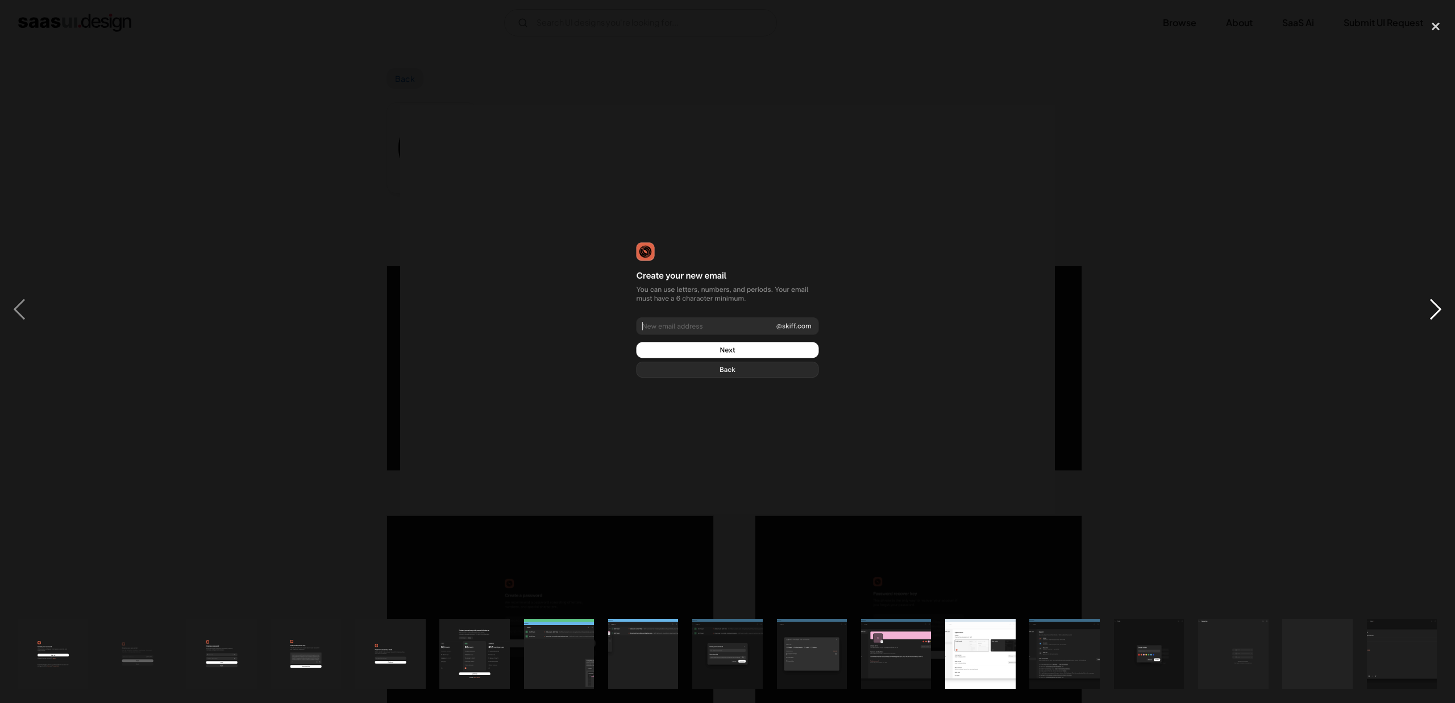
click at [1431, 305] on div "next image" at bounding box center [1435, 309] width 39 height 590
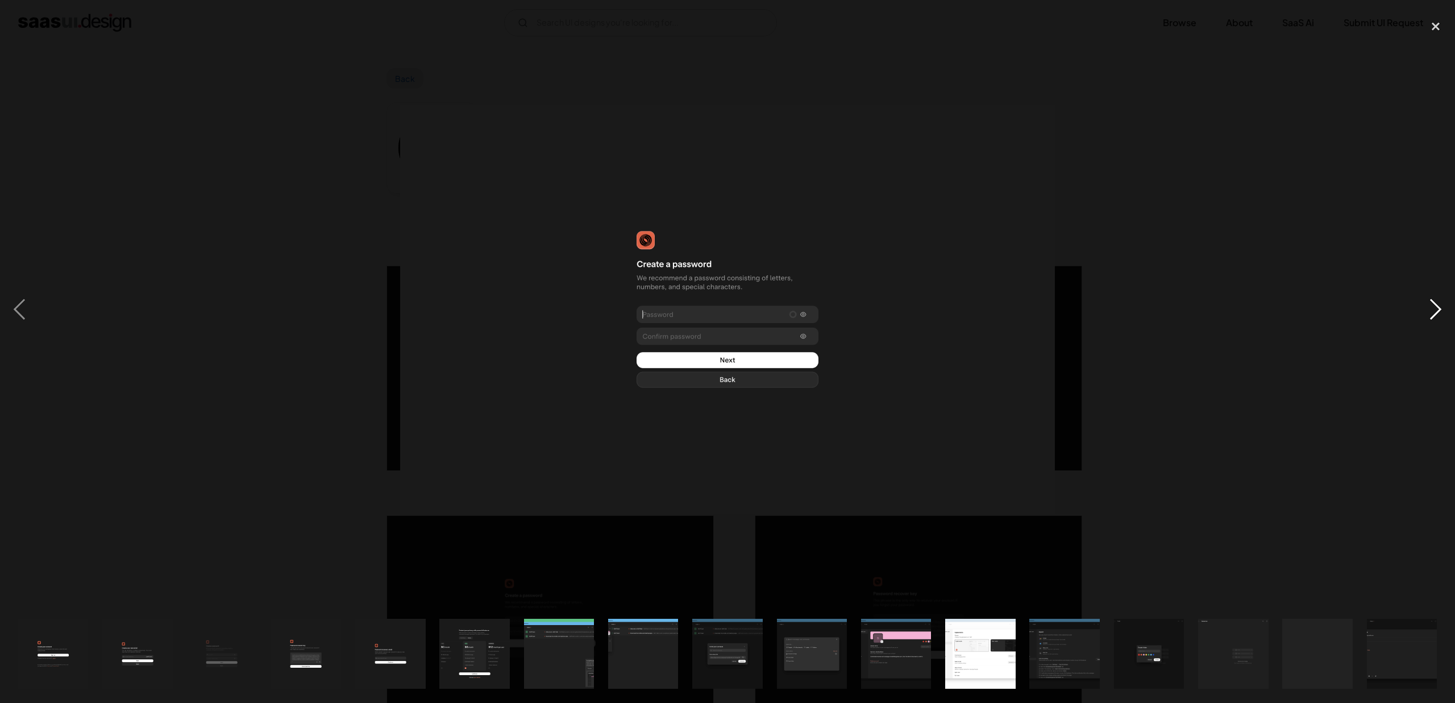
click at [1431, 305] on div "next image" at bounding box center [1435, 309] width 39 height 590
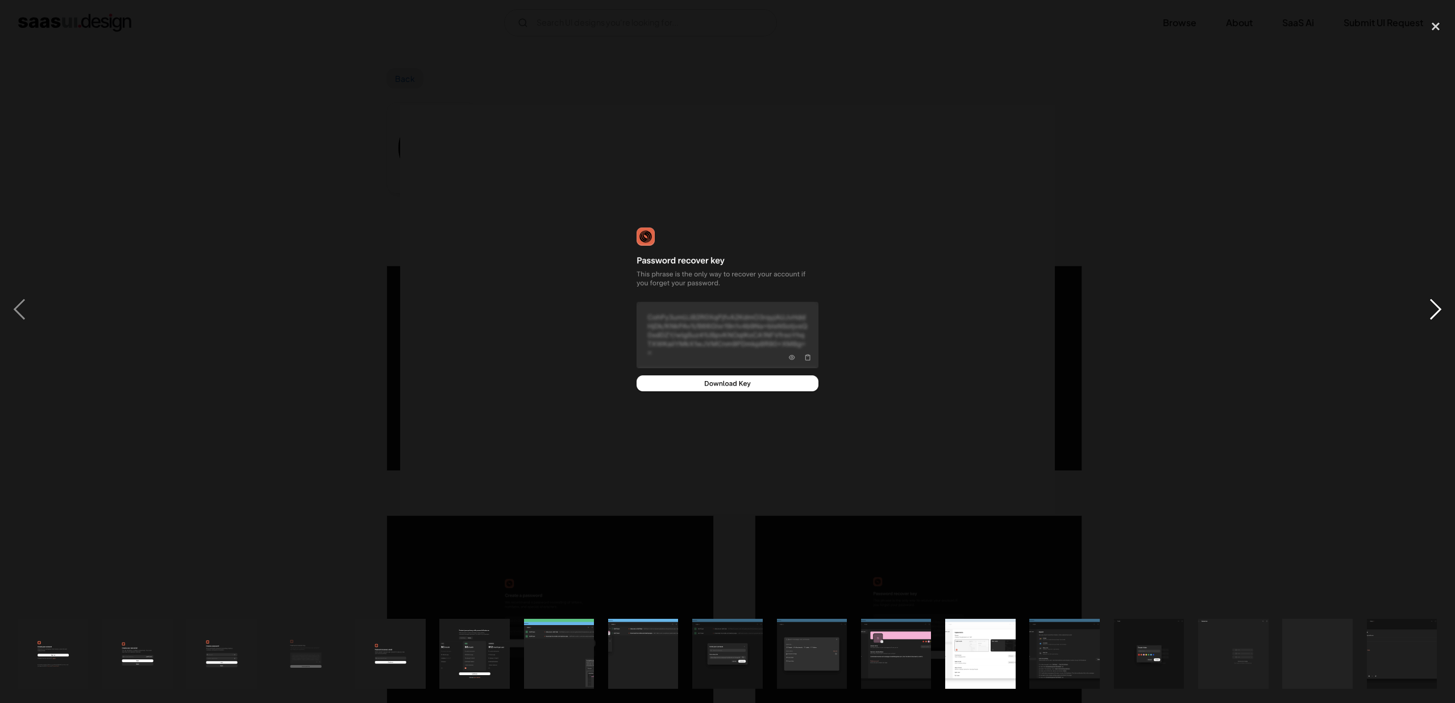
click at [1430, 305] on div "next image" at bounding box center [1435, 309] width 39 height 590
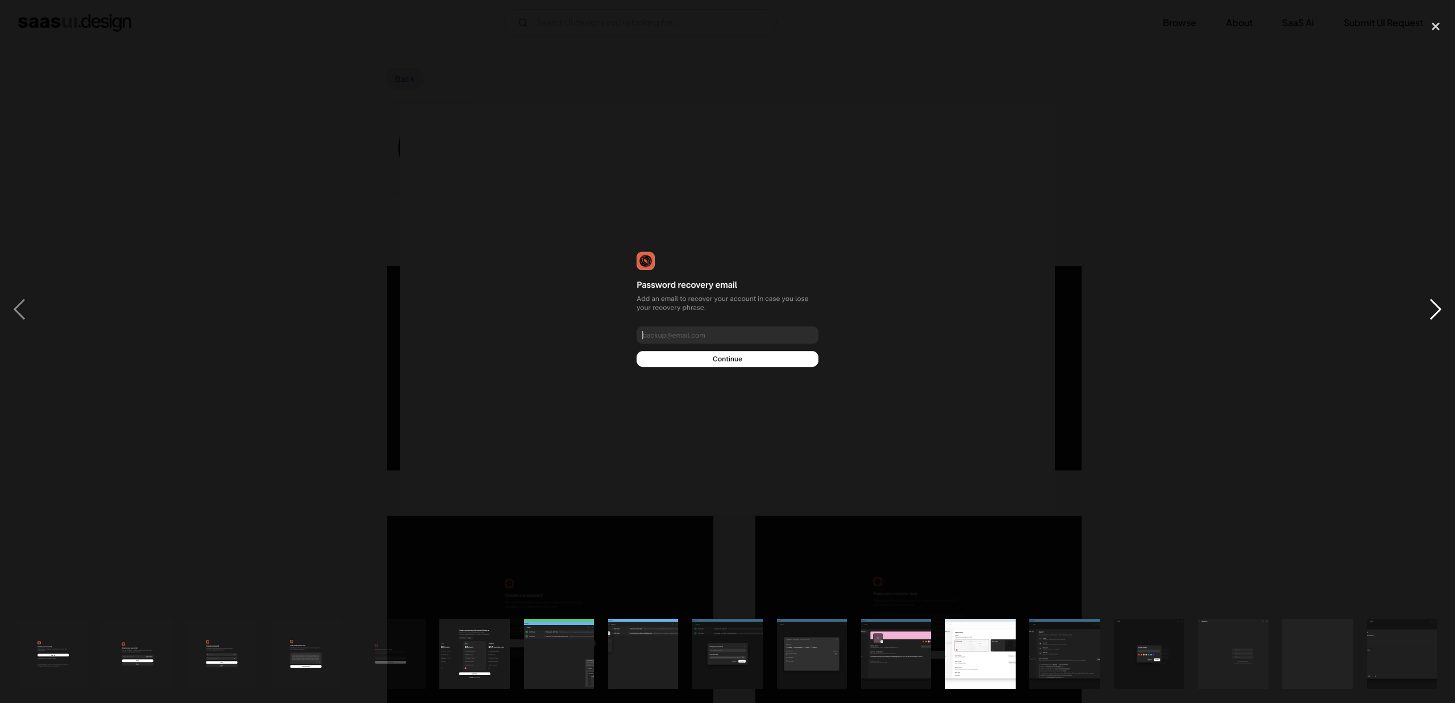
click at [1430, 305] on div "next image" at bounding box center [1435, 309] width 39 height 590
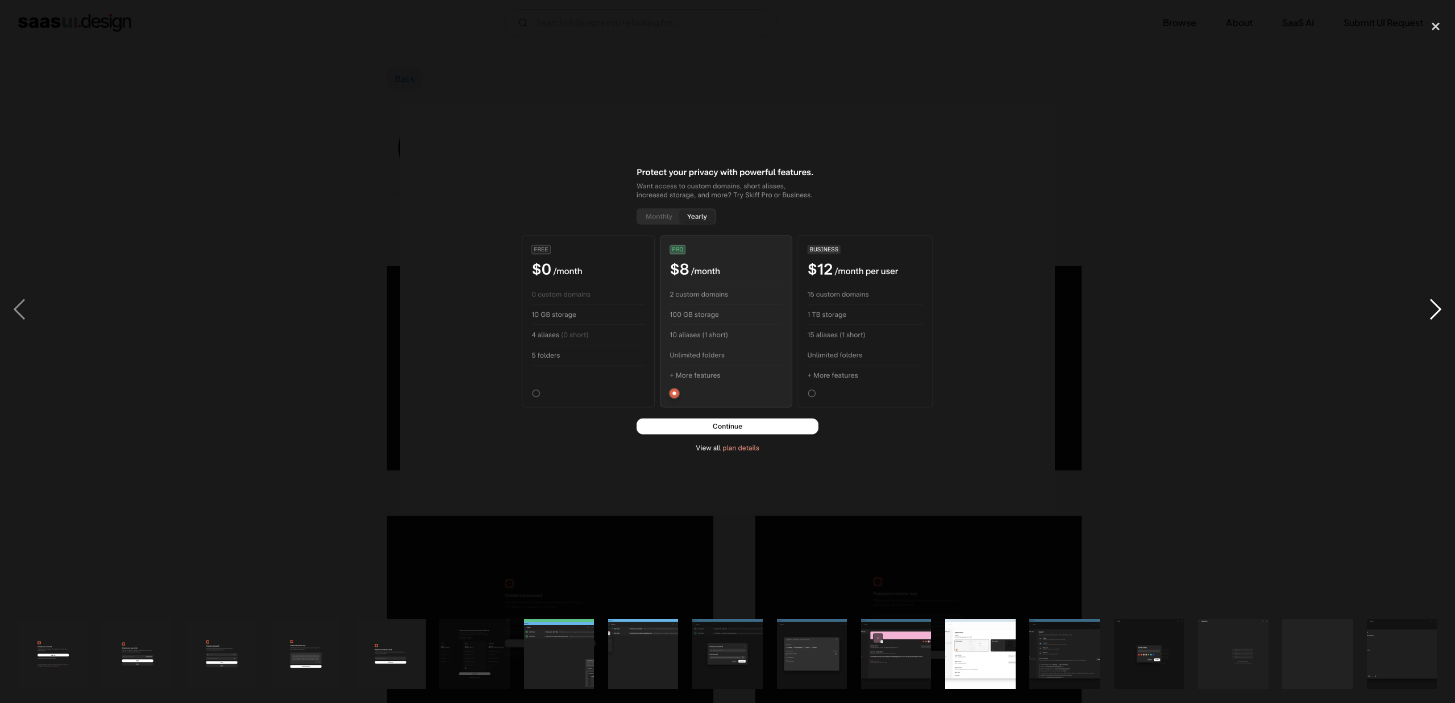
click at [1430, 305] on div "next image" at bounding box center [1435, 309] width 39 height 590
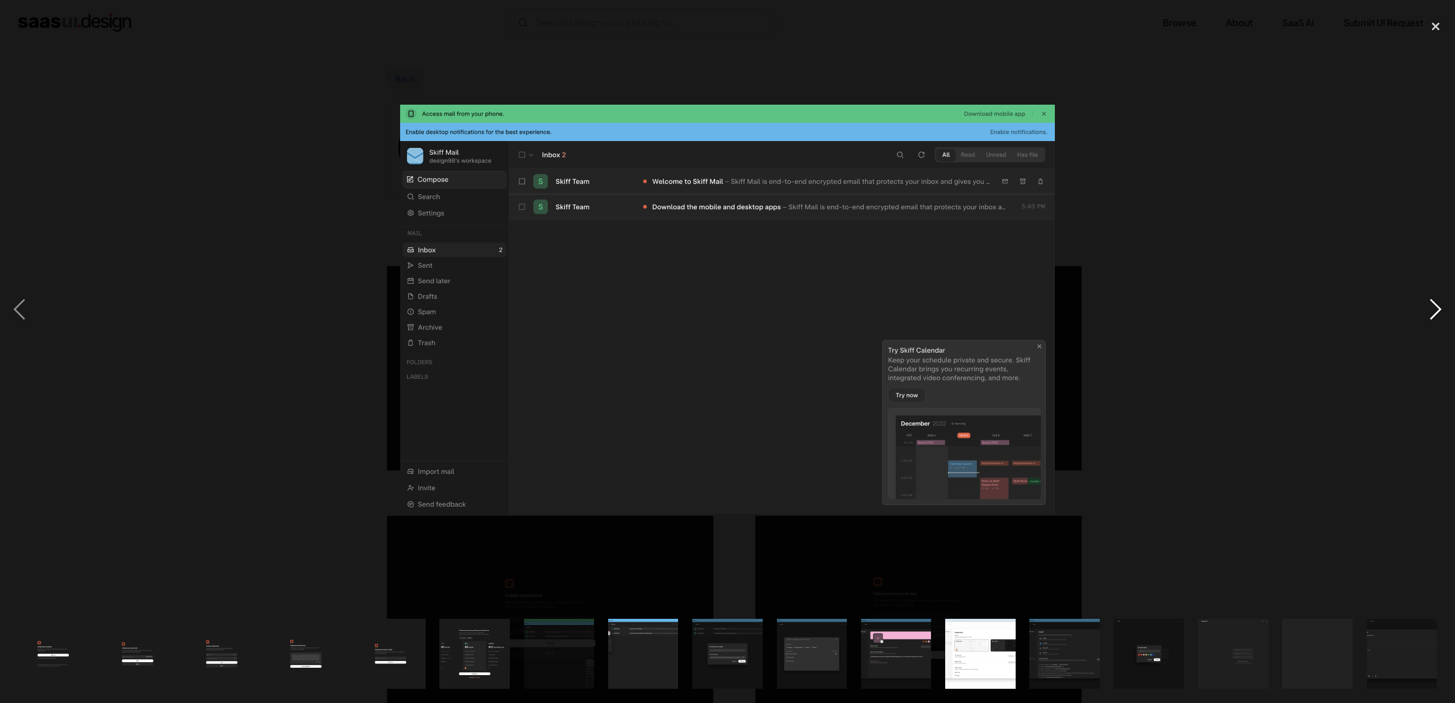
click at [1430, 305] on div "next image" at bounding box center [1435, 309] width 39 height 590
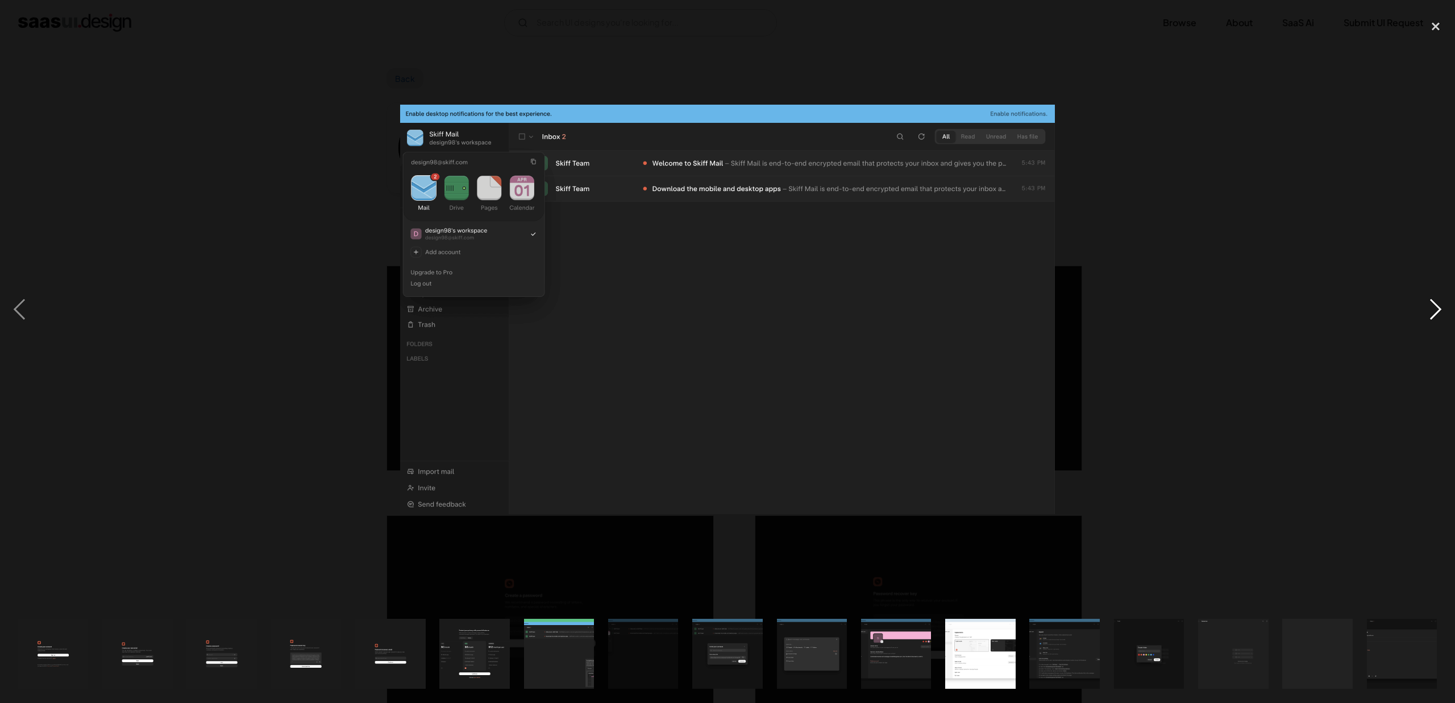
click at [1430, 305] on div "next image" at bounding box center [1435, 309] width 39 height 590
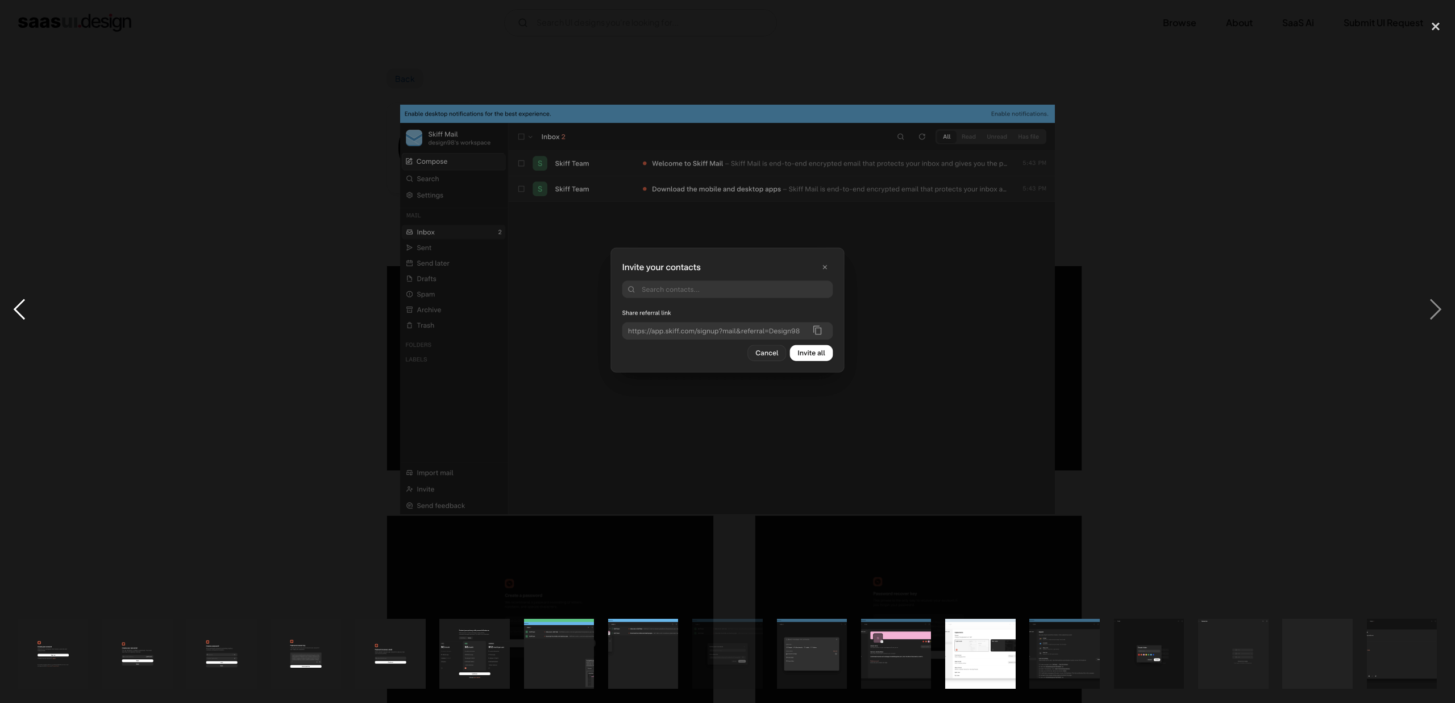
click at [10, 317] on div "previous image" at bounding box center [19, 309] width 39 height 590
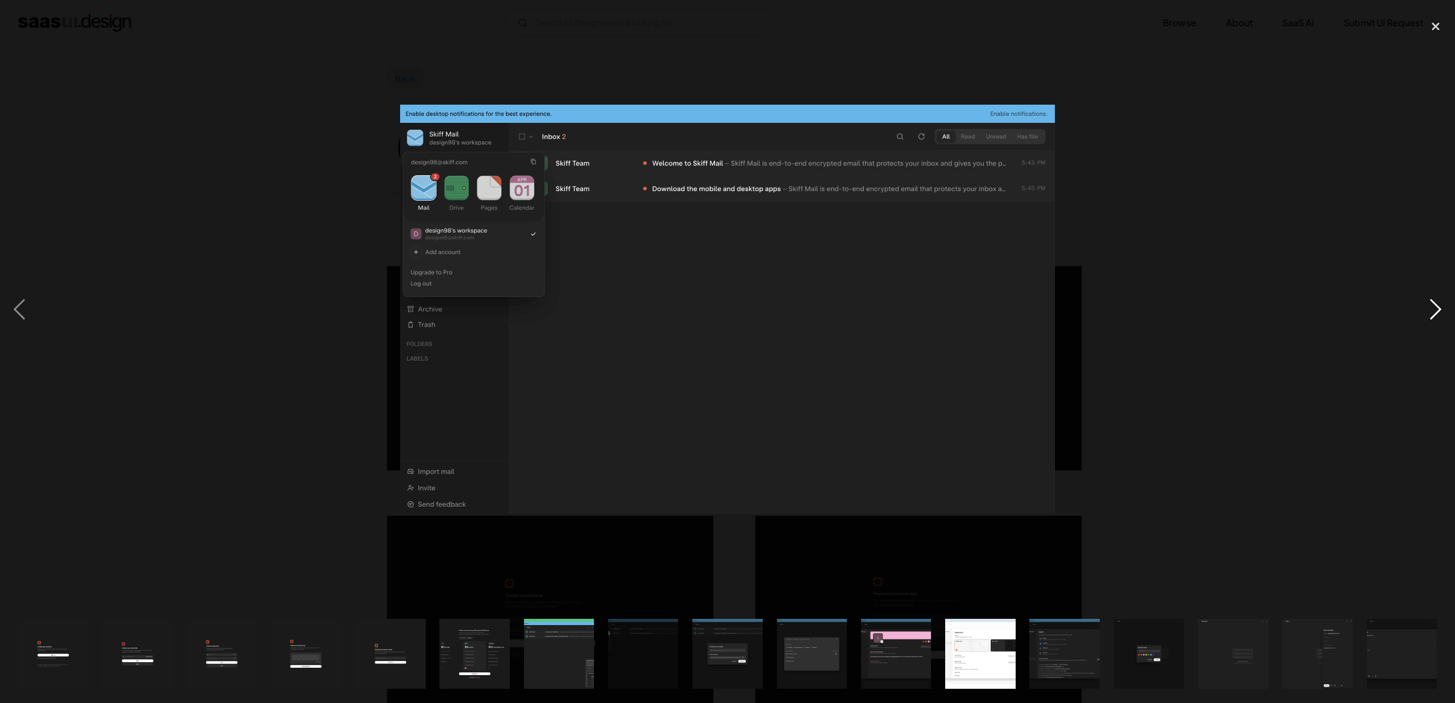
click at [1431, 304] on div "next image" at bounding box center [1435, 309] width 39 height 590
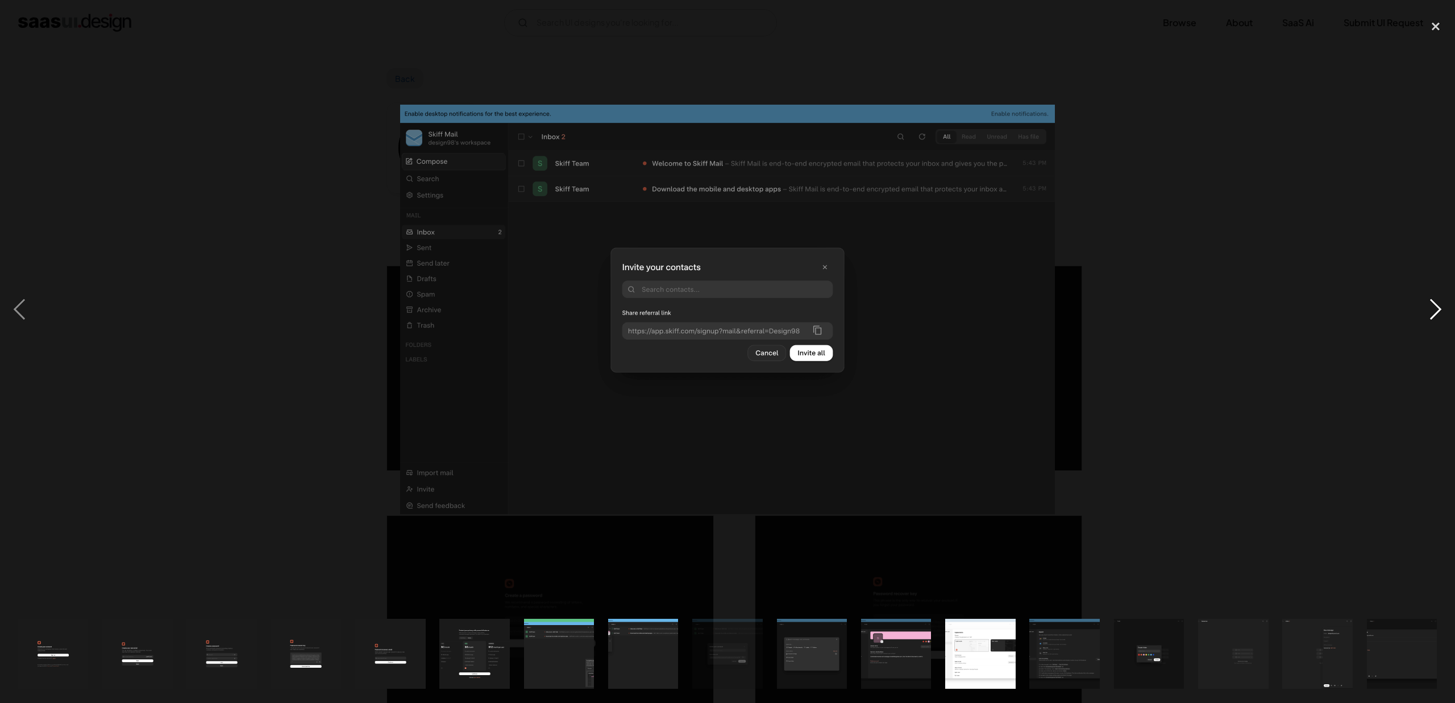
click at [1431, 304] on div "next image" at bounding box center [1435, 309] width 39 height 590
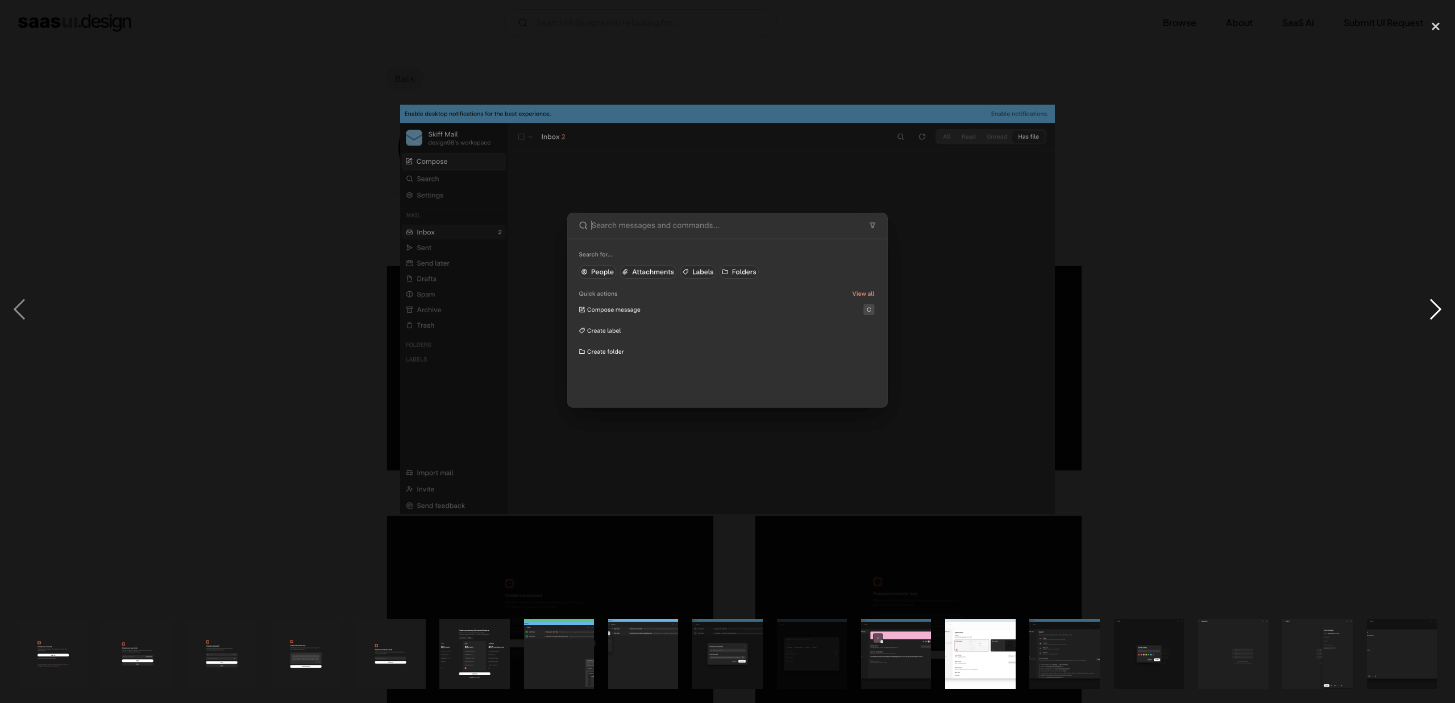
click at [1438, 308] on div "next image" at bounding box center [1435, 309] width 39 height 590
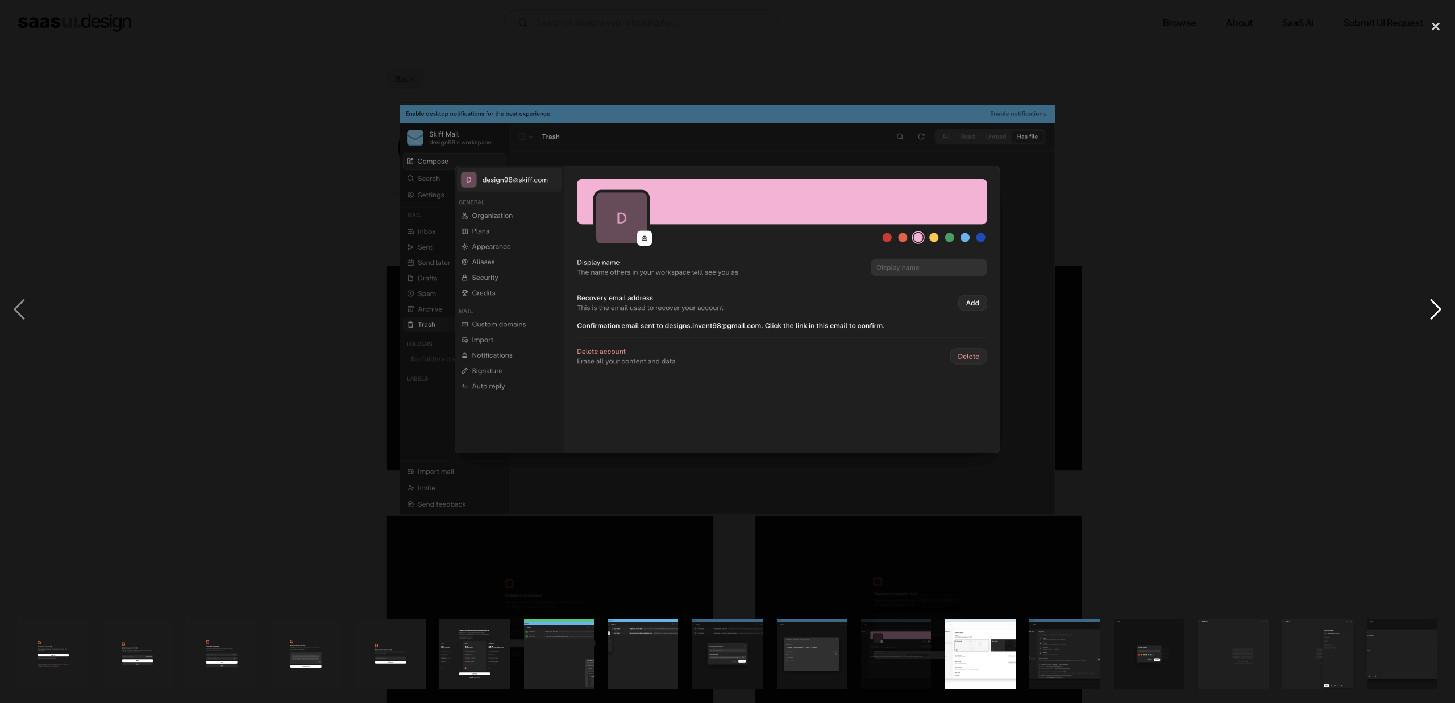
click at [1438, 308] on div "next image" at bounding box center [1435, 309] width 39 height 590
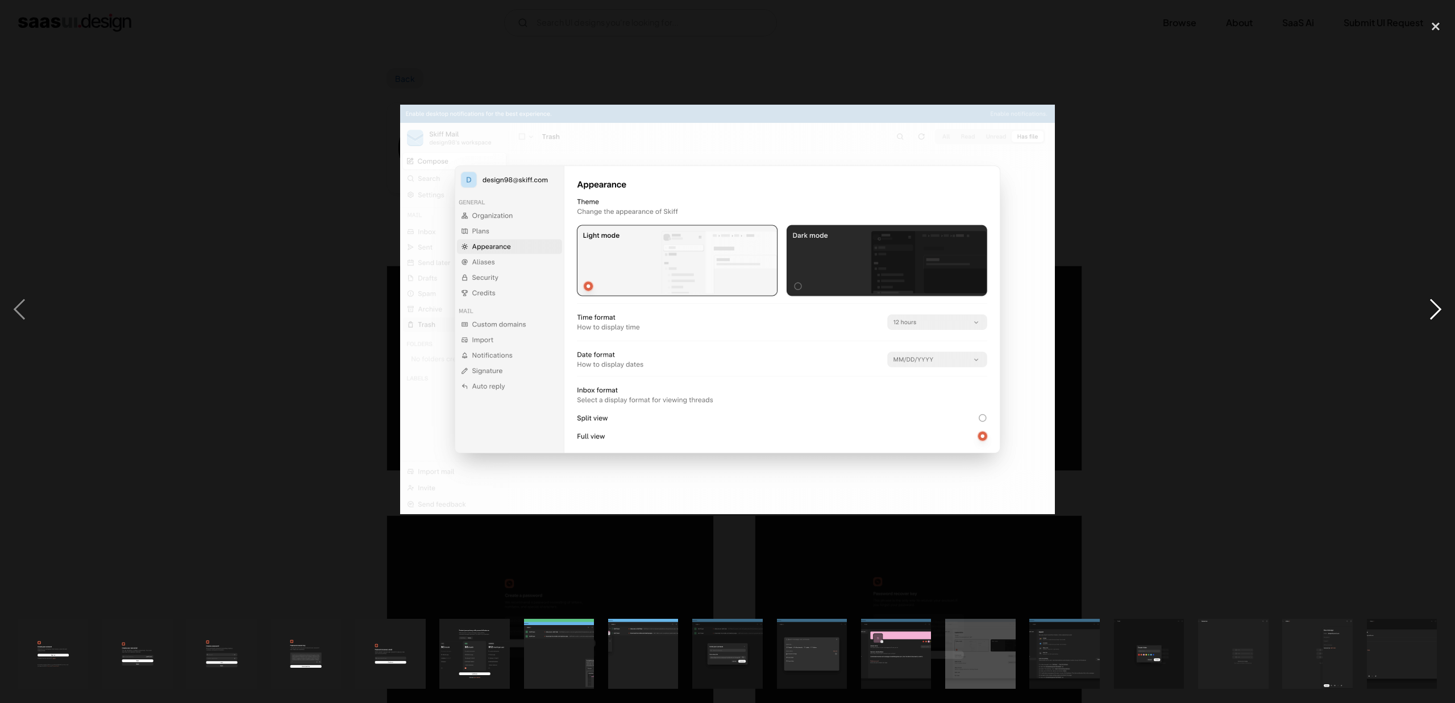
click at [1438, 308] on div "next image" at bounding box center [1435, 309] width 39 height 590
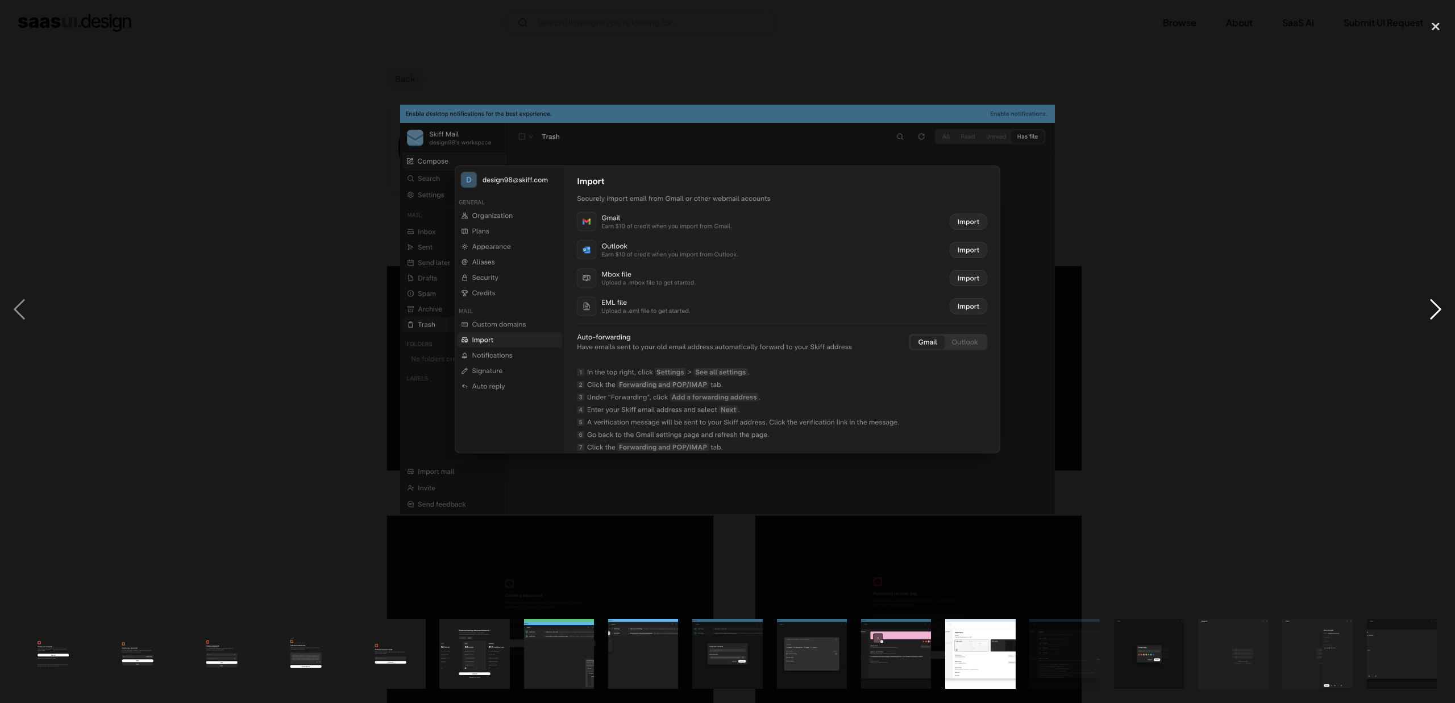
click at [1438, 308] on div "next image" at bounding box center [1435, 309] width 39 height 590
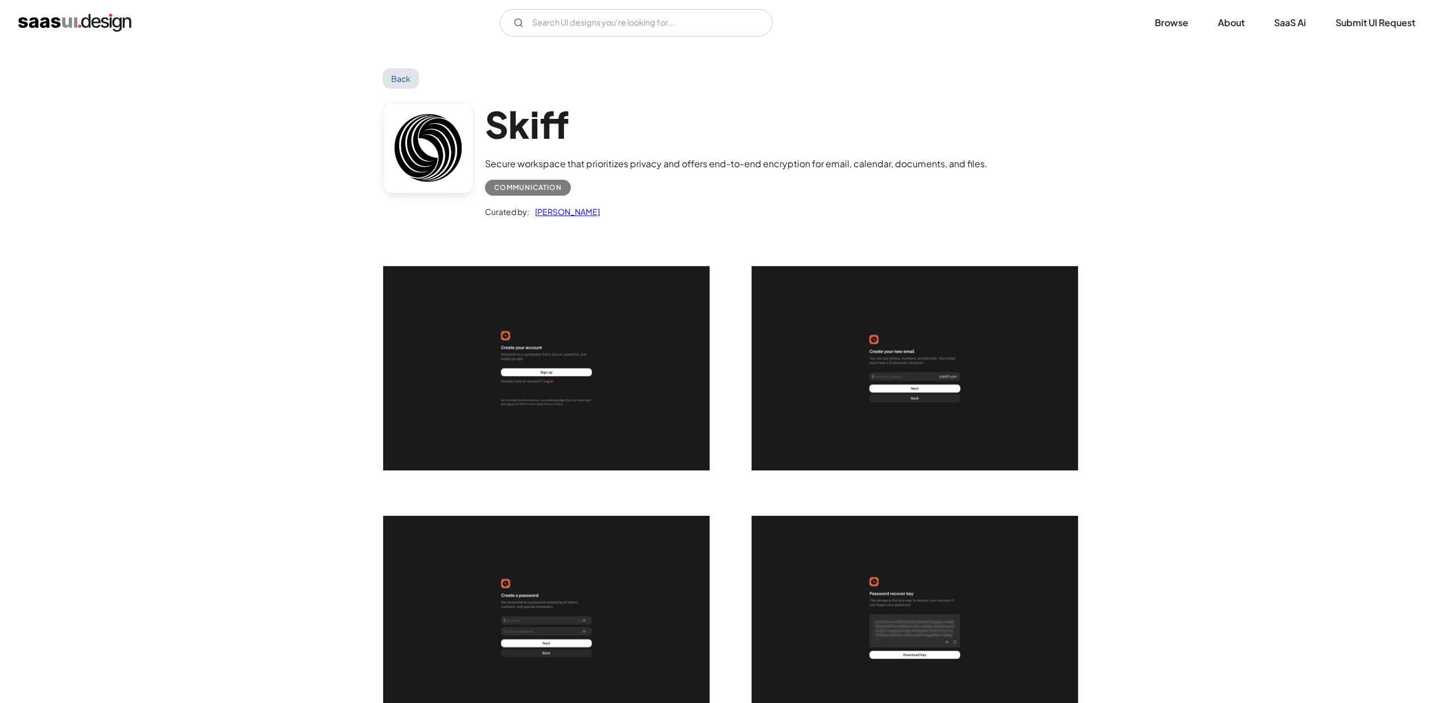
click at [413, 82] on link "Back" at bounding box center [401, 78] width 37 height 20
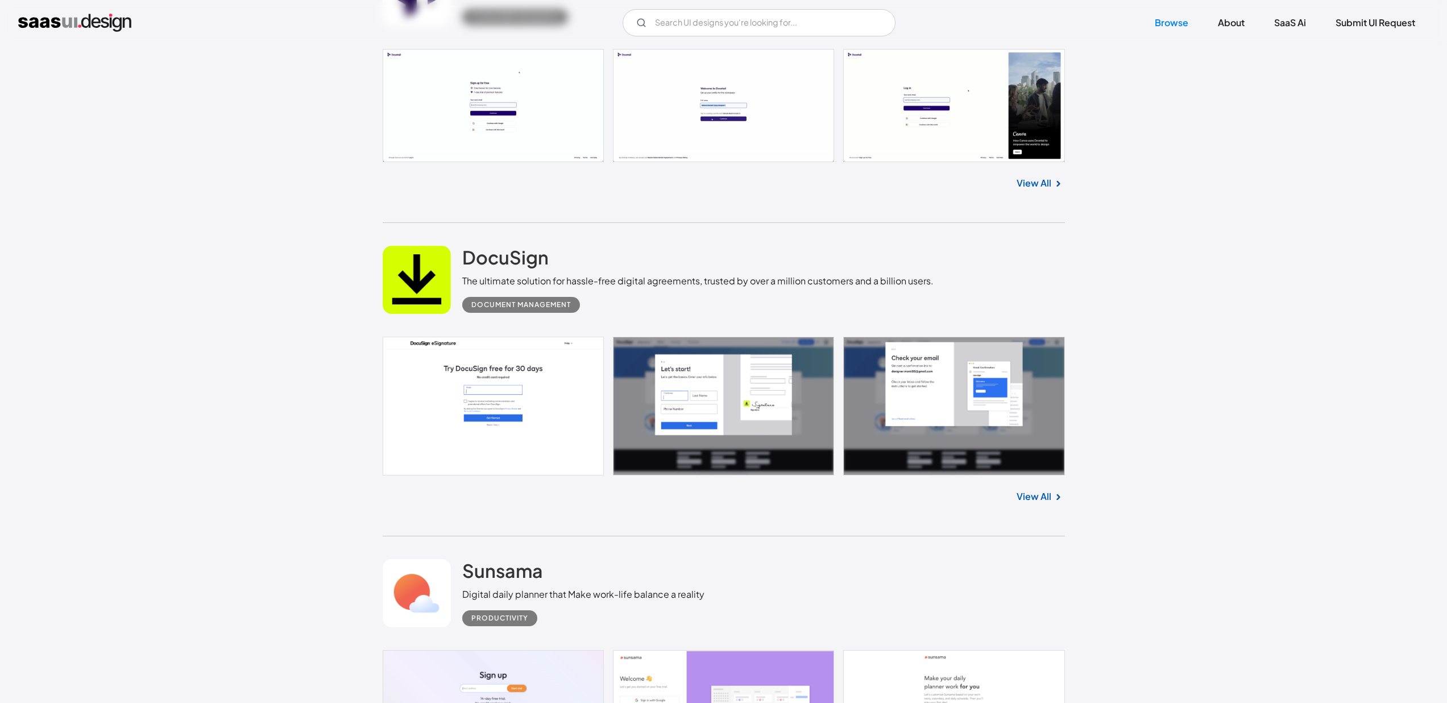
scroll to position [9905, 0]
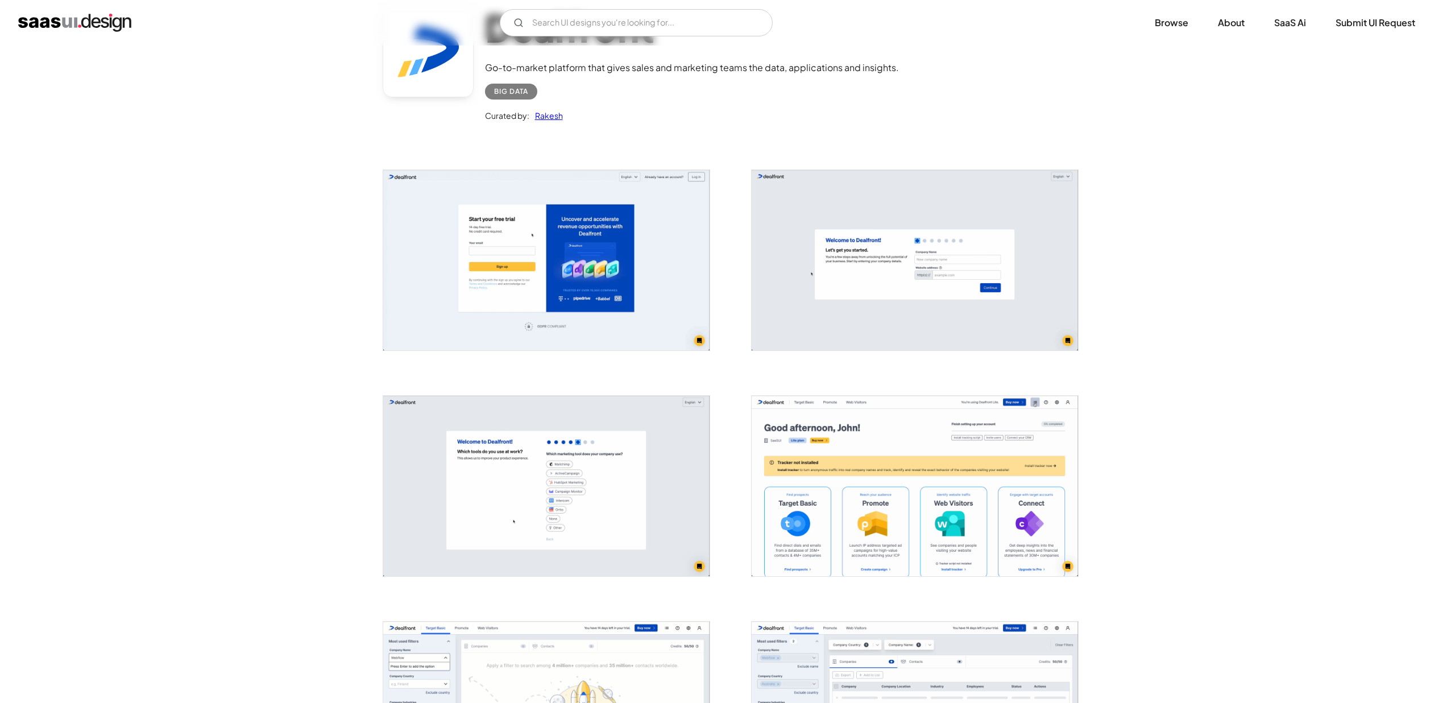
scroll to position [112, 0]
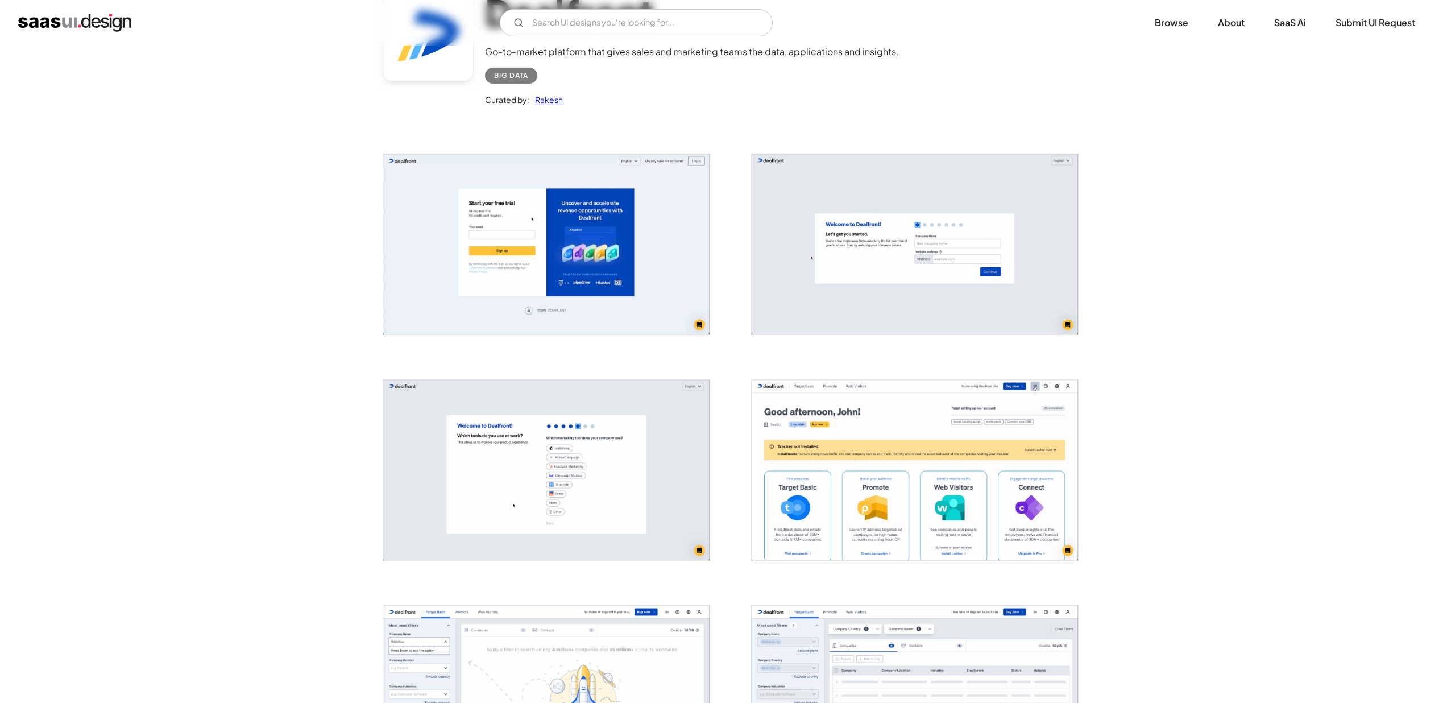
click at [579, 424] on img "open lightbox" at bounding box center [546, 470] width 326 height 180
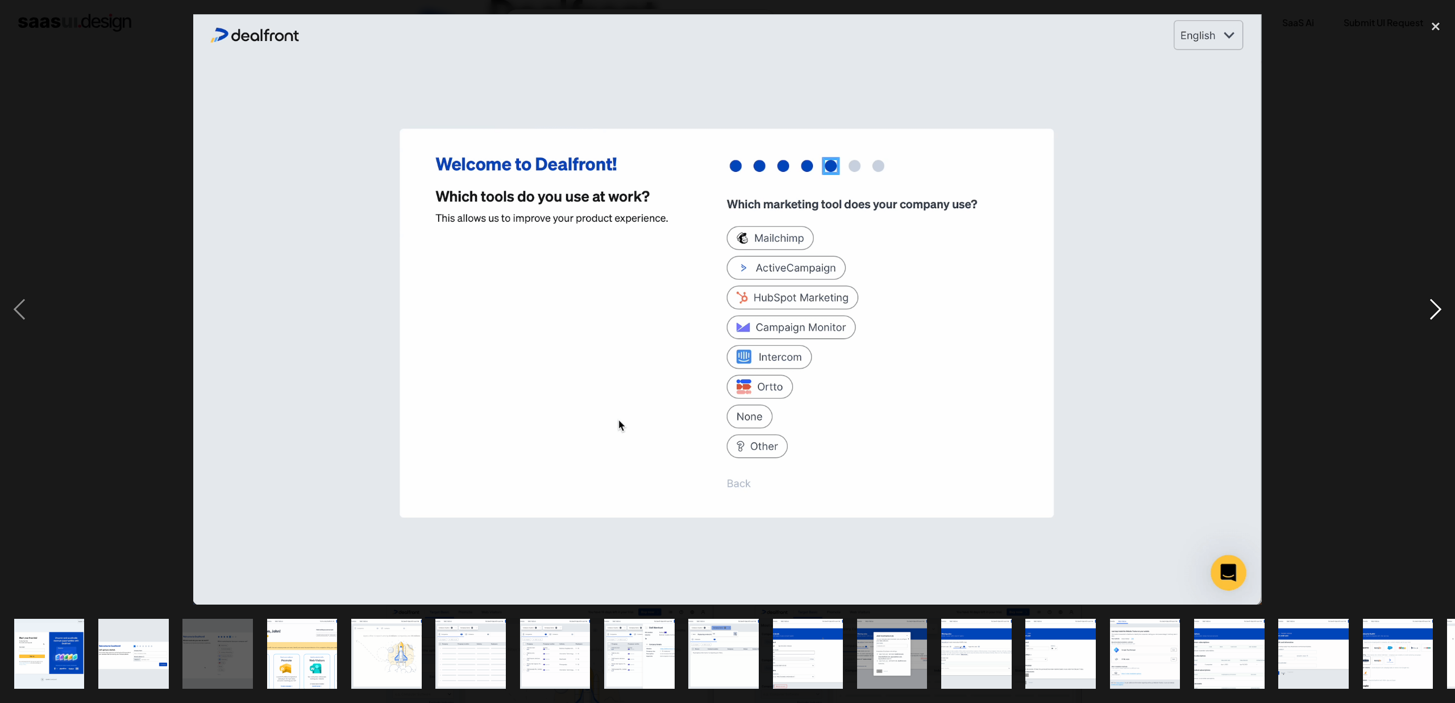
click at [1437, 317] on div "next image" at bounding box center [1435, 309] width 39 height 590
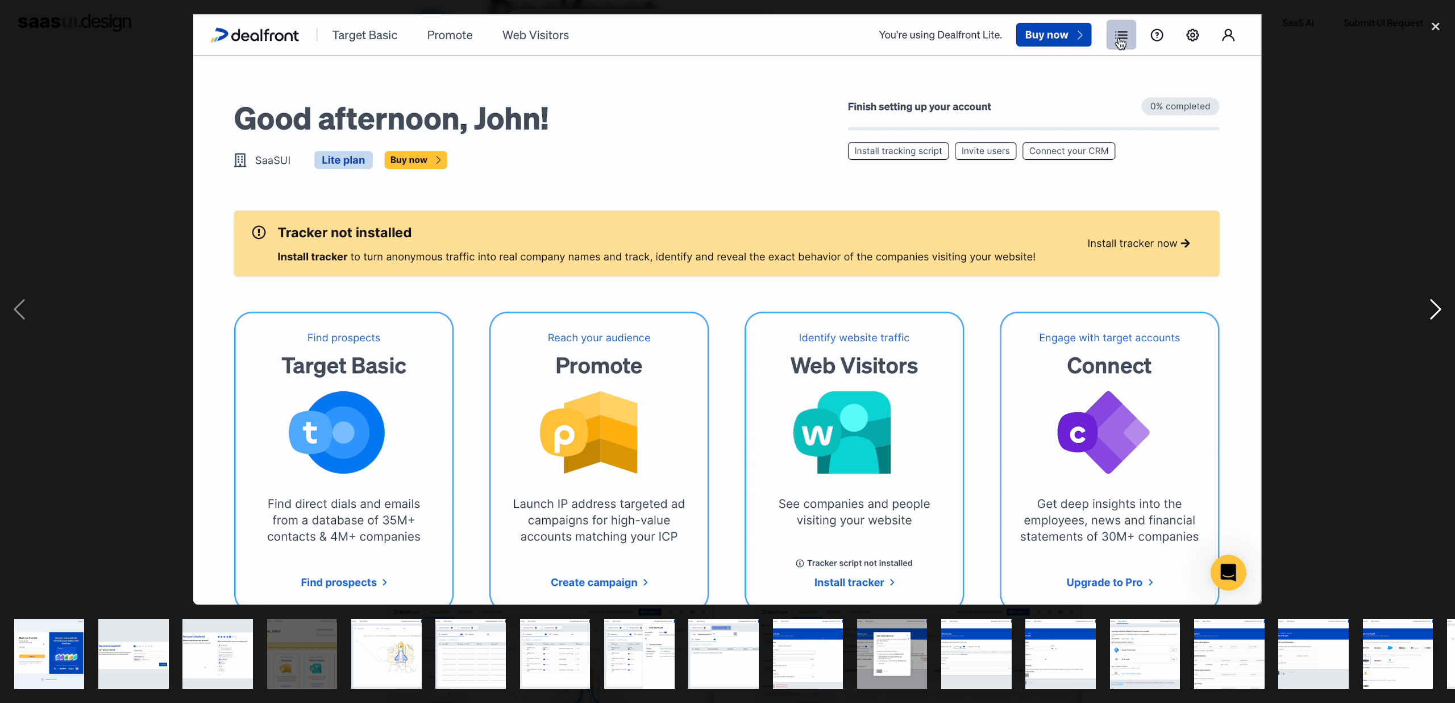
click at [1437, 317] on div "next image" at bounding box center [1435, 309] width 39 height 590
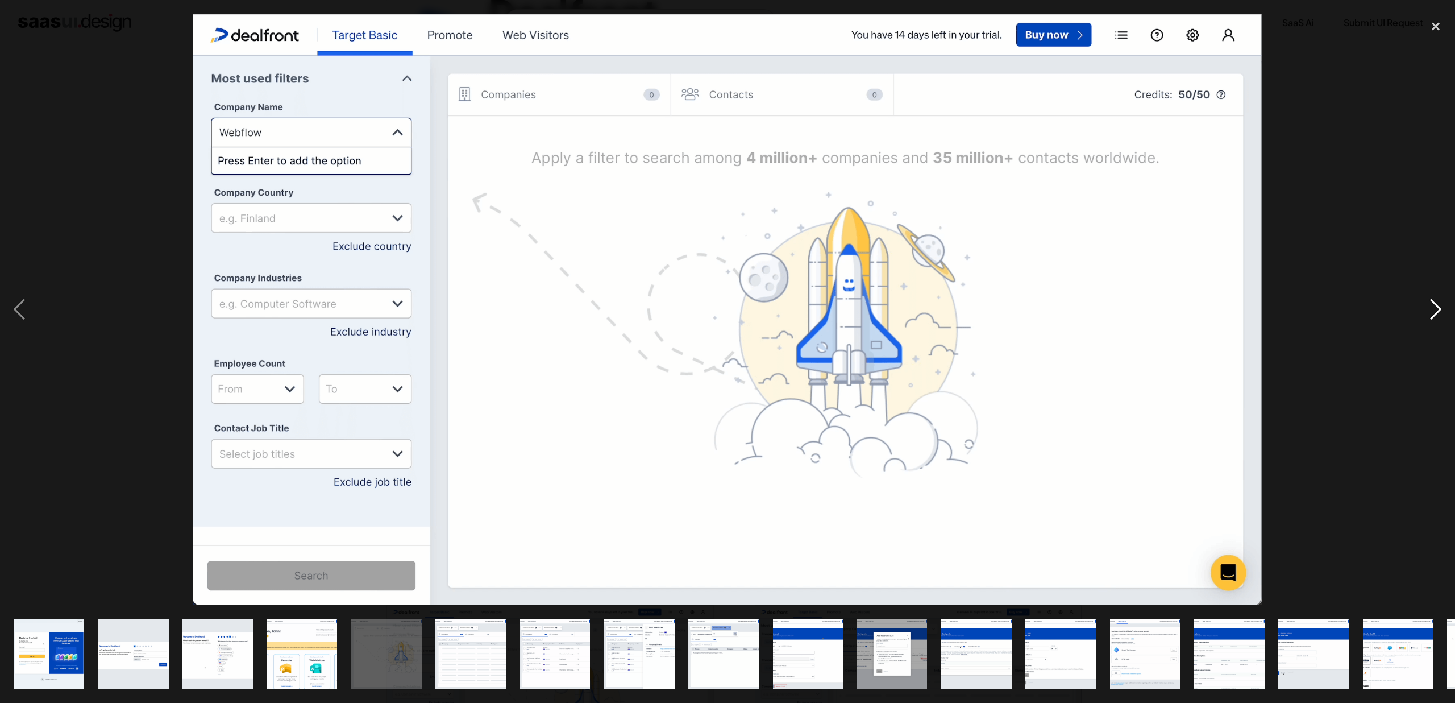
click at [1437, 317] on div "next image" at bounding box center [1435, 309] width 39 height 590
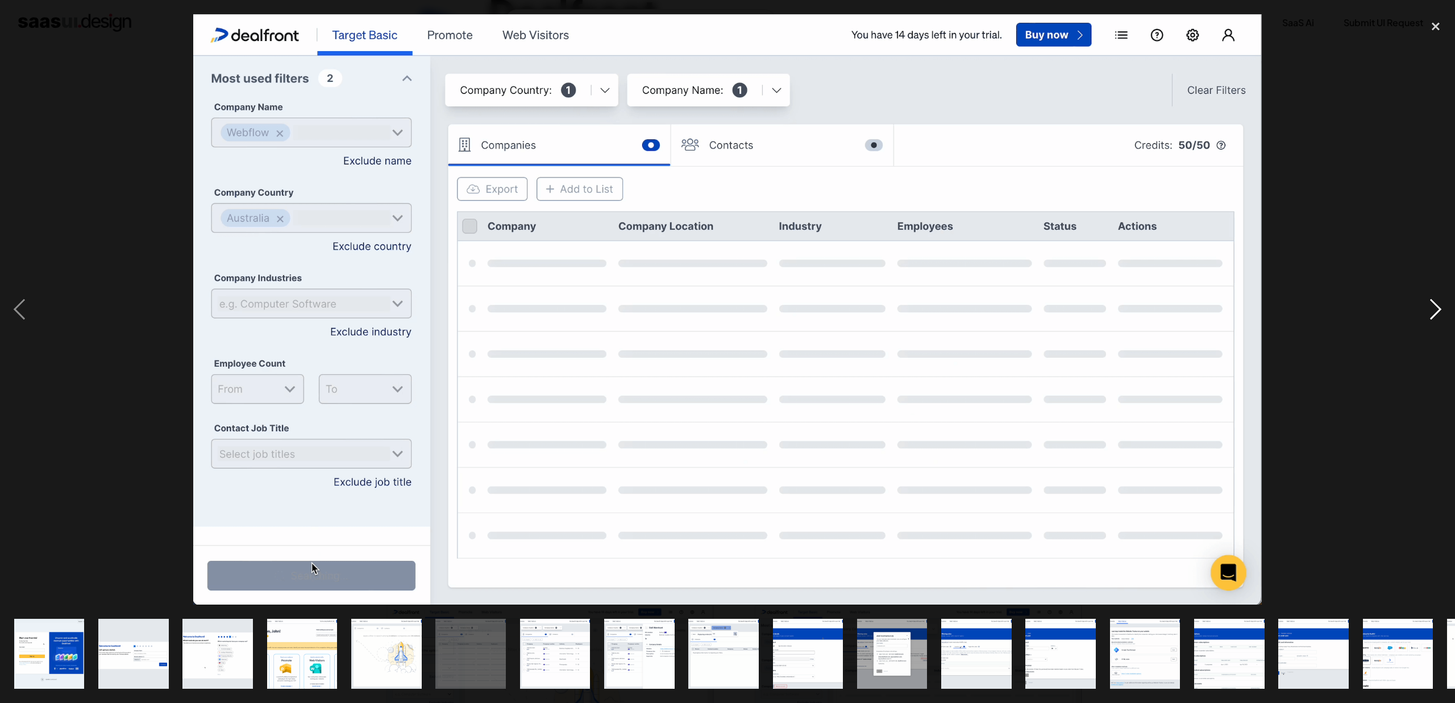
click at [1437, 317] on div "next image" at bounding box center [1435, 309] width 39 height 590
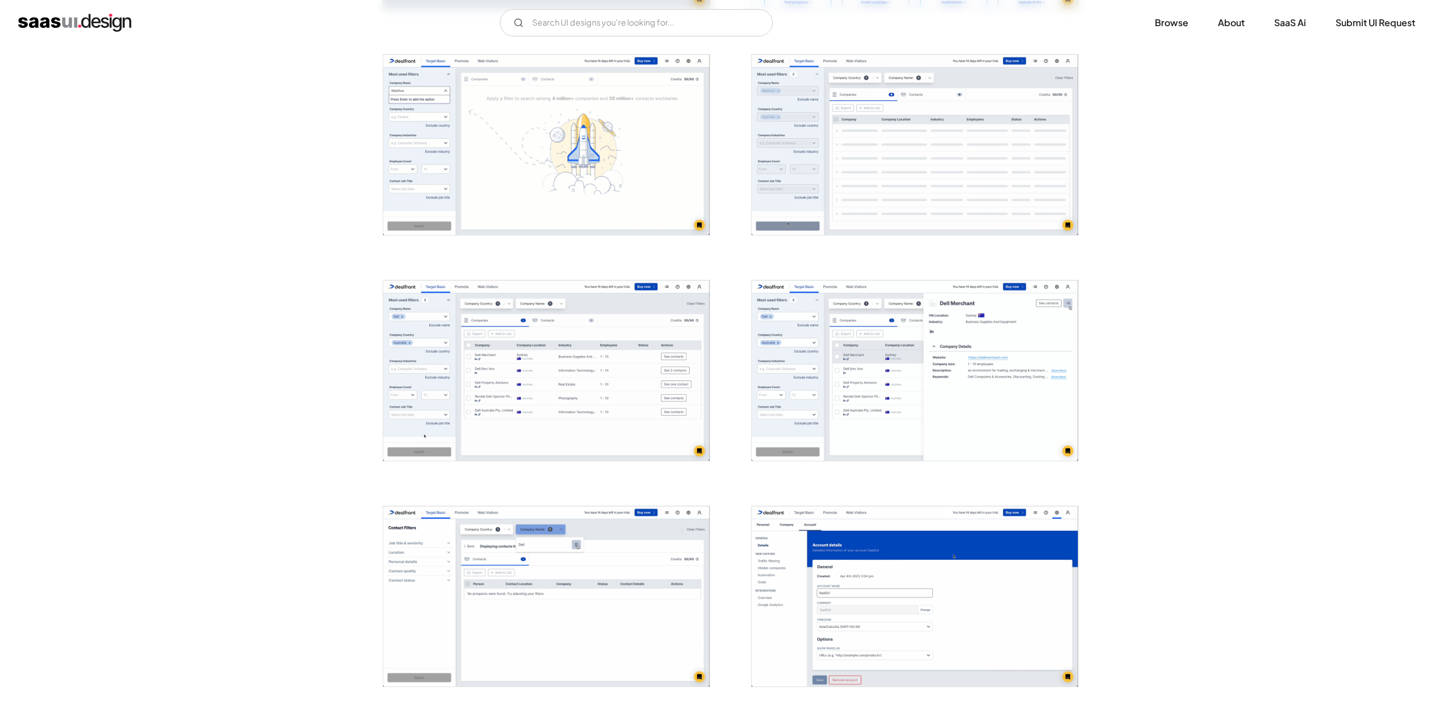
scroll to position [1020, 0]
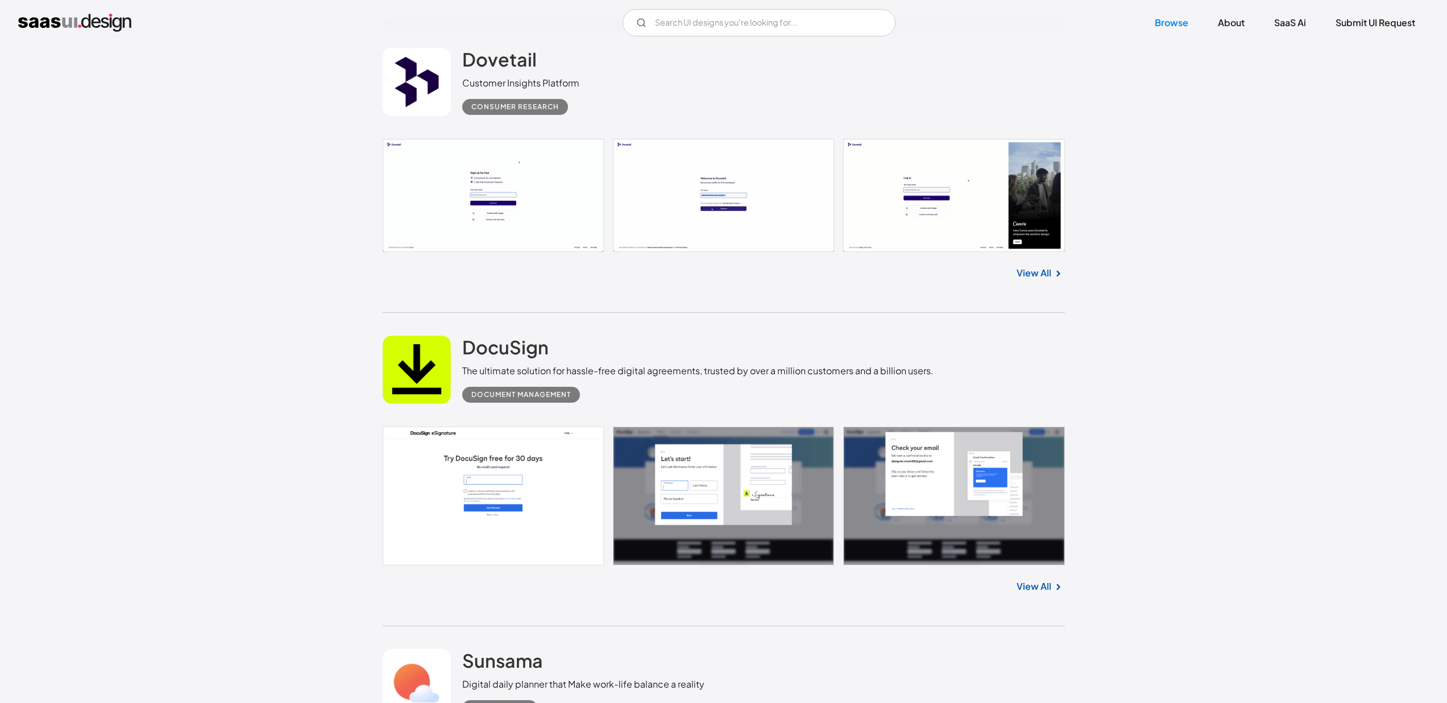
scroll to position [9775, 0]
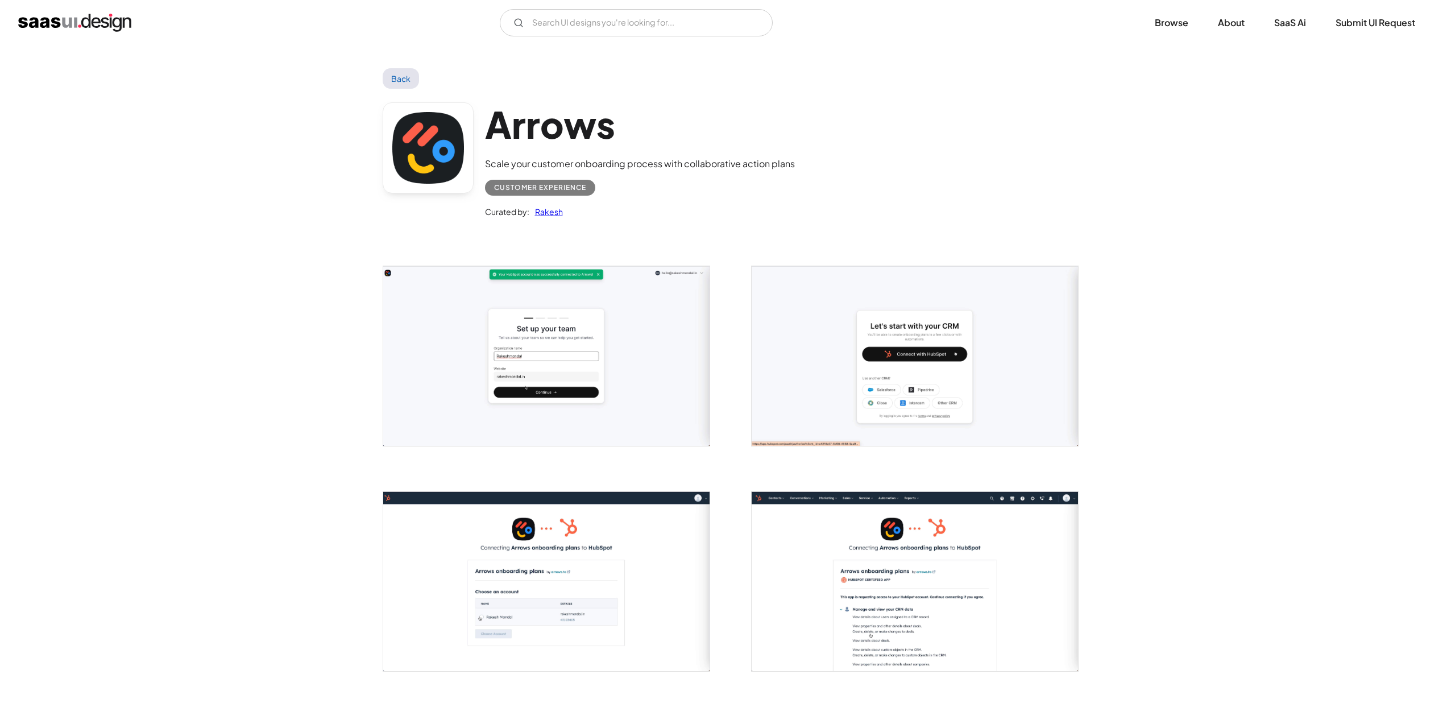
click at [628, 336] on img "open lightbox" at bounding box center [546, 356] width 326 height 180
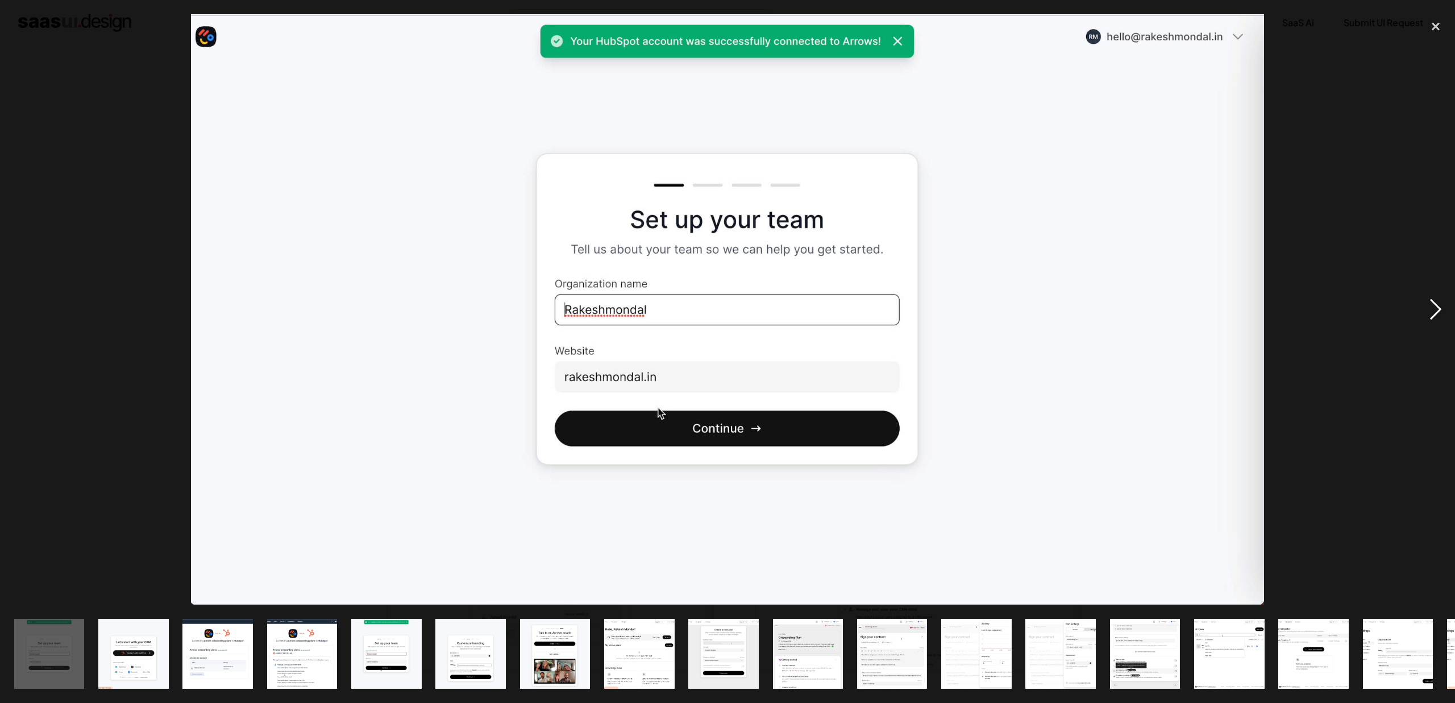
click at [1443, 302] on div "next image" at bounding box center [1435, 309] width 39 height 590
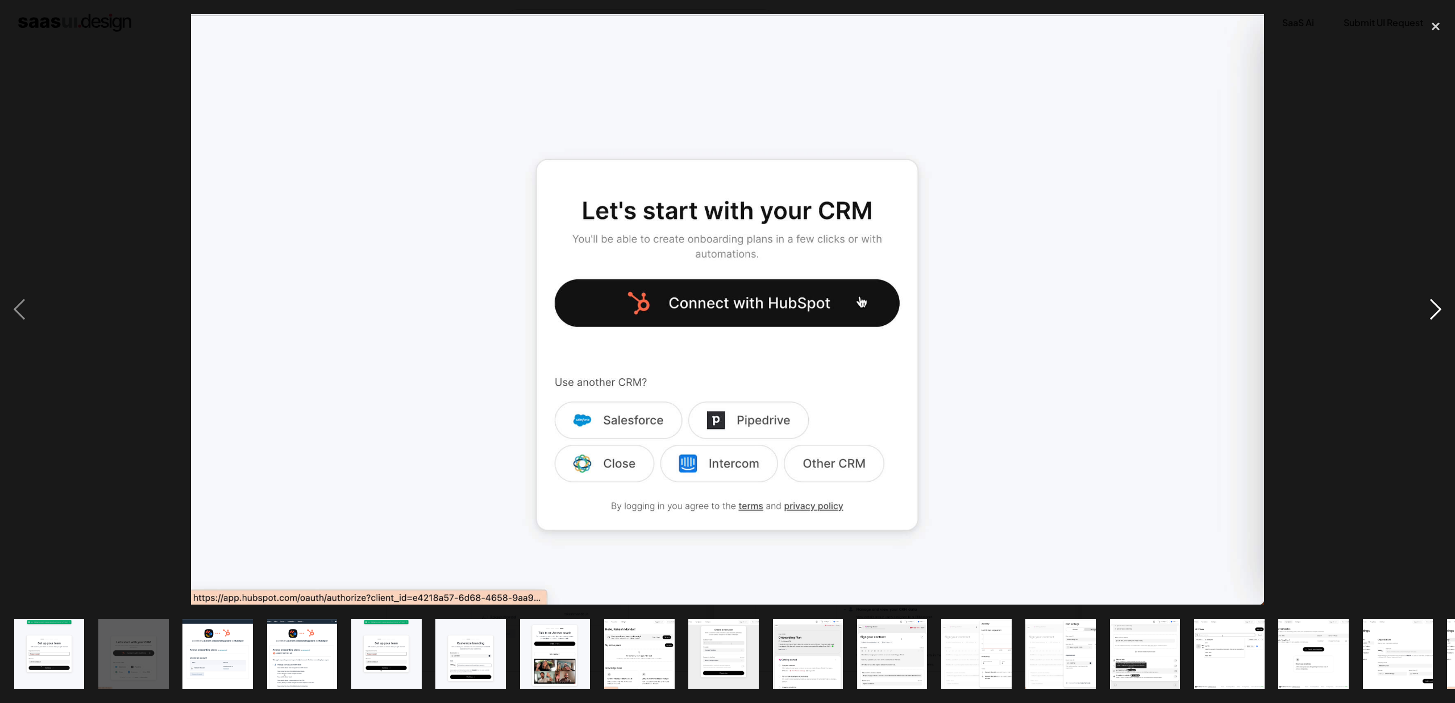
click at [1443, 302] on div "next image" at bounding box center [1435, 309] width 39 height 590
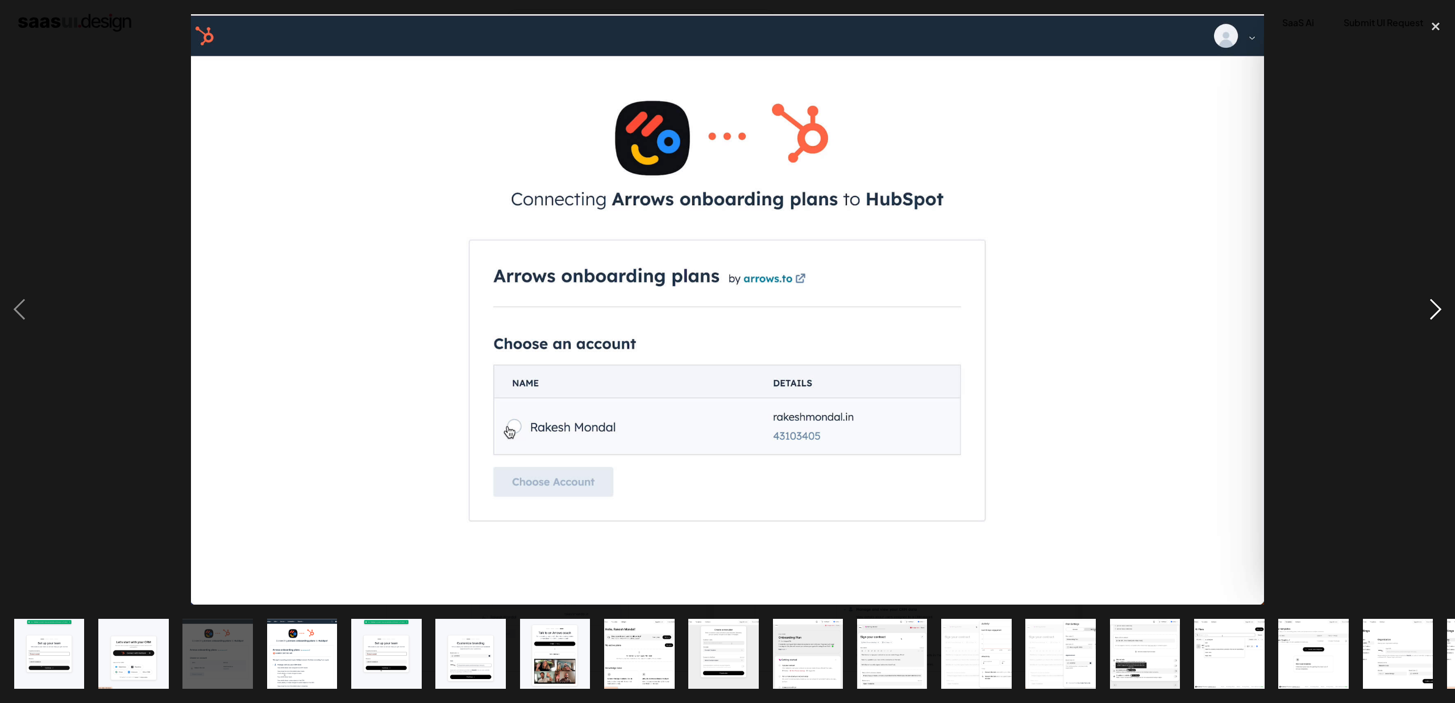
click at [1443, 302] on div "next image" at bounding box center [1435, 309] width 39 height 590
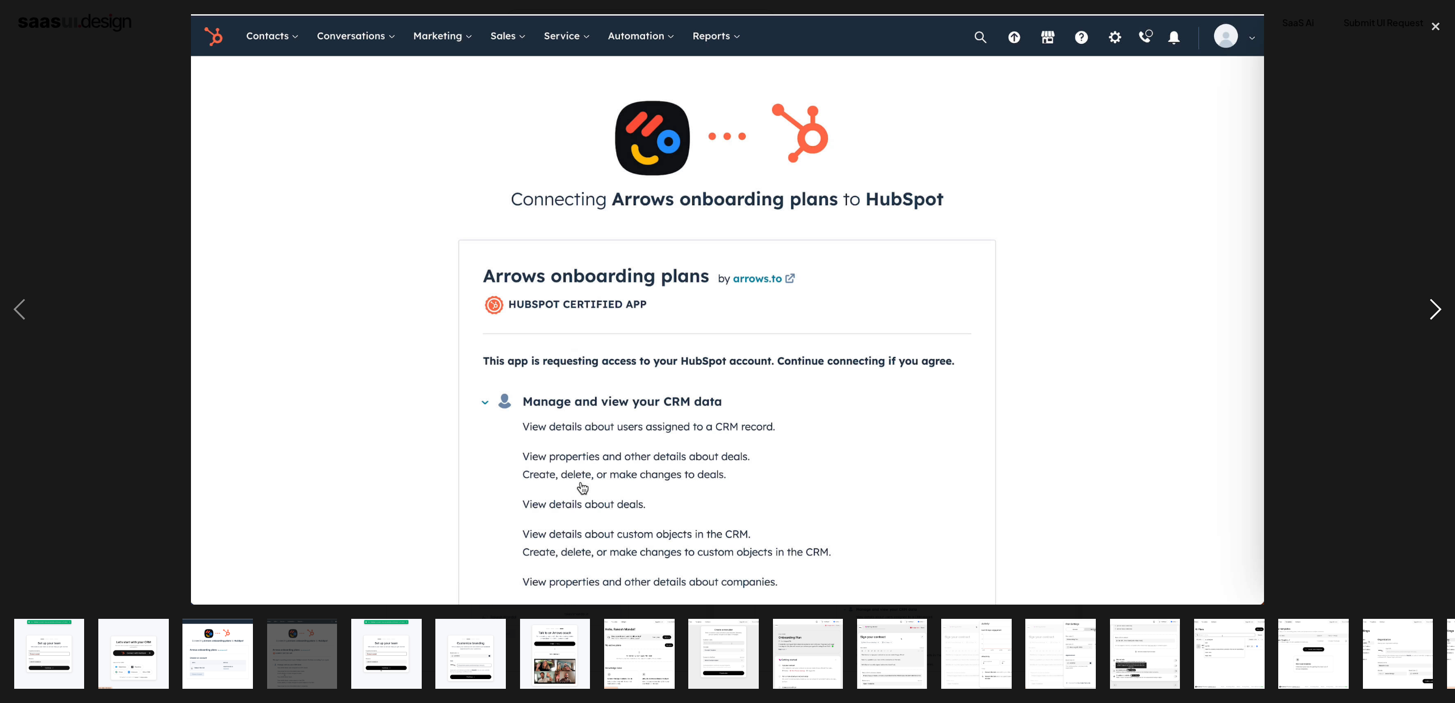
click at [1443, 302] on div "next image" at bounding box center [1435, 309] width 39 height 590
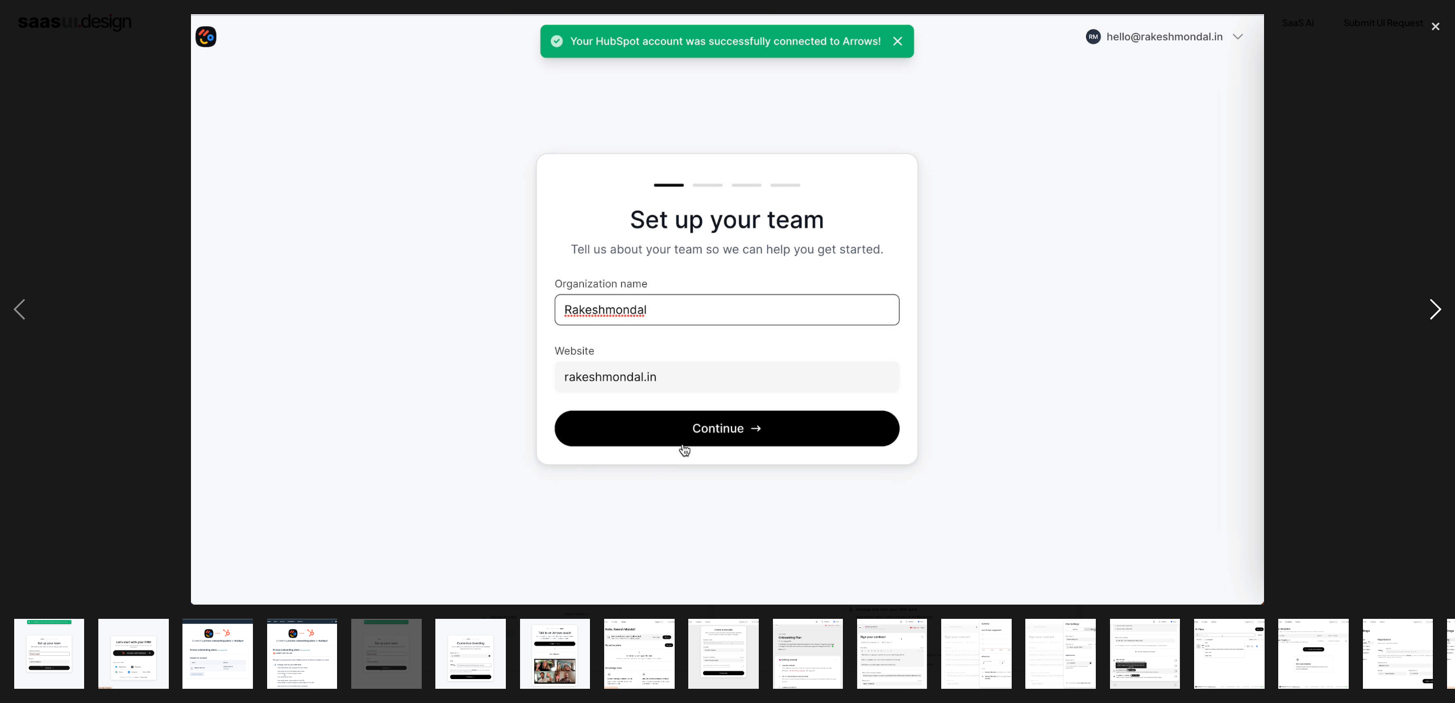
click at [1443, 302] on div "next image" at bounding box center [1435, 309] width 39 height 590
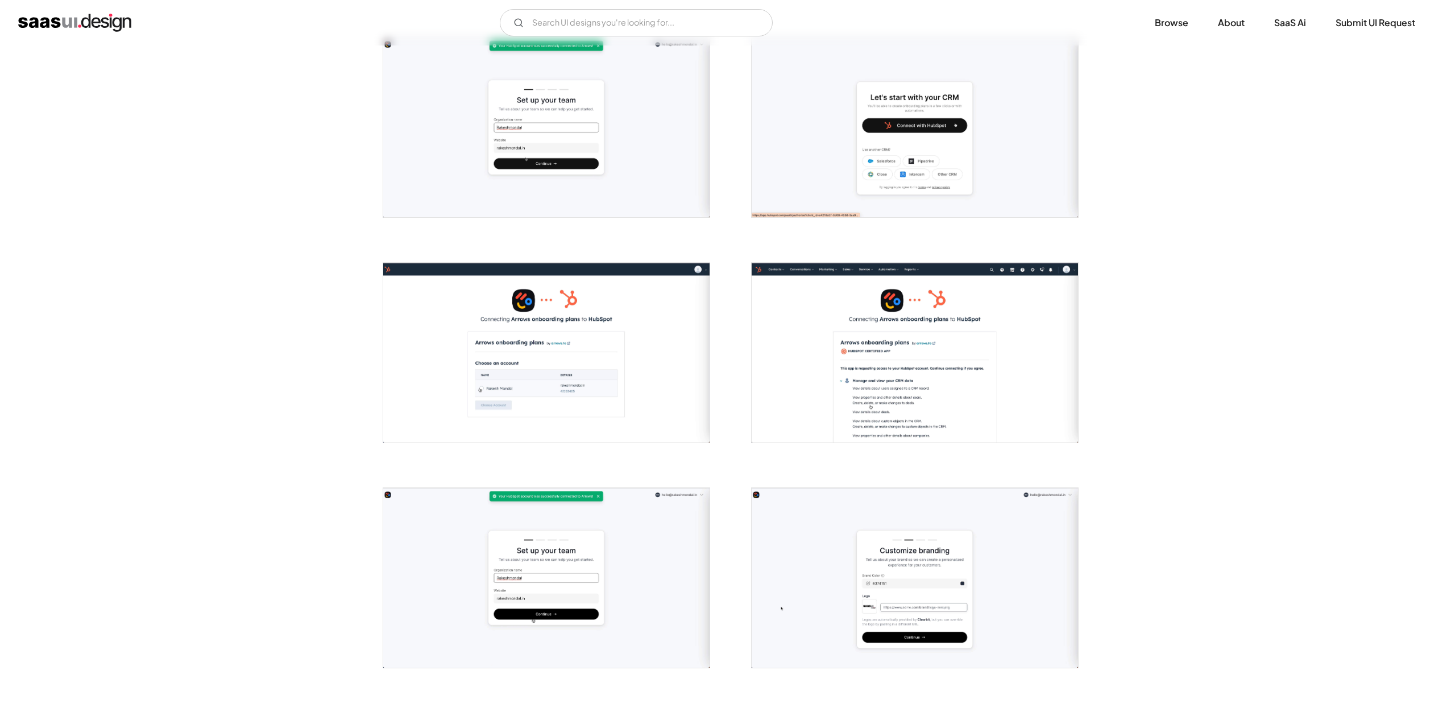
scroll to position [1033, 0]
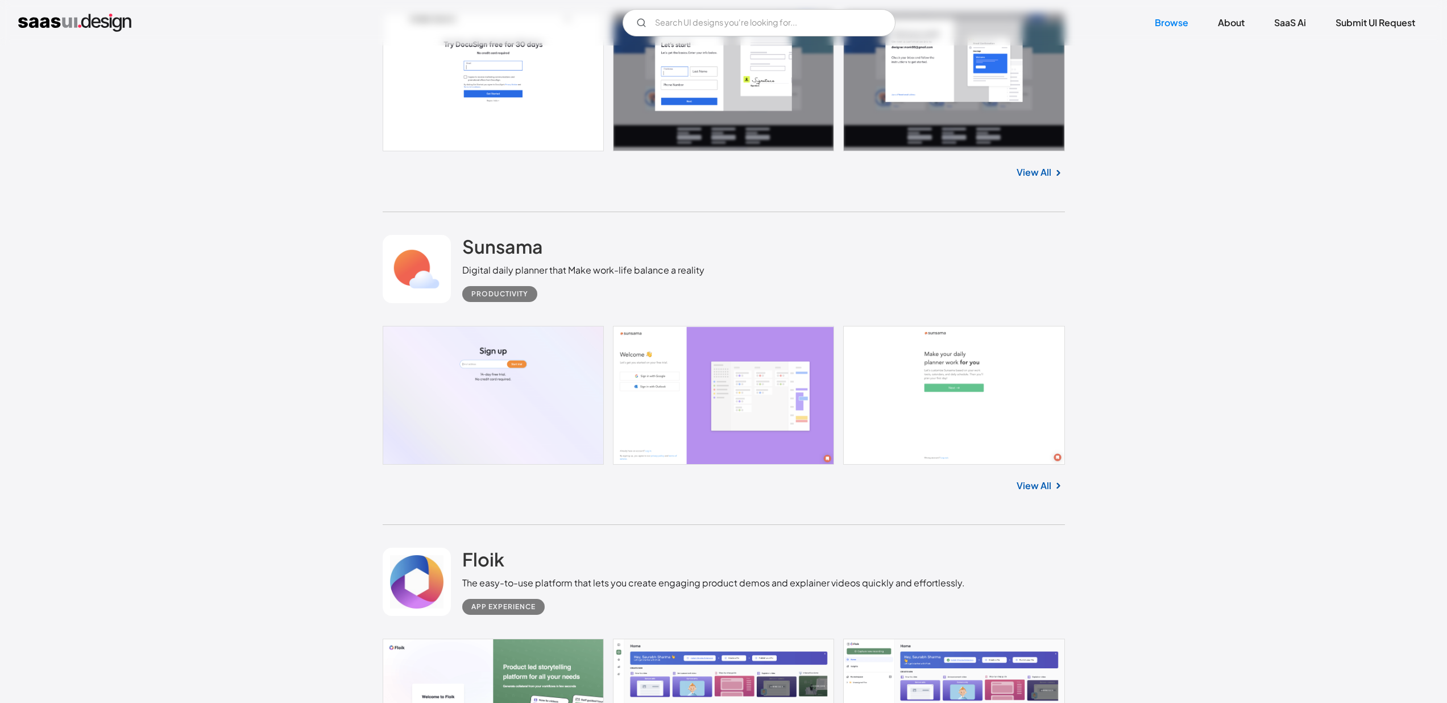
scroll to position [10150, 0]
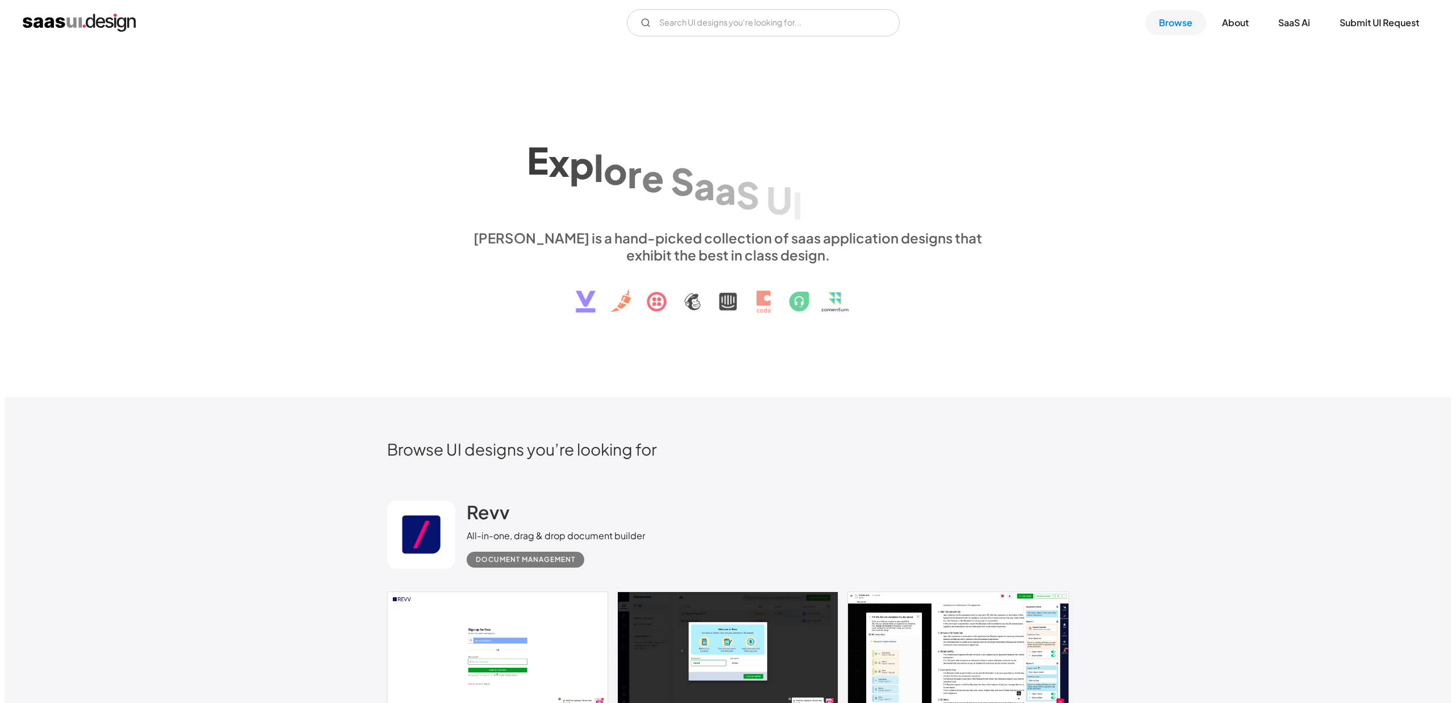
scroll to position [10150, 0]
